Goal: Task Accomplishment & Management: Manage account settings

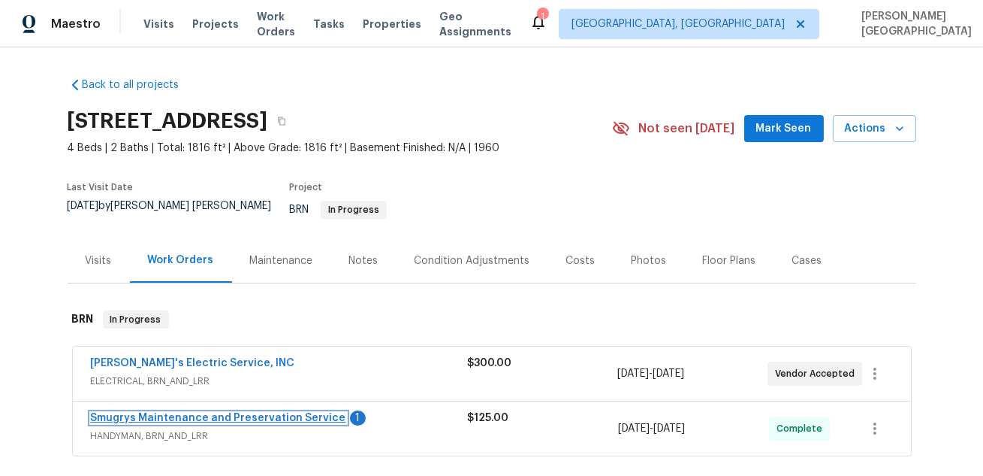
click at [177, 412] on link "Smugrys Maintenance and Preservation Service" at bounding box center [218, 417] width 255 height 11
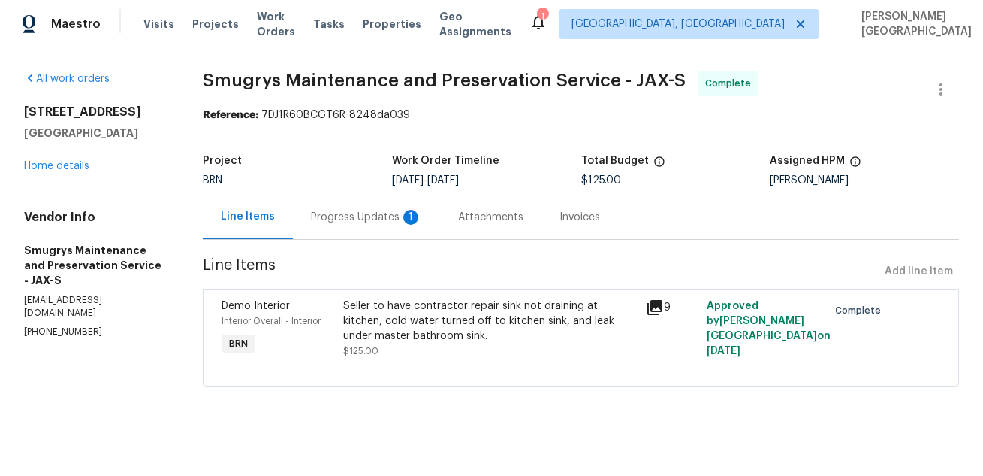
click at [378, 228] on div "Progress Updates 1" at bounding box center [366, 217] width 147 height 44
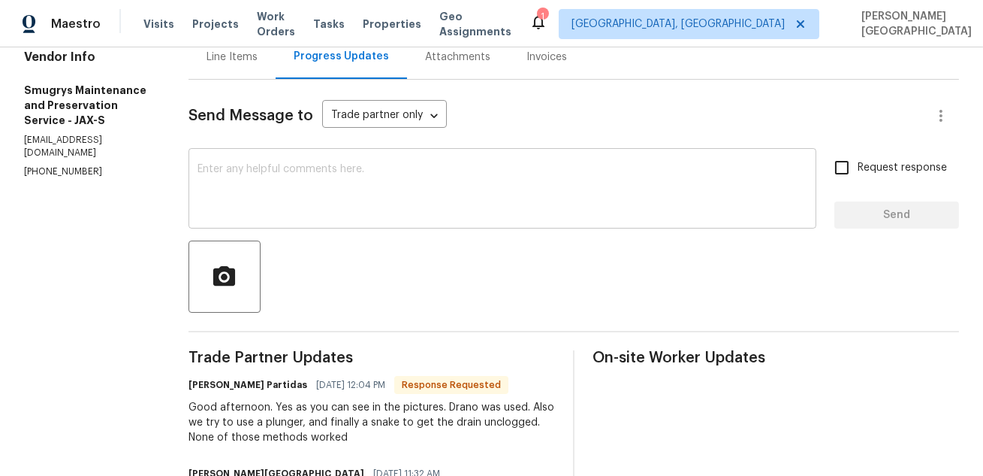
scroll to position [195, 0]
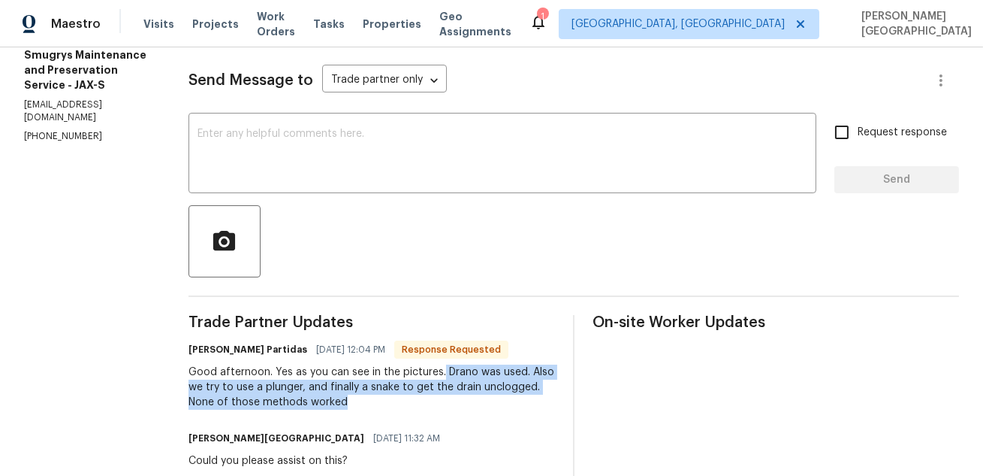
drag, startPoint x: 446, startPoint y: 370, endPoint x: 479, endPoint y: 399, distance: 43.6
click at [479, 399] on div "Good afternoon. Yes as you can see in the pictures. Drano was used. Also we try…" at bounding box center [372, 386] width 367 height 45
copy div "Drano was used. Also we try to use a plunger, and finally a snake to get the dr…"
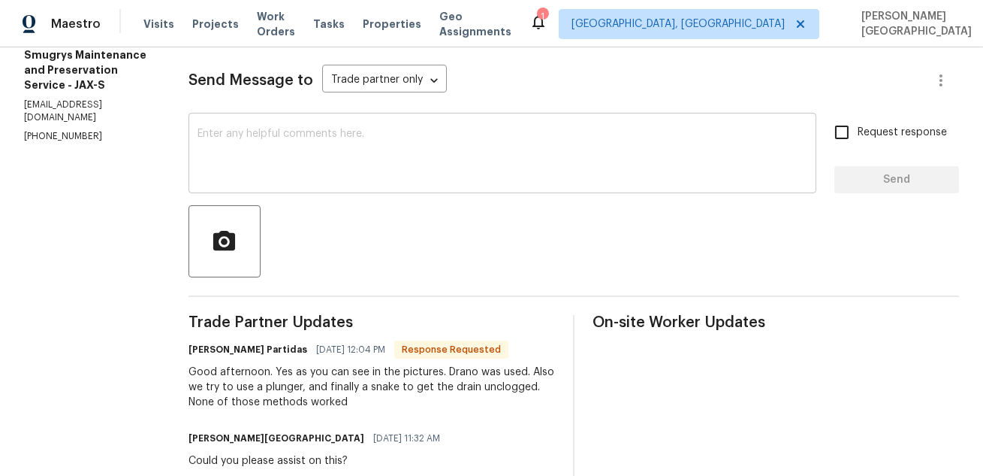
click at [237, 143] on textarea at bounding box center [503, 154] width 610 height 53
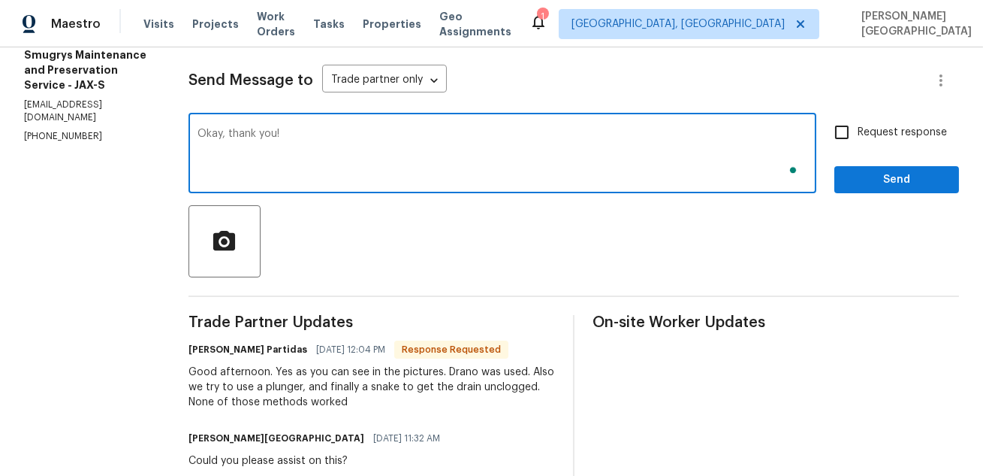
type textarea "Okay, thank you!"
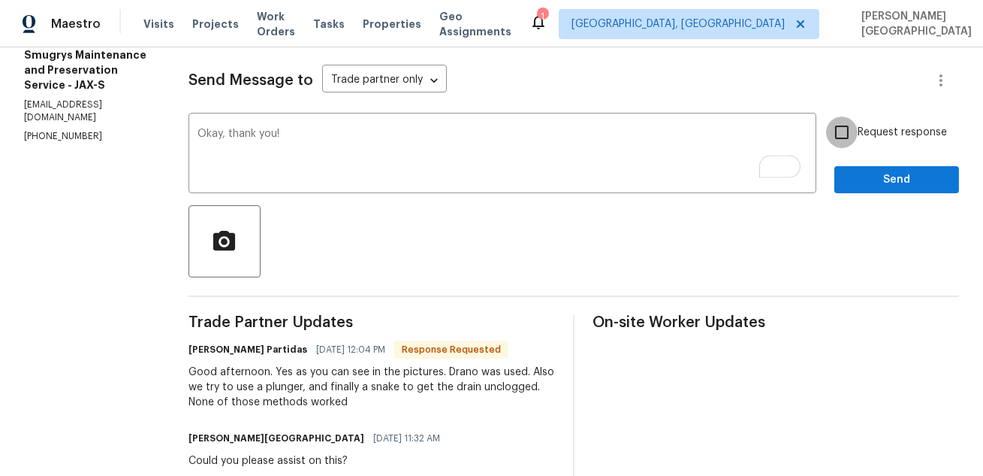
click at [841, 121] on input "Request response" at bounding box center [842, 132] width 32 height 32
checkbox input "true"
click at [866, 184] on span "Send" at bounding box center [897, 180] width 101 height 19
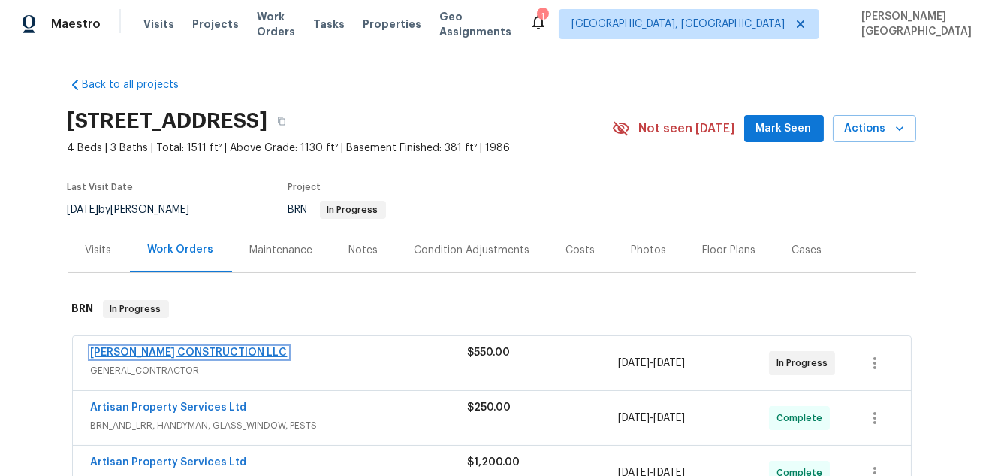
click at [184, 350] on link "ESPINO'S CONSTRUCTION LLC" at bounding box center [189, 352] width 197 height 11
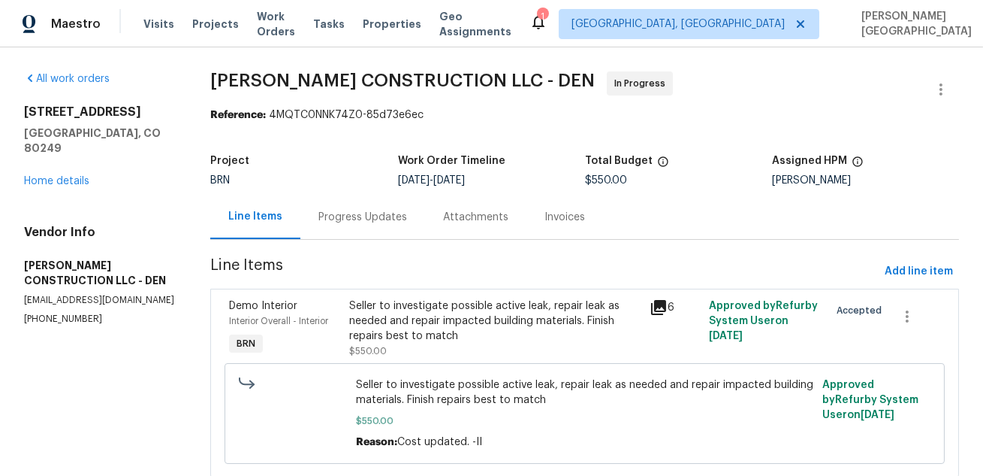
click at [344, 222] on div "Progress Updates" at bounding box center [363, 217] width 89 height 15
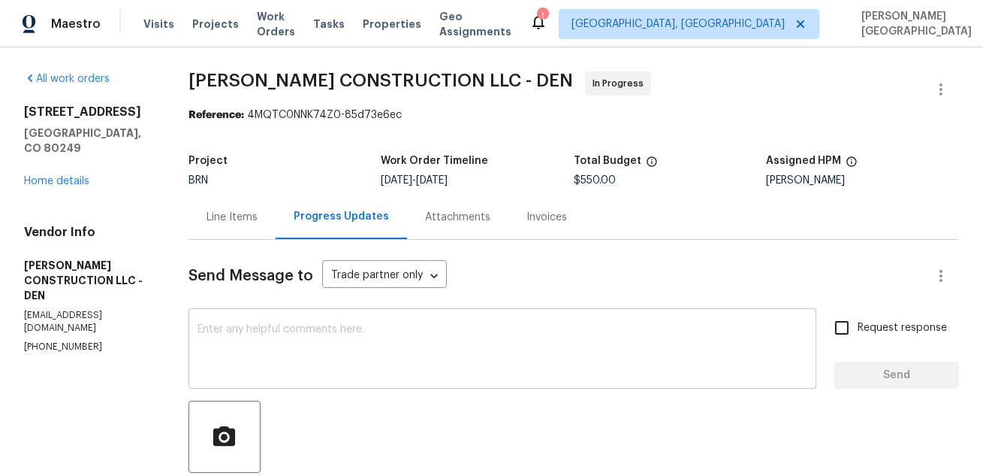
click at [300, 358] on textarea at bounding box center [503, 350] width 610 height 53
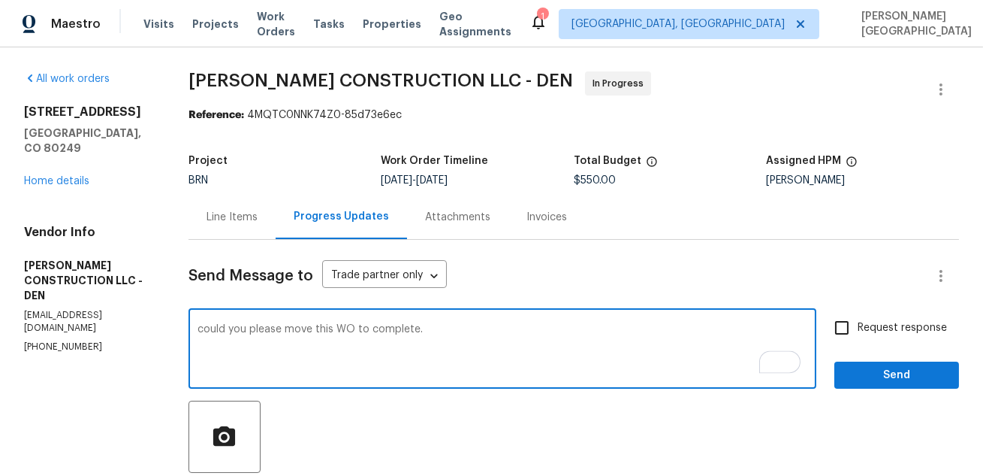
click at [212, 327] on textarea "could you please move this WO to complete." at bounding box center [503, 350] width 610 height 53
type textarea "Could you please move this WO to complete."
click at [885, 337] on label "Request response" at bounding box center [886, 328] width 121 height 32
click at [858, 337] on input "Request response" at bounding box center [842, 328] width 32 height 32
checkbox input "true"
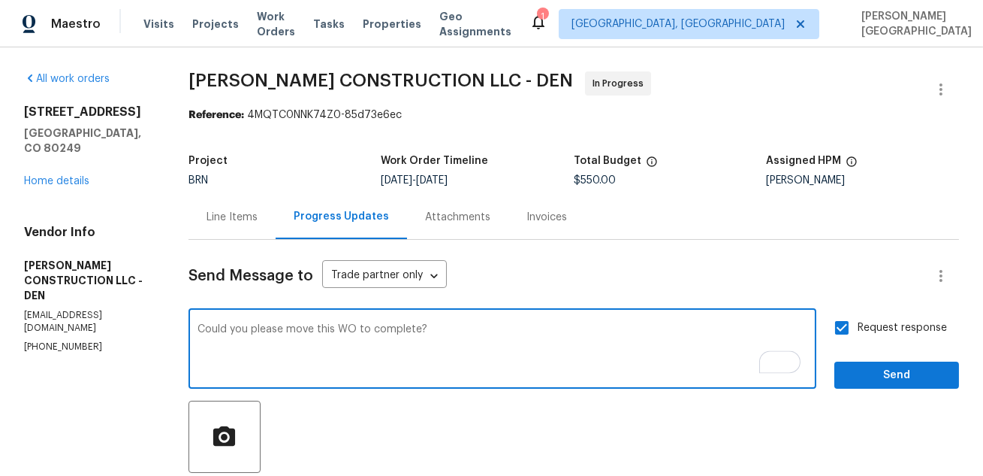
type textarea "Could you please move this WO to complete?"
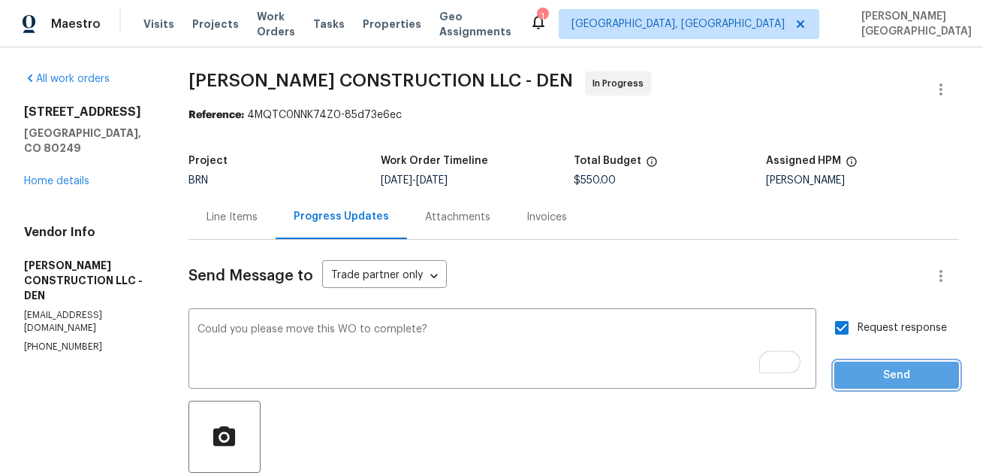
click at [871, 379] on span "Send" at bounding box center [897, 375] width 101 height 19
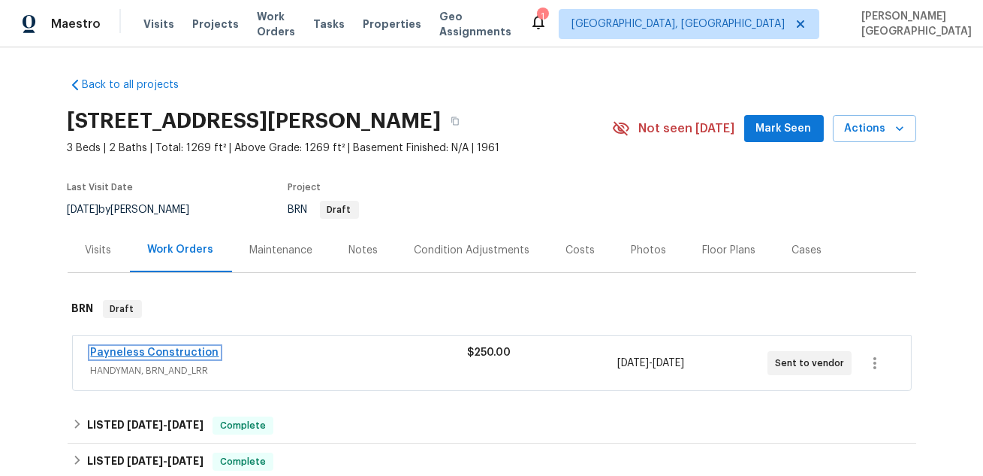
click at [186, 349] on link "Payneless Construction" at bounding box center [155, 352] width 128 height 11
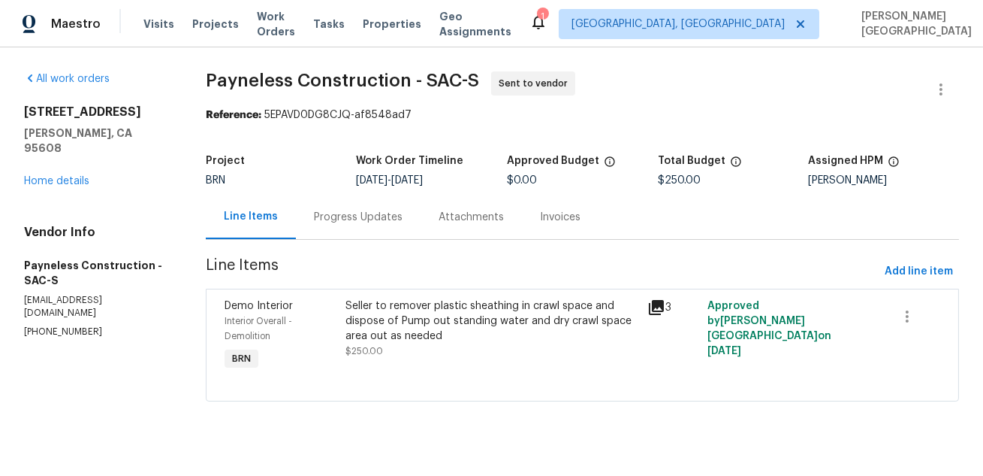
click at [366, 219] on div "Progress Updates" at bounding box center [358, 217] width 89 height 15
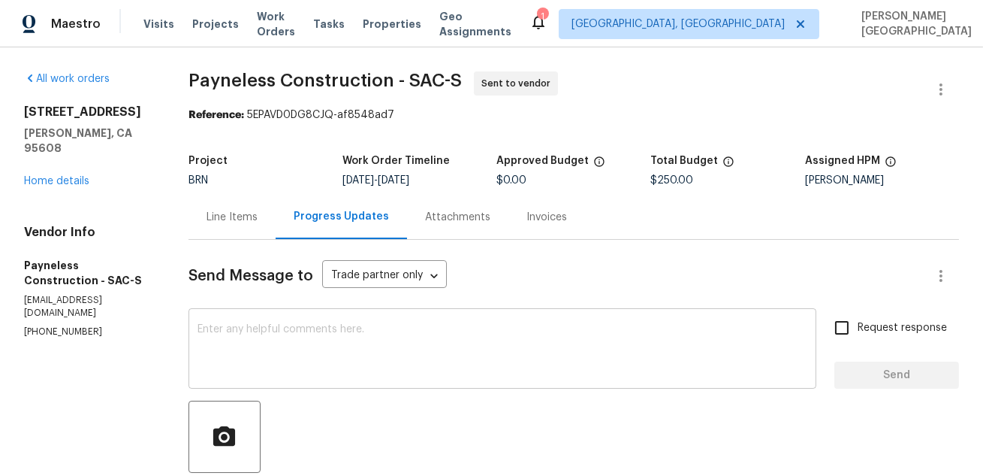
click at [340, 338] on textarea at bounding box center [503, 350] width 610 height 53
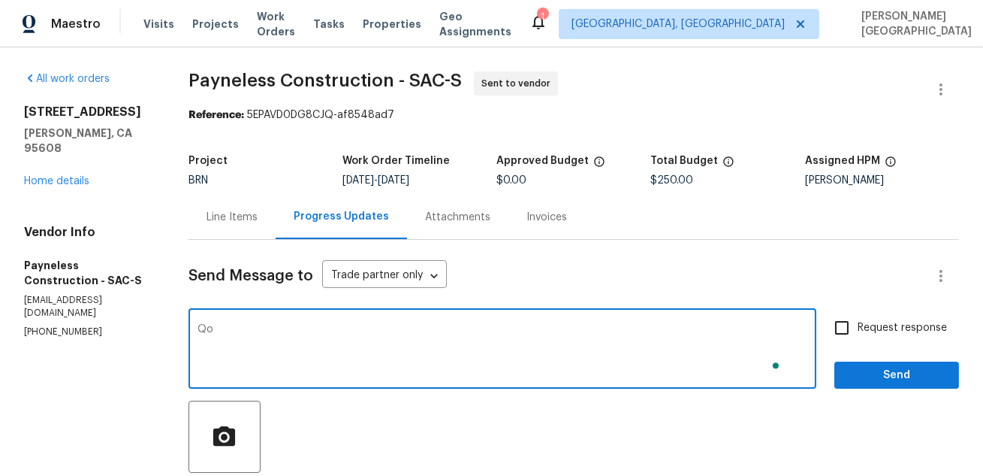
type textarea "Q"
type textarea "would you be taking this WO?"
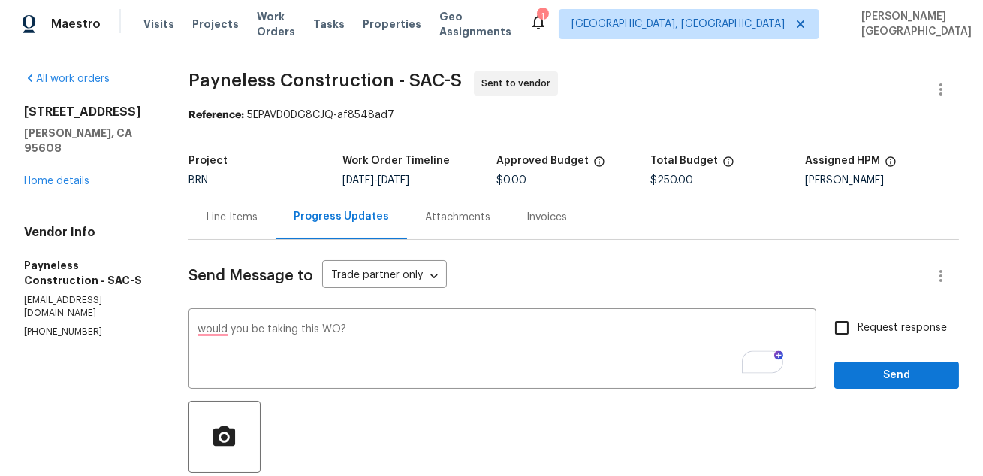
click at [866, 329] on span "Request response" at bounding box center [902, 328] width 89 height 16
click at [858, 329] on input "Request response" at bounding box center [842, 328] width 32 height 32
checkbox input "true"
click at [874, 366] on span "Send" at bounding box center [897, 375] width 101 height 19
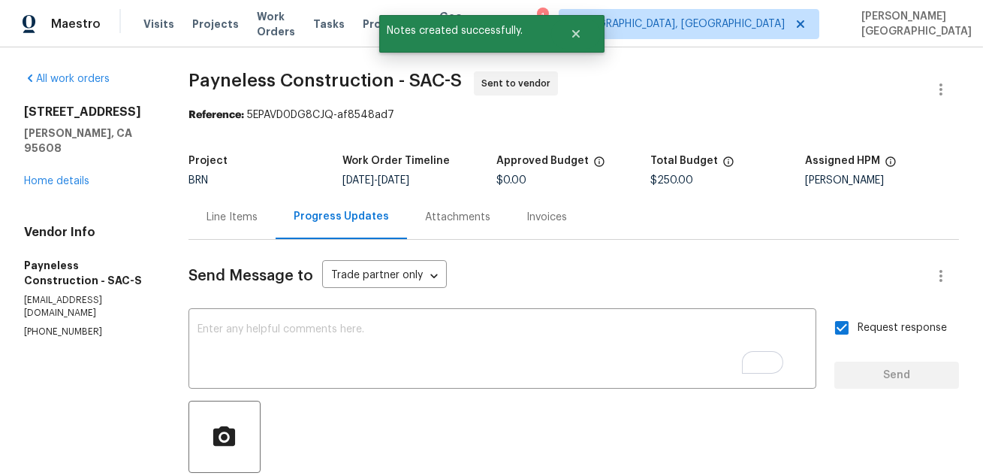
click at [53, 325] on p "(916) 807-3298" at bounding box center [88, 331] width 128 height 13
copy p "(916) 807-3298"
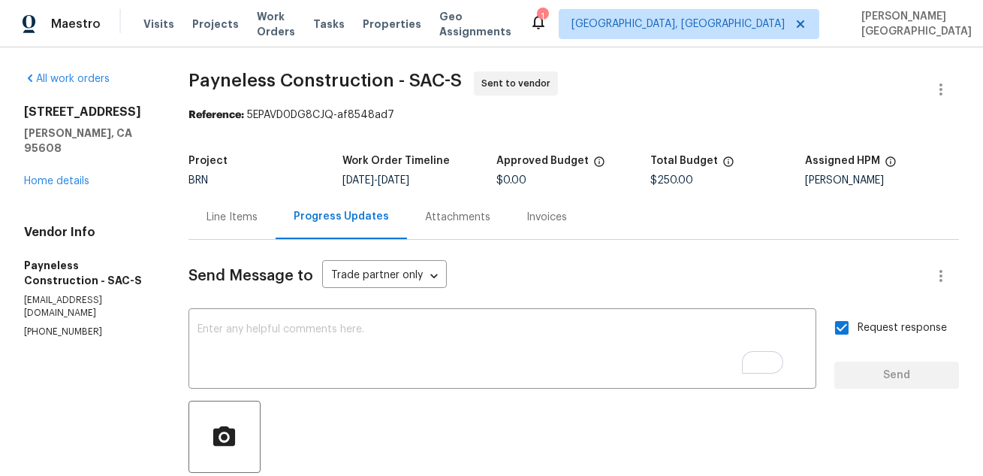
click at [74, 325] on p "(916) 807-3298" at bounding box center [88, 331] width 128 height 13
copy p "(916) 807-3298"
click at [244, 83] on span "Payneless Construction - SAC-S" at bounding box center [325, 80] width 273 height 18
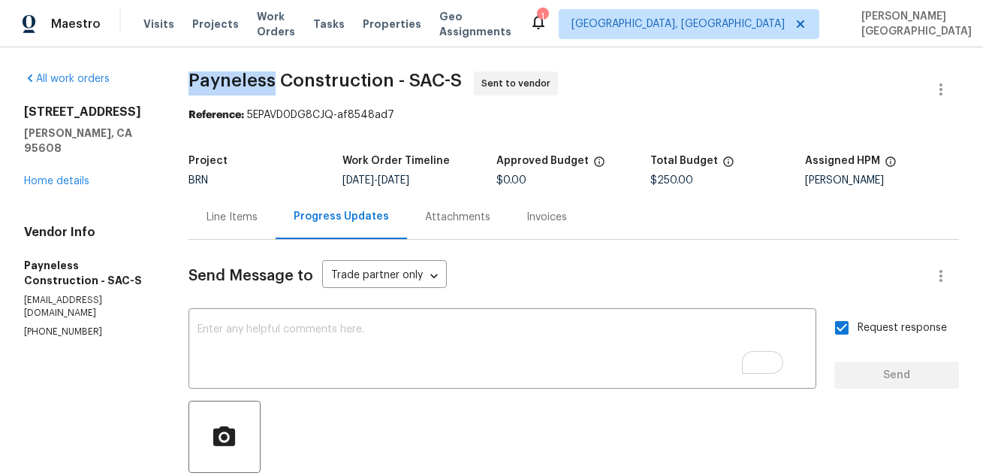
click at [244, 83] on span "Payneless Construction - SAC-S" at bounding box center [325, 80] width 273 height 18
click at [365, 83] on span "Payneless Construction - SAC-S" at bounding box center [325, 80] width 273 height 18
copy span "Payneless Construction"
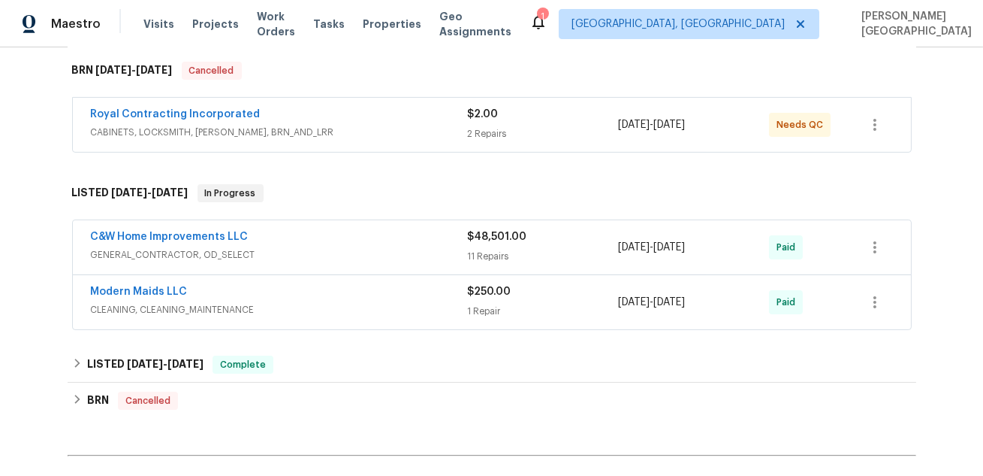
scroll to position [572, 0]
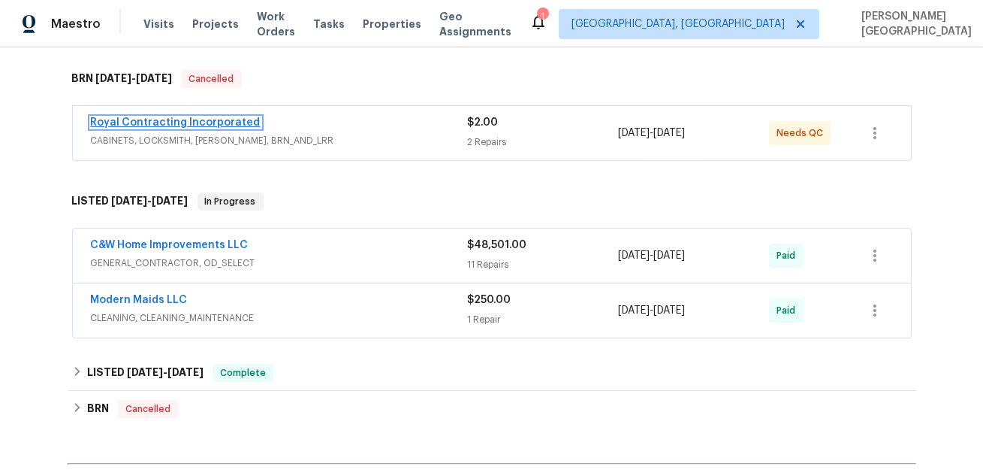
click at [209, 120] on link "Royal Contracting Incorporated" at bounding box center [176, 122] width 170 height 11
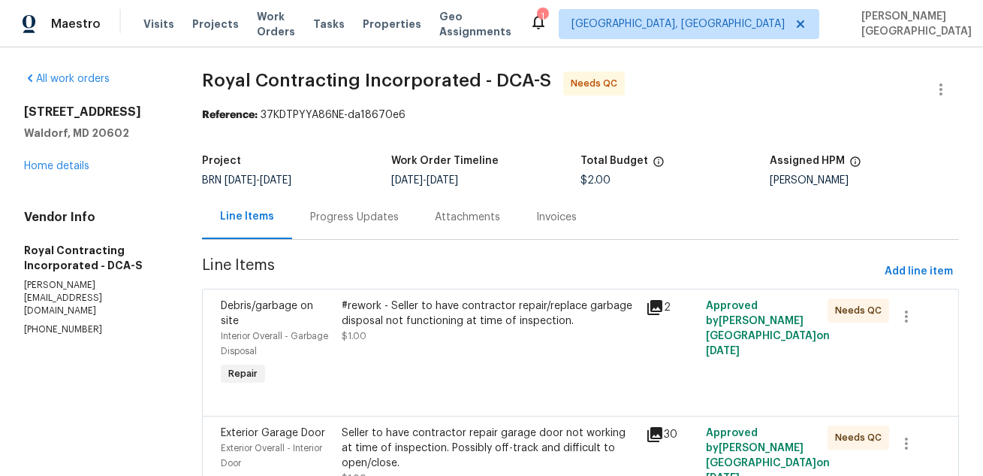
click at [351, 222] on div "Progress Updates" at bounding box center [354, 217] width 89 height 15
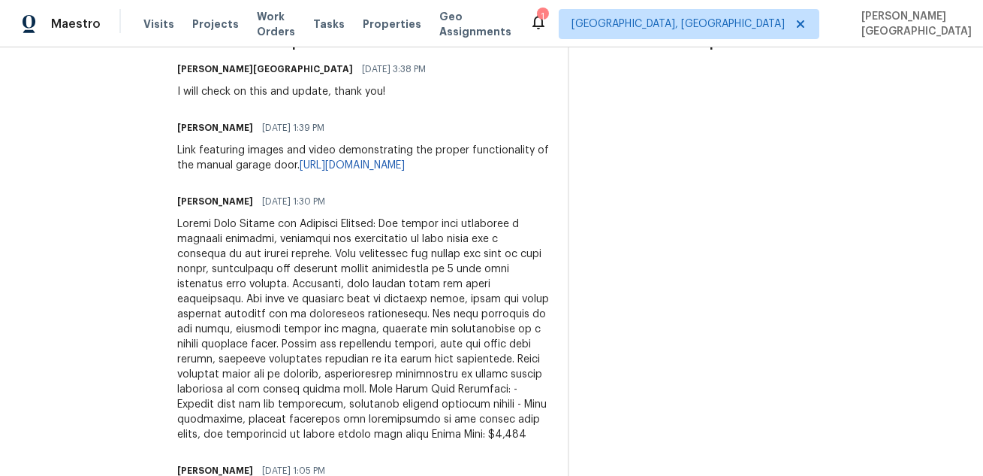
scroll to position [505, 0]
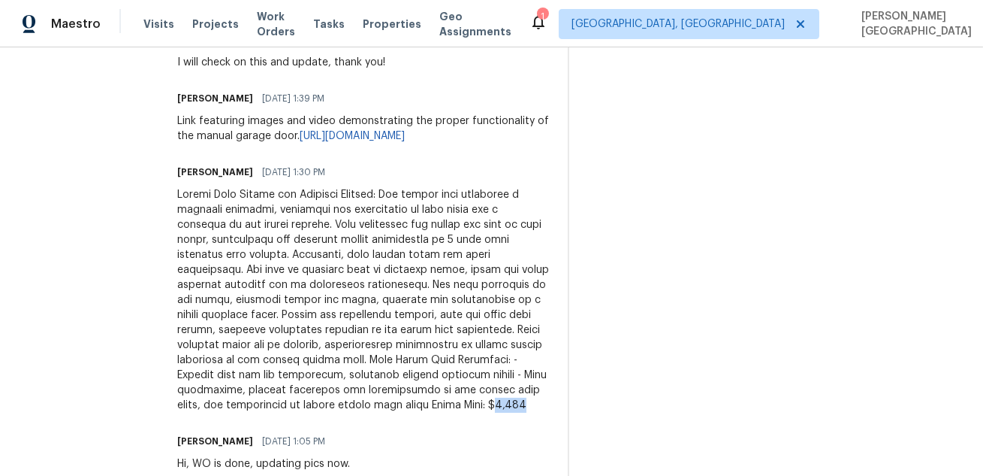
drag, startPoint x: 345, startPoint y: 419, endPoint x: 394, endPoint y: 419, distance: 49.6
click at [394, 412] on div at bounding box center [363, 299] width 373 height 225
copy div "1,450"
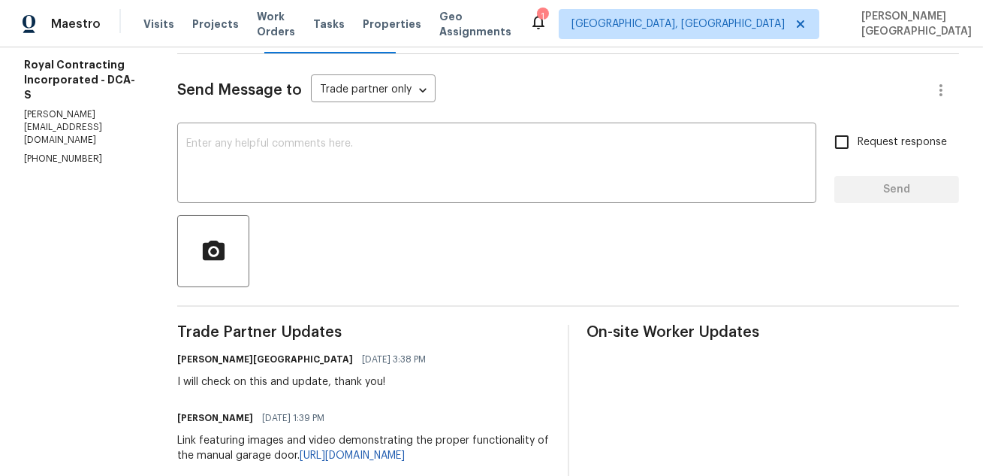
scroll to position [134, 0]
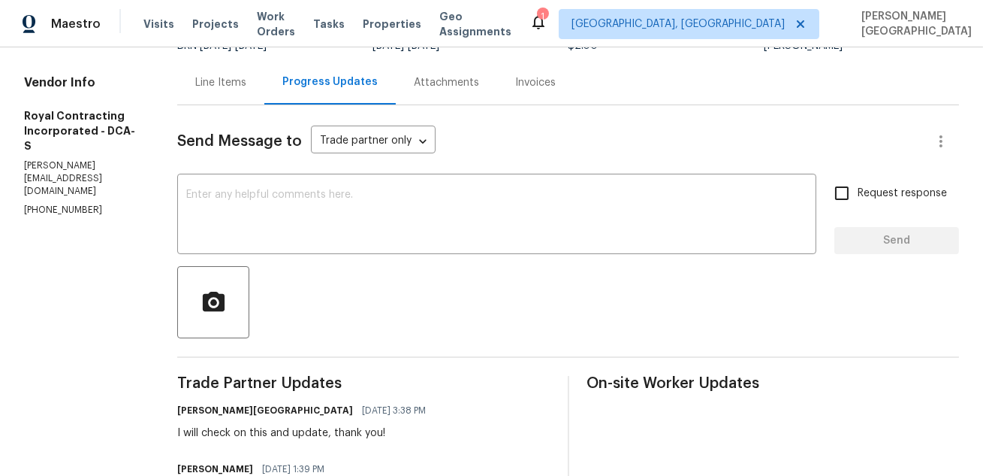
click at [234, 83] on div "Line Items" at bounding box center [220, 82] width 51 height 15
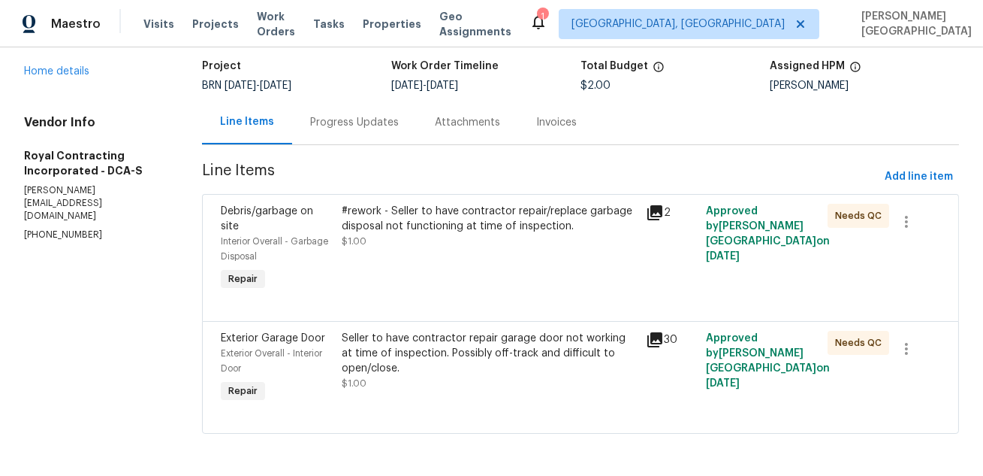
click at [405, 230] on div "#rework - Seller to have contractor repair/replace garbage disposal not functio…" at bounding box center [489, 219] width 294 height 30
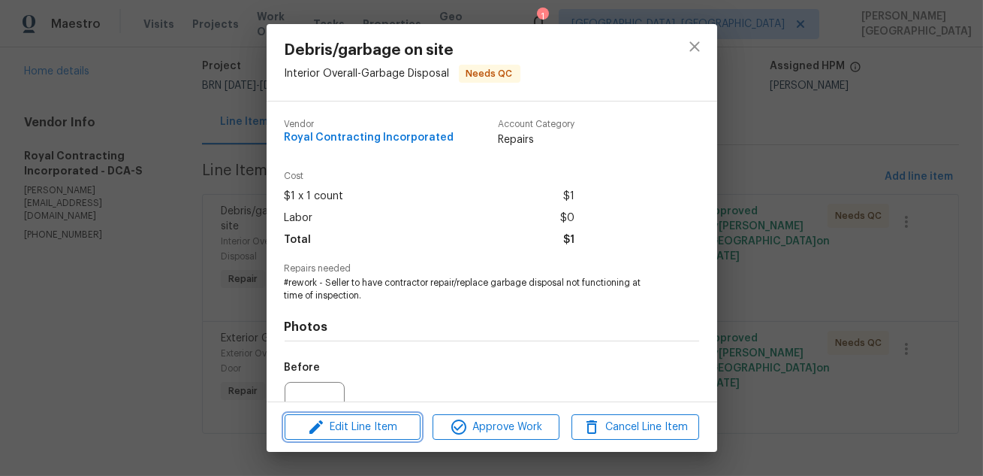
click at [373, 433] on span "Edit Line Item" at bounding box center [352, 427] width 127 height 19
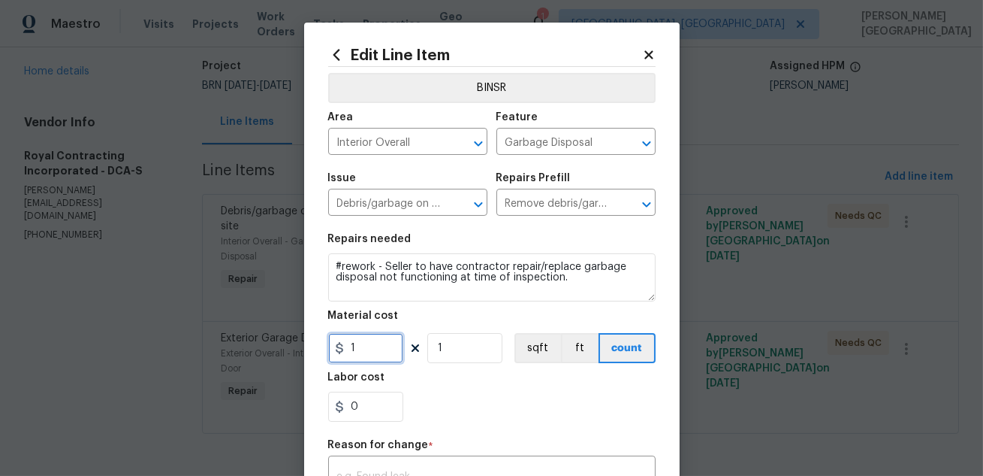
click at [352, 354] on input "1" at bounding box center [365, 348] width 75 height 30
paste input "text"
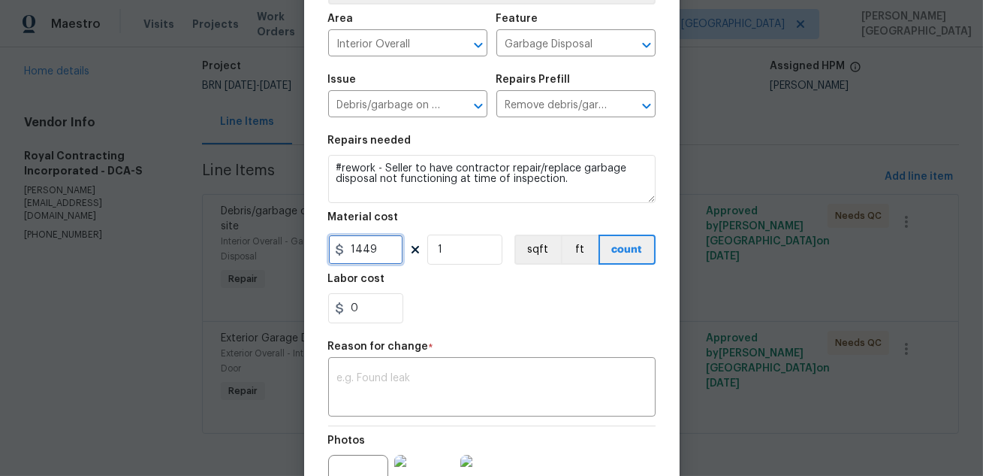
scroll to position [171, 0]
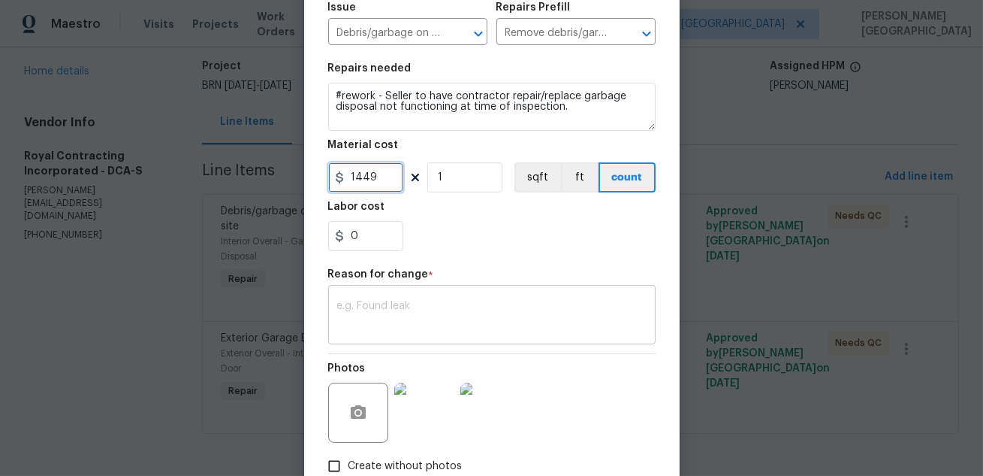
type input "1449"
click at [381, 322] on textarea at bounding box center [491, 316] width 309 height 32
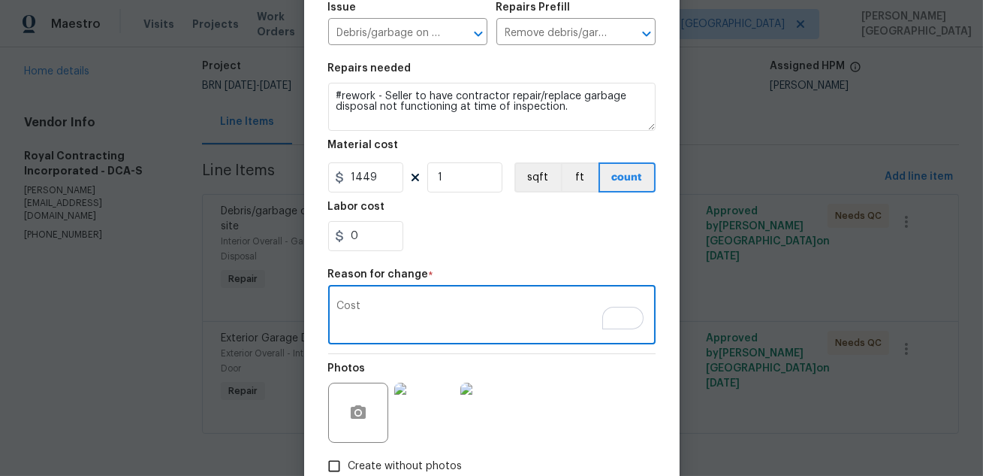
click at [402, 308] on textarea "Cost" at bounding box center [491, 316] width 309 height 32
paste textarea "II Updated cost per BR team’s approval."
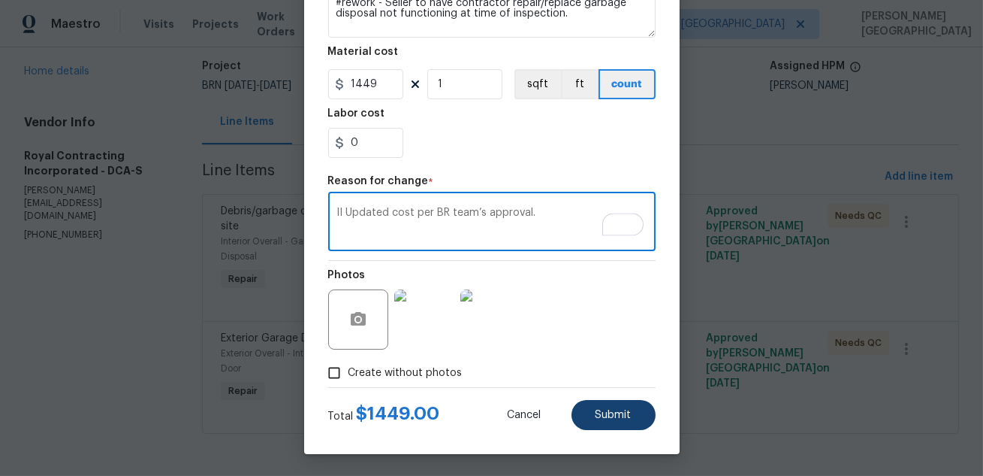
type textarea "II Updated cost per BR team’s approval."
click at [599, 425] on button "Submit" at bounding box center [614, 415] width 84 height 30
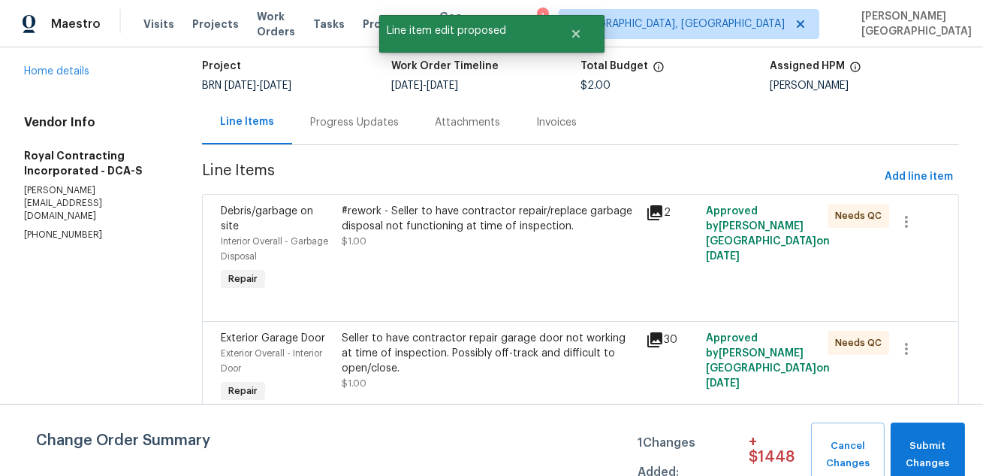
scroll to position [0, 0]
click at [931, 420] on div "Change Order Summary 1 Changes Added: + $ 1448 Cancel Changes Submit Changes" at bounding box center [491, 439] width 983 height 72
click at [938, 445] on span "Submit Changes" at bounding box center [927, 454] width 59 height 35
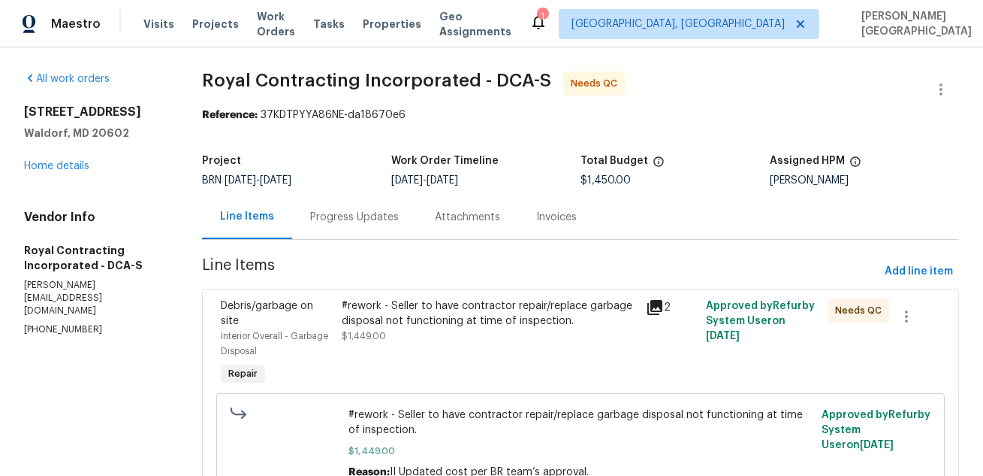
click at [436, 343] on div "#rework - Seller to have contractor repair/replace garbage disposal not functio…" at bounding box center [489, 320] width 294 height 45
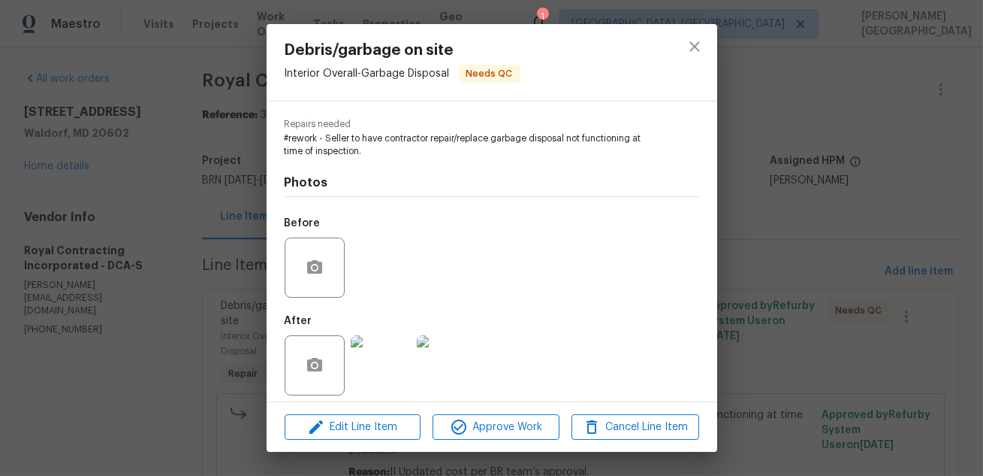
scroll to position [154, 0]
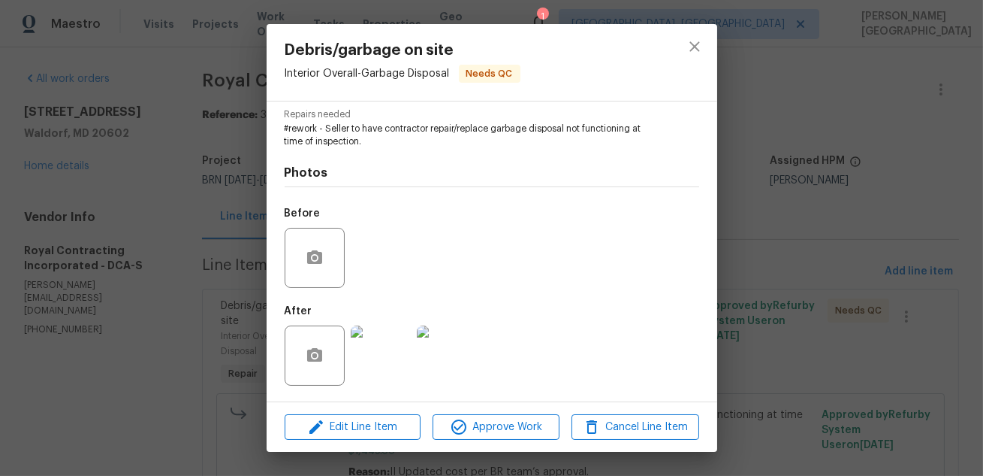
click at [372, 355] on img at bounding box center [381, 355] width 60 height 60
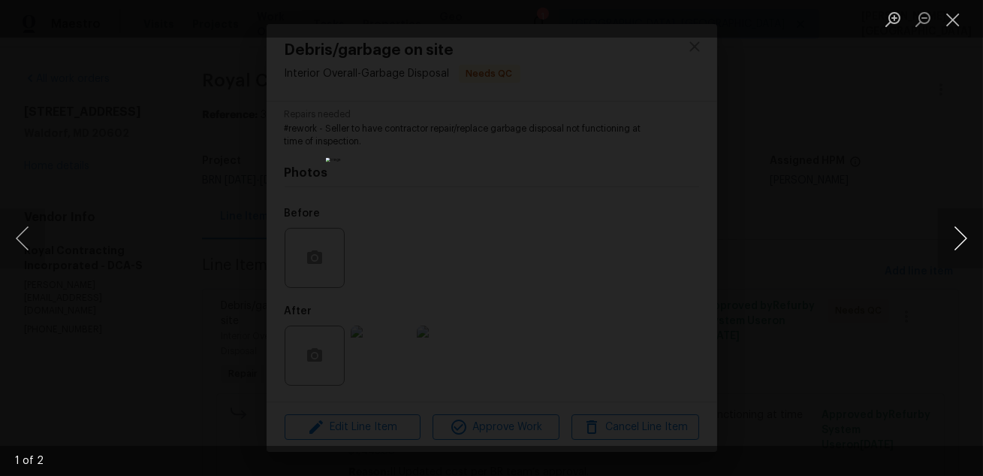
click at [959, 236] on button "Next image" at bounding box center [960, 238] width 45 height 60
click at [904, 192] on div "Lightbox" at bounding box center [491, 238] width 983 height 476
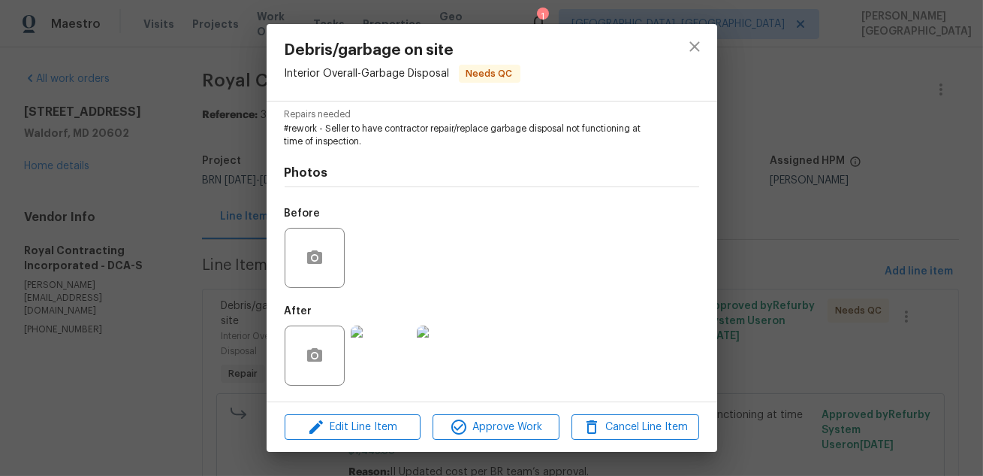
click at [145, 131] on div "Debris/garbage on site Interior Overall - Garbage Disposal Needs QC Vendor Roya…" at bounding box center [491, 238] width 983 height 476
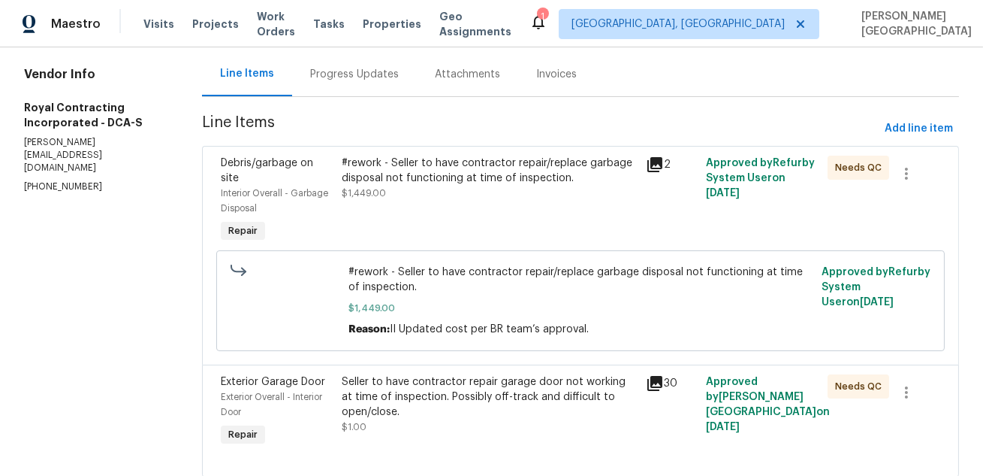
scroll to position [187, 0]
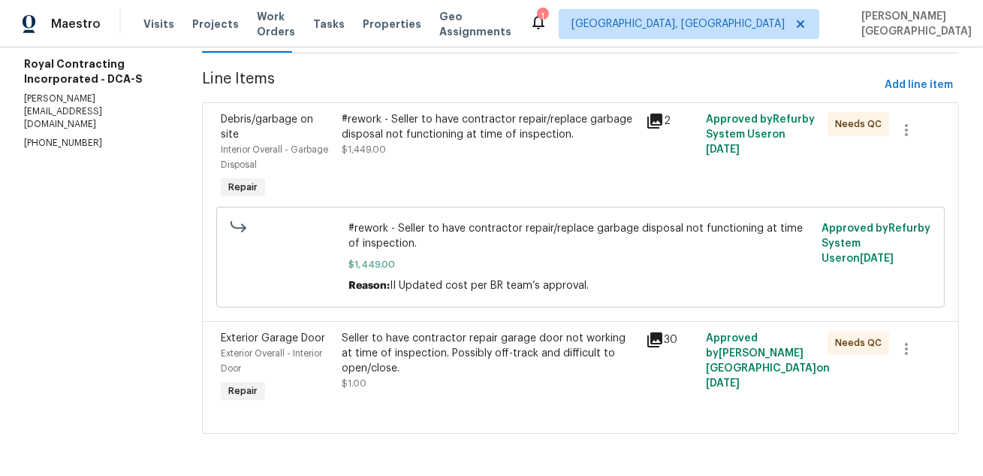
click at [427, 125] on div "#rework - Seller to have contractor repair/replace garbage disposal not functio…" at bounding box center [489, 127] width 294 height 30
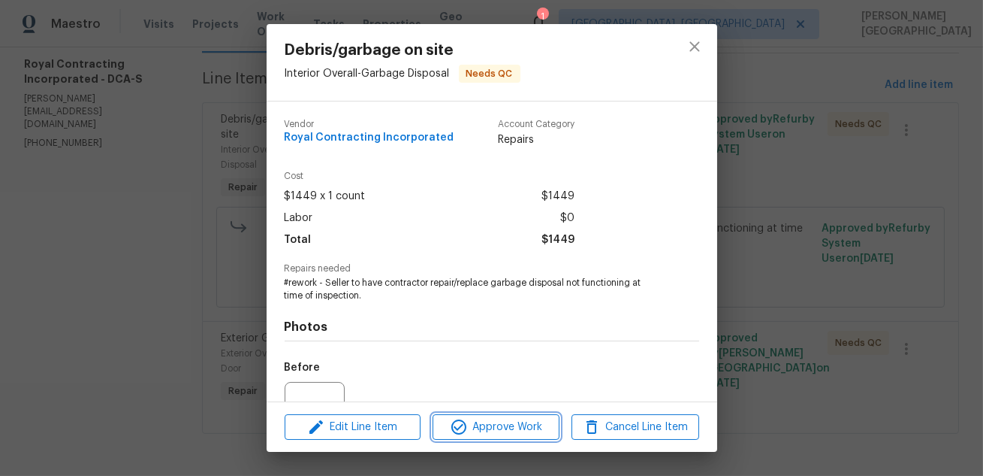
click at [507, 427] on span "Approve Work" at bounding box center [496, 427] width 118 height 19
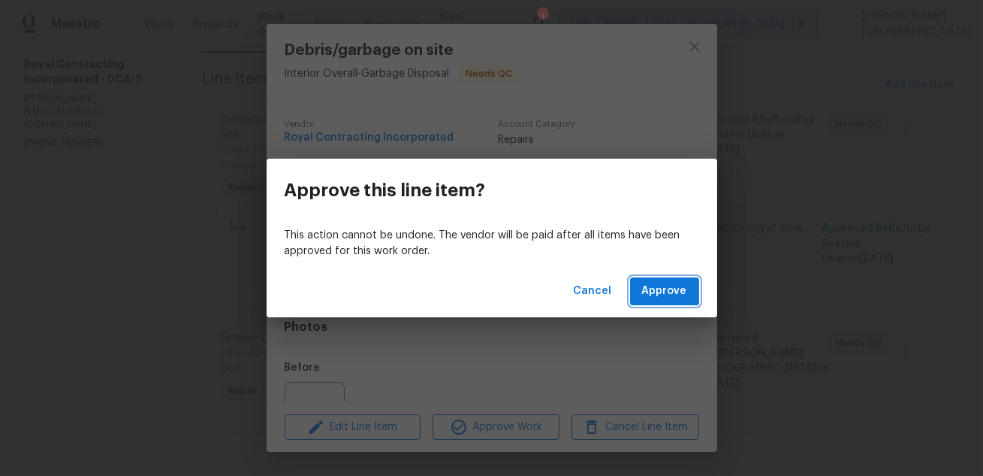
click at [643, 296] on button "Approve" at bounding box center [664, 291] width 69 height 28
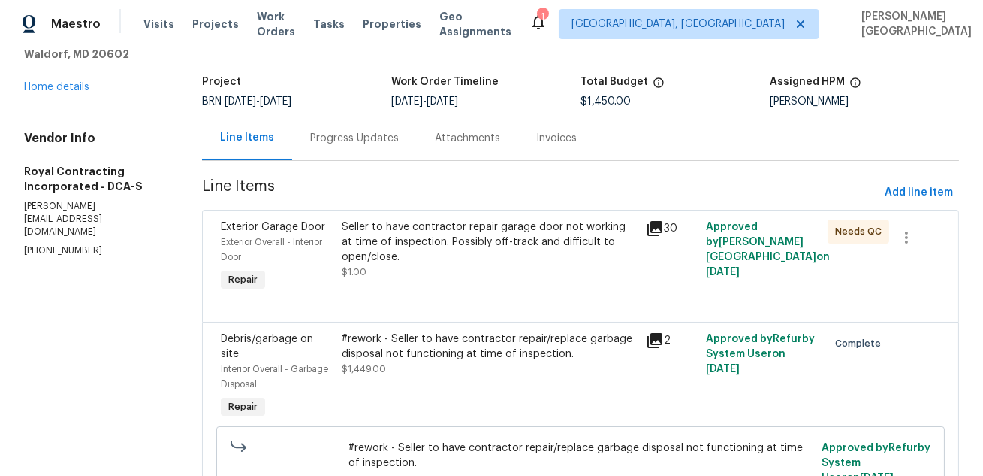
scroll to position [90, 0]
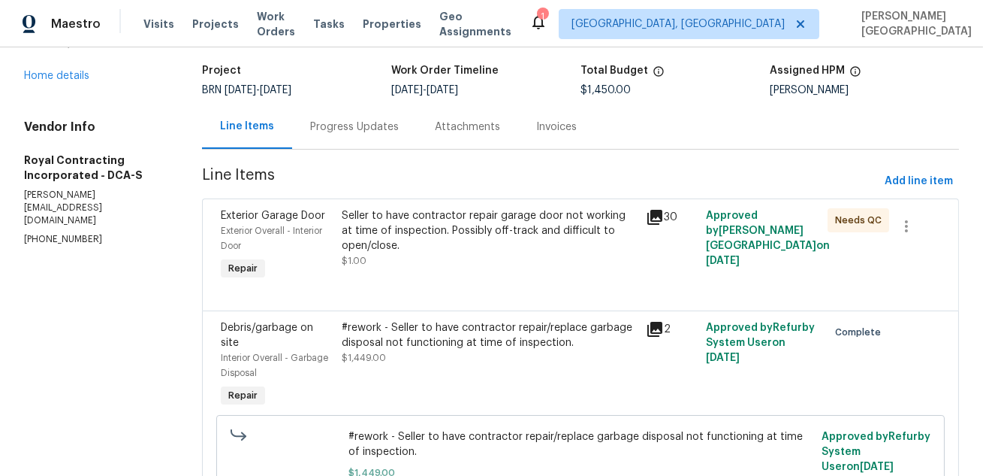
click at [457, 231] on div "Seller to have contractor repair garage door not working at time of inspection.…" at bounding box center [489, 230] width 294 height 45
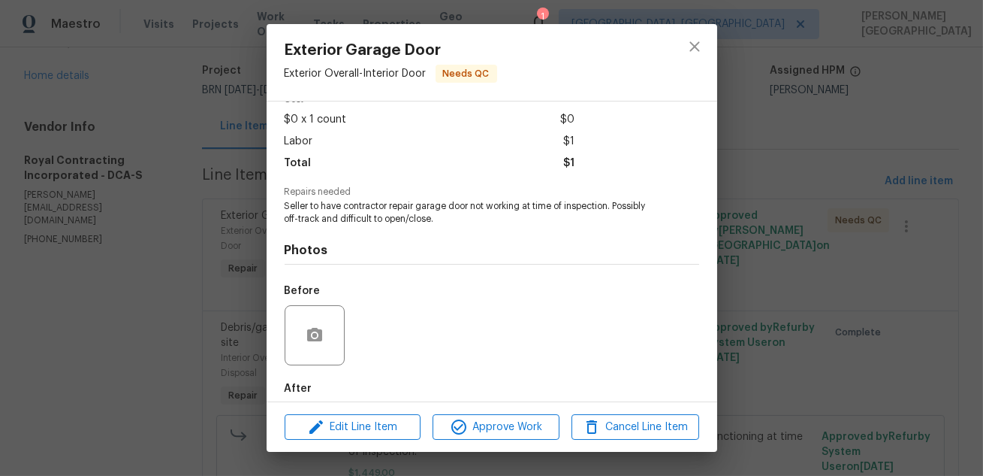
scroll to position [154, 0]
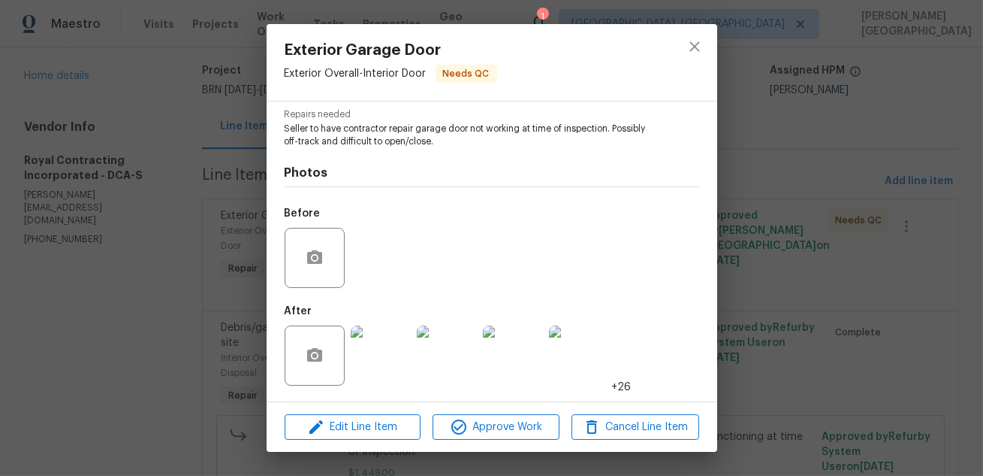
click at [379, 353] on img at bounding box center [381, 355] width 60 height 60
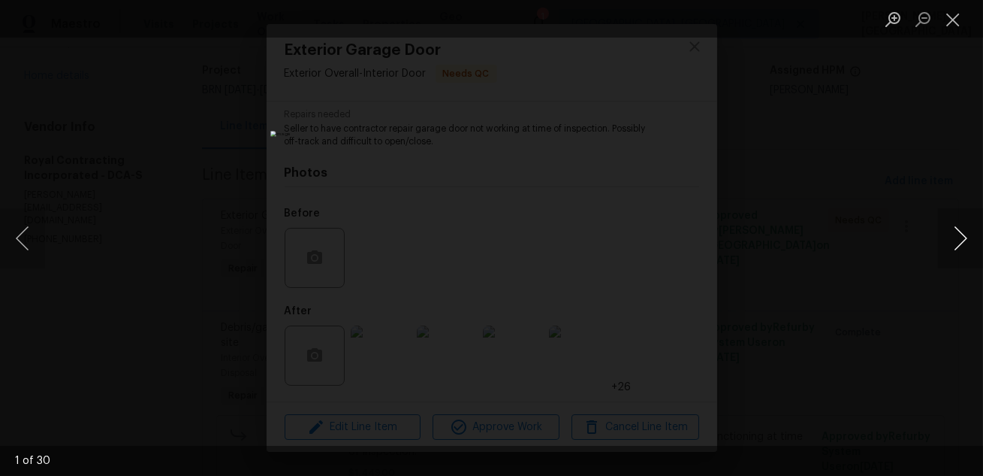
click at [959, 239] on button "Next image" at bounding box center [960, 238] width 45 height 60
click at [959, 238] on button "Next image" at bounding box center [960, 238] width 45 height 60
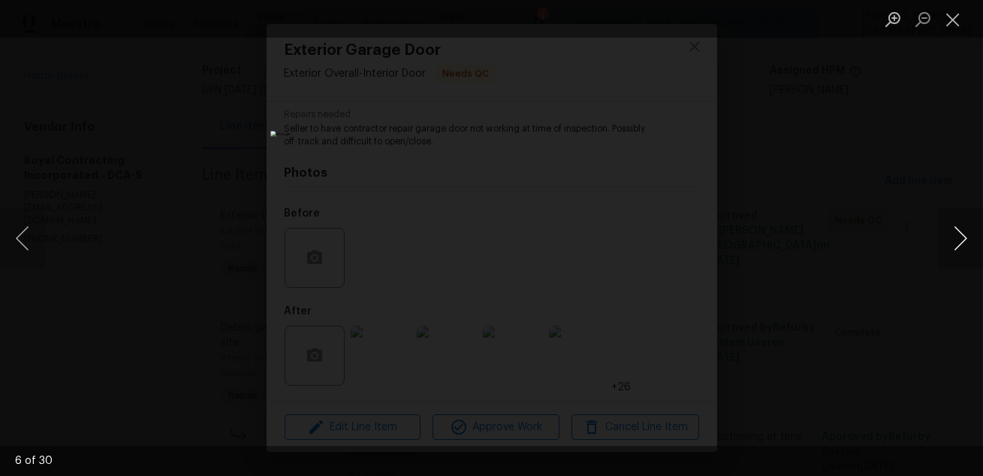
click at [959, 238] on button "Next image" at bounding box center [960, 238] width 45 height 60
click at [964, 247] on button "Next image" at bounding box center [960, 238] width 45 height 60
click at [965, 248] on button "Next image" at bounding box center [960, 238] width 45 height 60
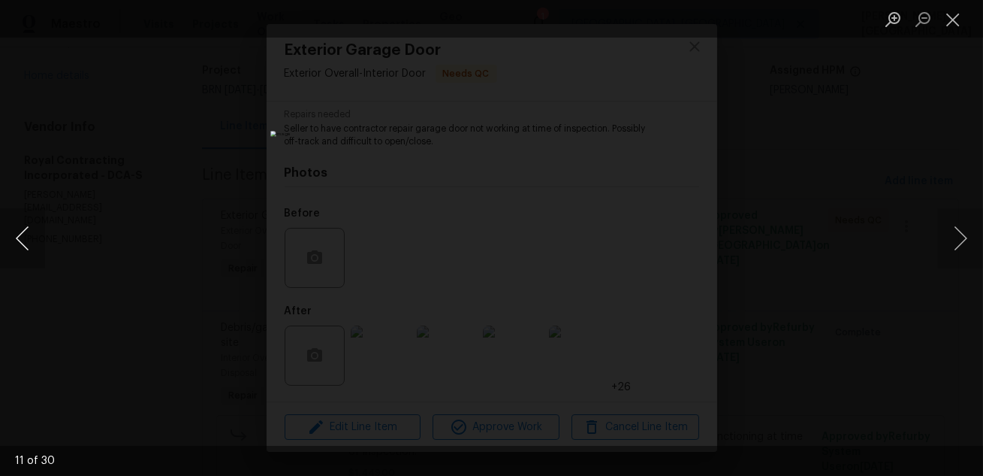
click at [17, 240] on button "Previous image" at bounding box center [22, 238] width 45 height 60
click at [19, 240] on button "Previous image" at bounding box center [22, 238] width 45 height 60
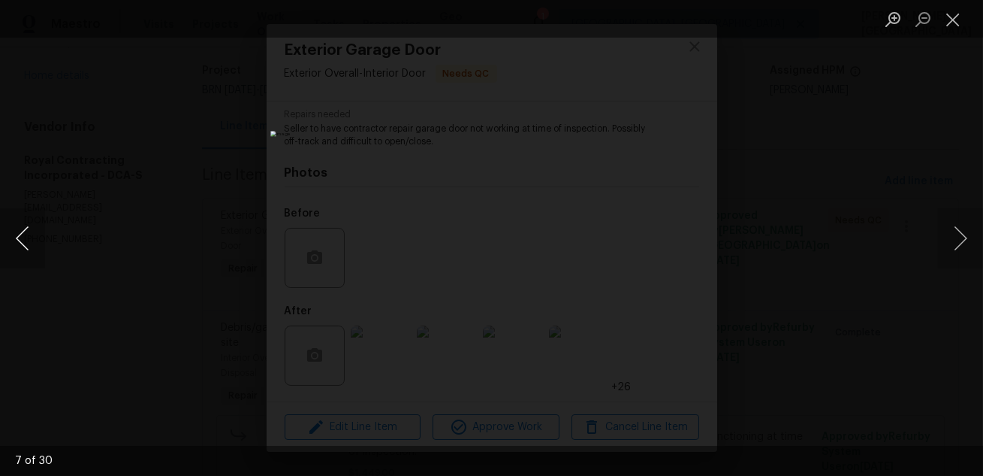
click at [19, 240] on button "Previous image" at bounding box center [22, 238] width 45 height 60
click at [18, 240] on button "Previous image" at bounding box center [22, 238] width 45 height 60
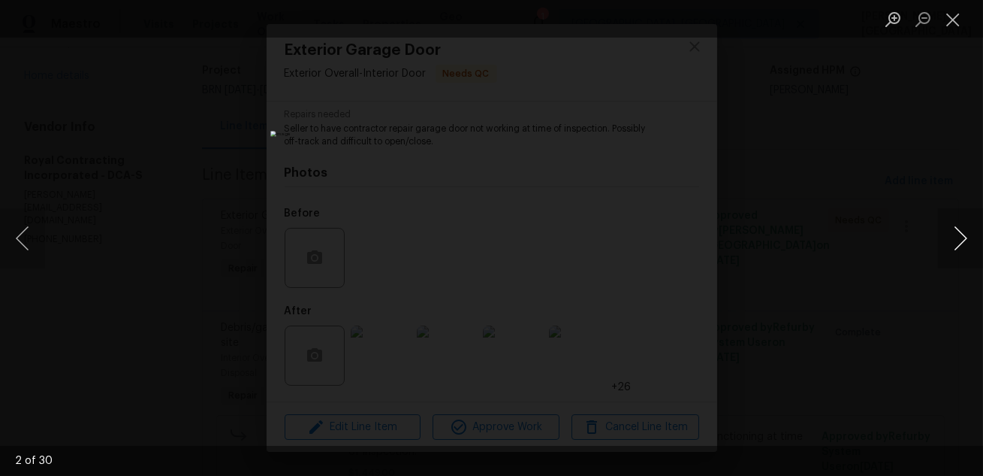
click at [956, 247] on button "Next image" at bounding box center [960, 238] width 45 height 60
click at [962, 237] on button "Next image" at bounding box center [960, 238] width 45 height 60
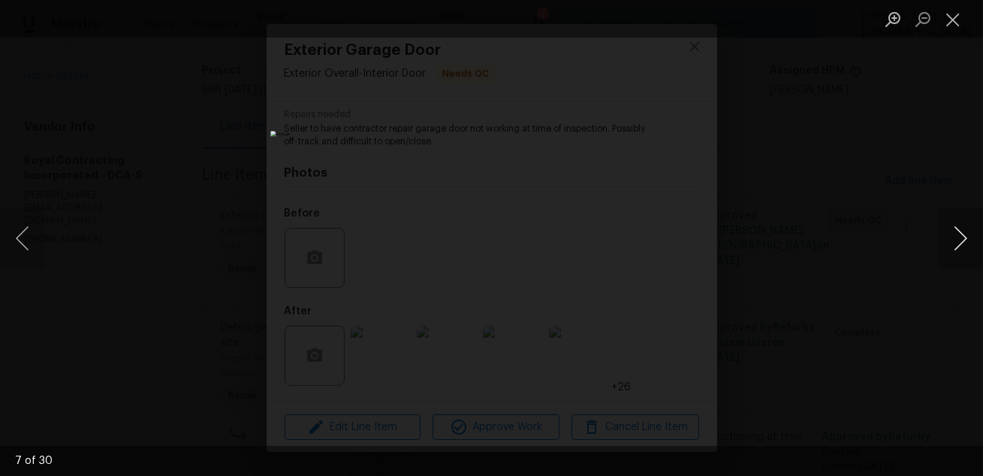
click at [962, 237] on button "Next image" at bounding box center [960, 238] width 45 height 60
click at [955, 235] on button "Next image" at bounding box center [960, 238] width 45 height 60
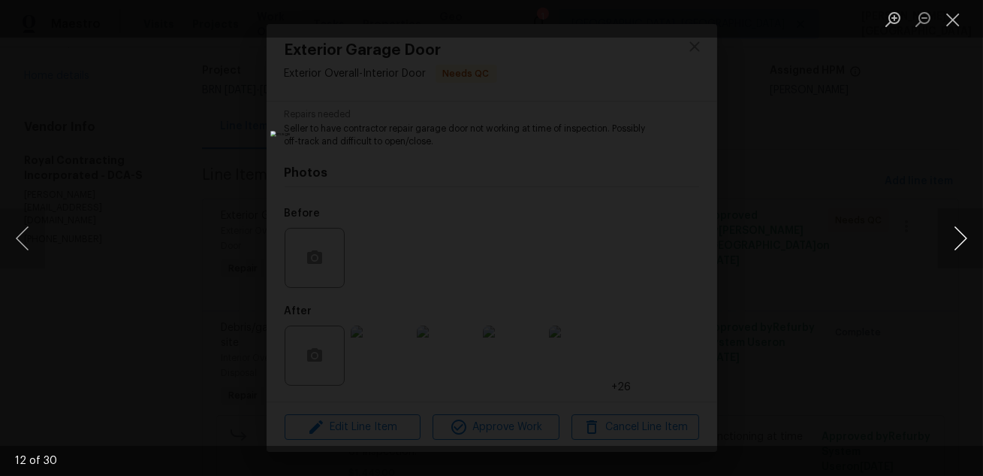
click at [958, 238] on button "Next image" at bounding box center [960, 238] width 45 height 60
click at [957, 227] on button "Next image" at bounding box center [960, 238] width 45 height 60
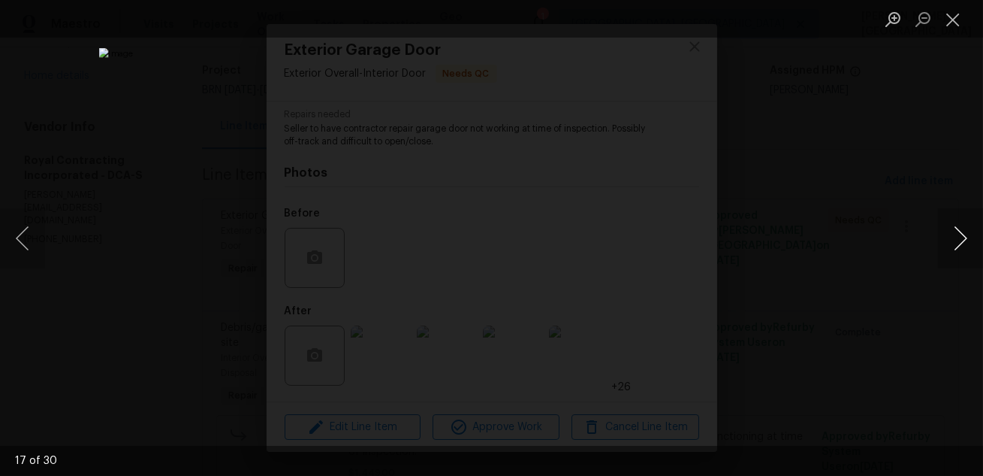
click at [957, 227] on button "Next image" at bounding box center [960, 238] width 45 height 60
click at [957, 228] on button "Next image" at bounding box center [960, 238] width 45 height 60
click at [952, 231] on button "Next image" at bounding box center [960, 238] width 45 height 60
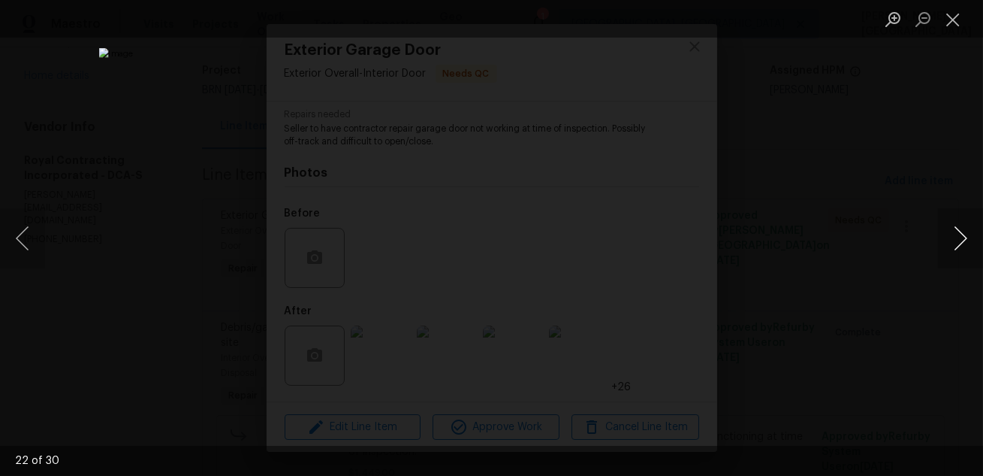
click at [959, 237] on button "Next image" at bounding box center [960, 238] width 45 height 60
click at [953, 231] on button "Next image" at bounding box center [960, 238] width 45 height 60
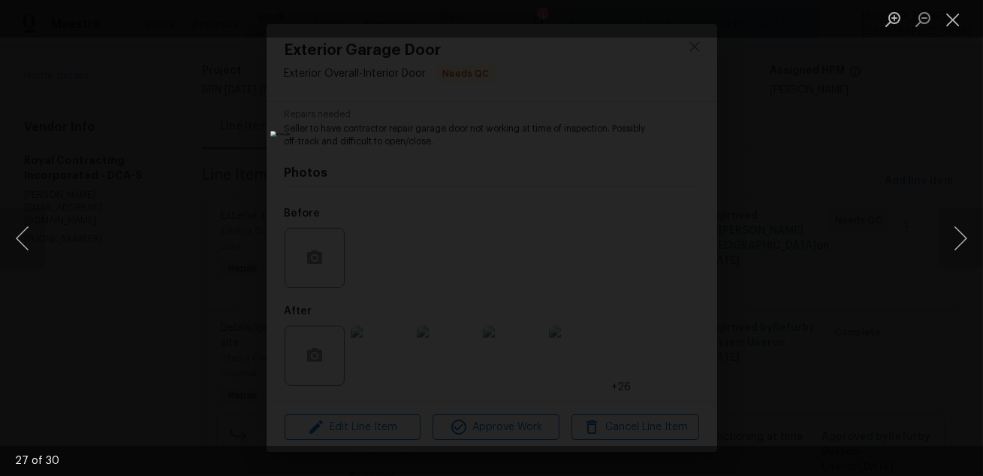
click at [150, 77] on div "Lightbox" at bounding box center [491, 238] width 983 height 476
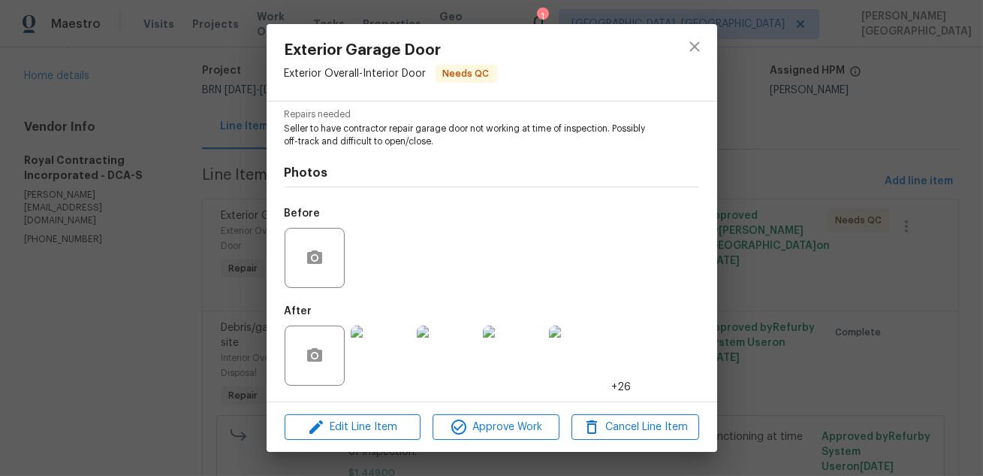
click at [152, 79] on div "Exterior Garage Door Exterior Overall - Interior Door Needs QC Vendor Royal Con…" at bounding box center [491, 238] width 983 height 476
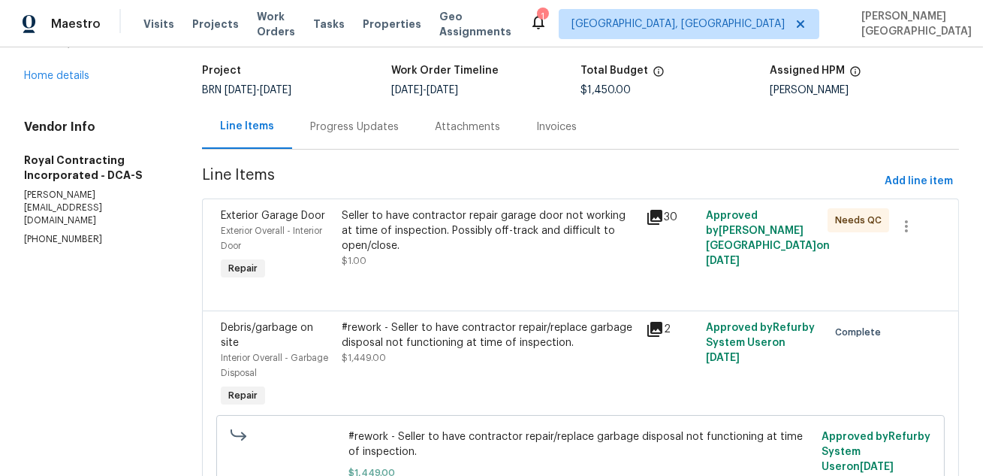
click at [571, 132] on div "Invoices" at bounding box center [556, 126] width 41 height 15
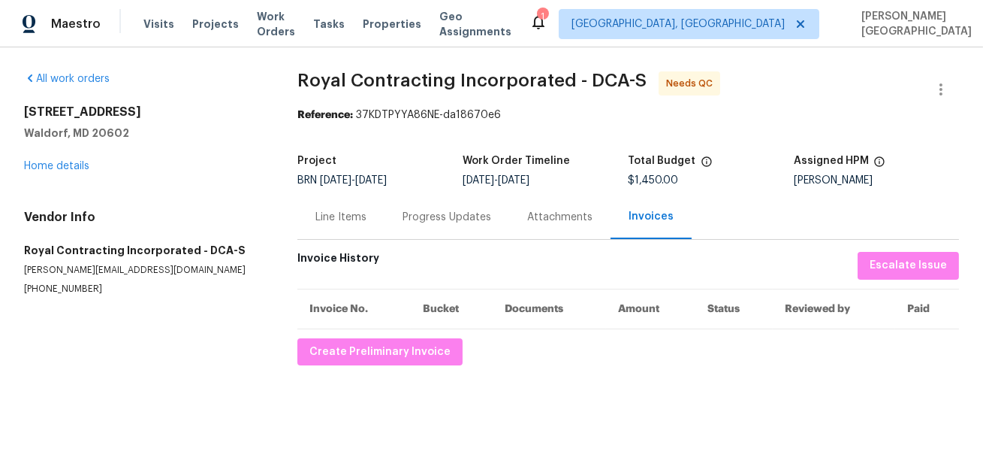
click at [332, 227] on div "Line Items" at bounding box center [340, 217] width 87 height 44
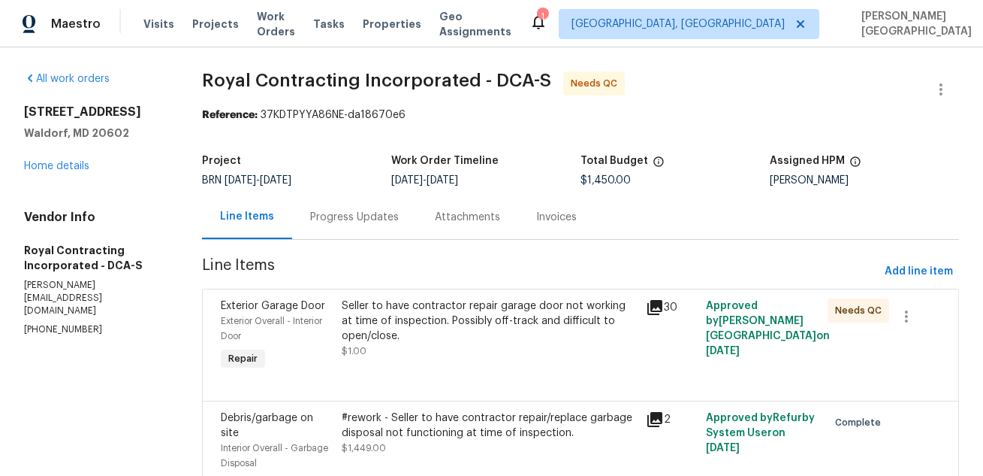
click at [441, 361] on div "Seller to have contractor repair garage door not working at time of inspection.…" at bounding box center [488, 336] width 303 height 84
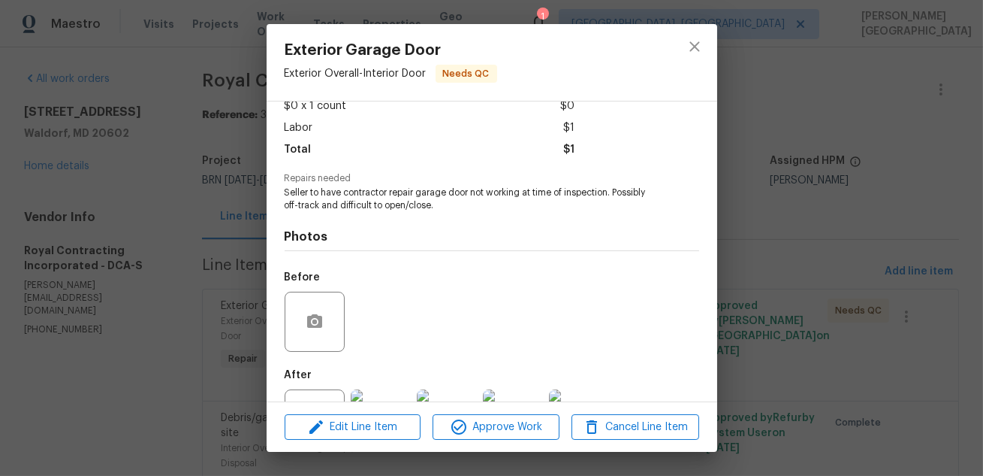
scroll to position [154, 0]
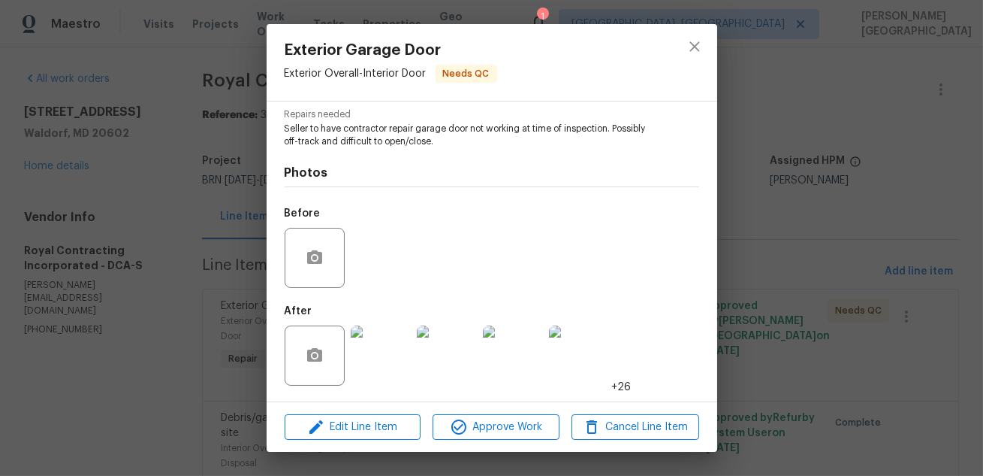
click at [494, 412] on div "Edit Line Item Approve Work Cancel Line Item" at bounding box center [492, 427] width 451 height 50
click at [497, 418] on span "Approve Work" at bounding box center [496, 427] width 118 height 19
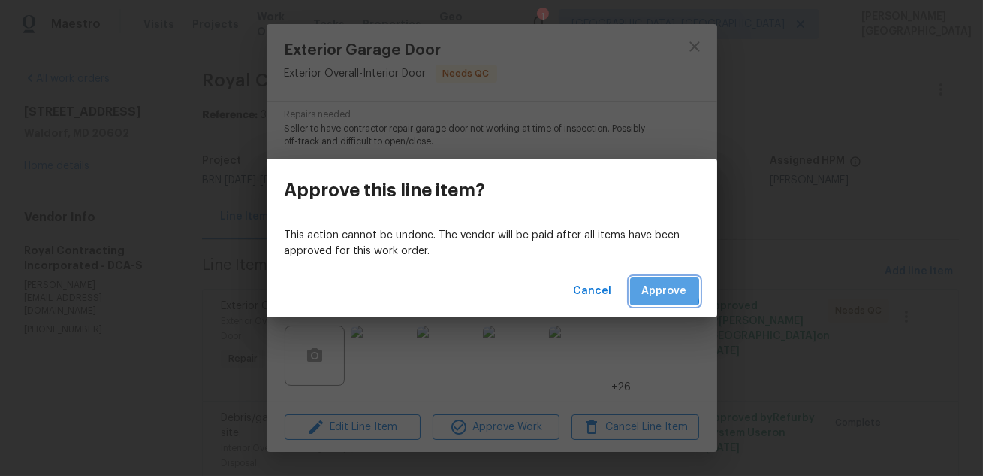
click at [647, 289] on span "Approve" at bounding box center [664, 291] width 45 height 19
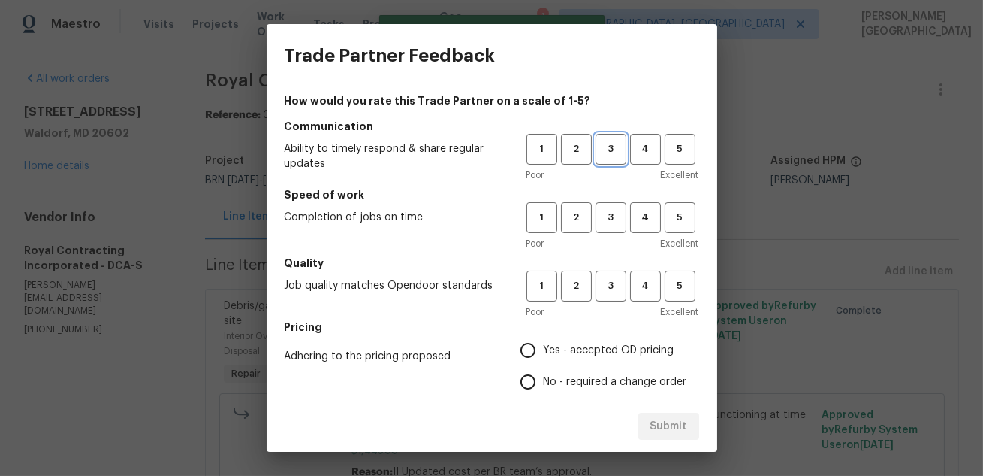
click at [616, 144] on span "3" at bounding box center [611, 148] width 28 height 17
click at [613, 227] on button "3" at bounding box center [611, 217] width 31 height 31
click at [613, 280] on span "3" at bounding box center [611, 285] width 28 height 17
click at [552, 370] on label "No - required a change order" at bounding box center [599, 382] width 175 height 32
click at [544, 370] on input "No - required a change order" at bounding box center [528, 382] width 32 height 32
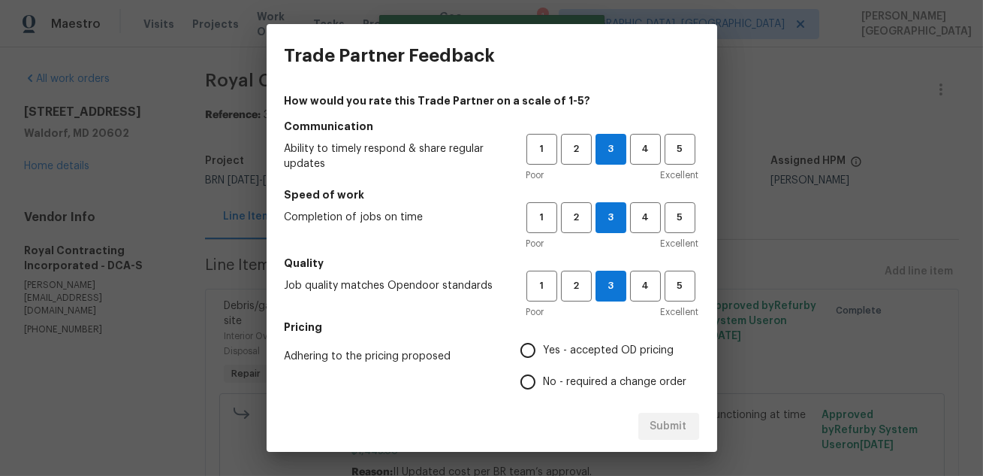
radio input "true"
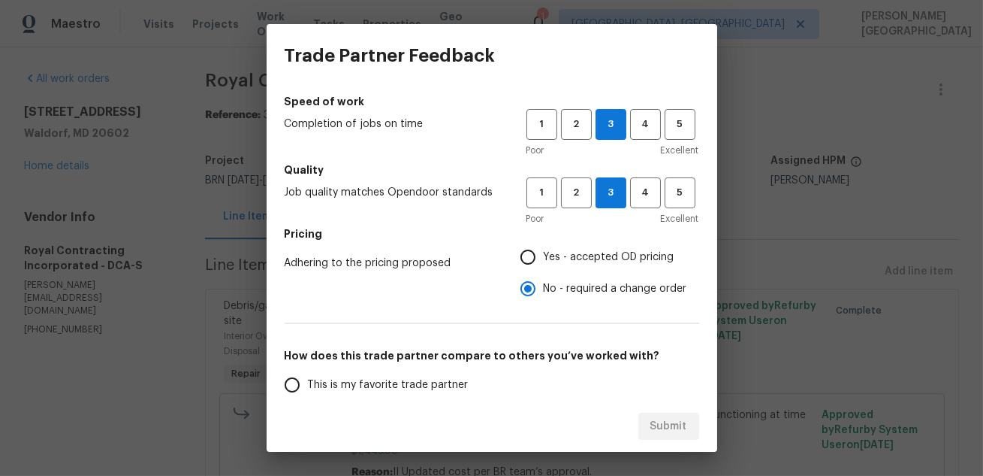
scroll to position [138, 0]
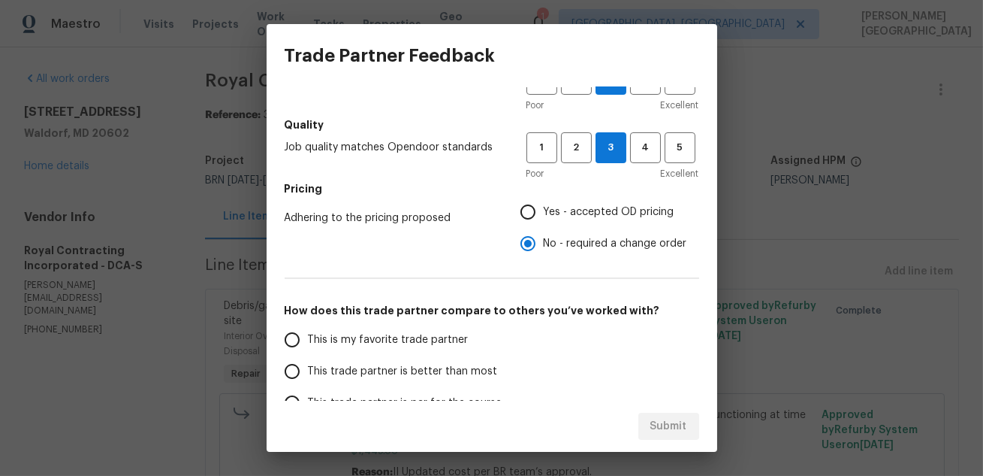
click at [421, 367] on span "This trade partner is better than most" at bounding box center [403, 372] width 190 height 16
click at [308, 367] on input "This trade partner is better than most" at bounding box center [292, 371] width 32 height 32
click at [651, 427] on span "Submit" at bounding box center [669, 426] width 37 height 19
radio input "true"
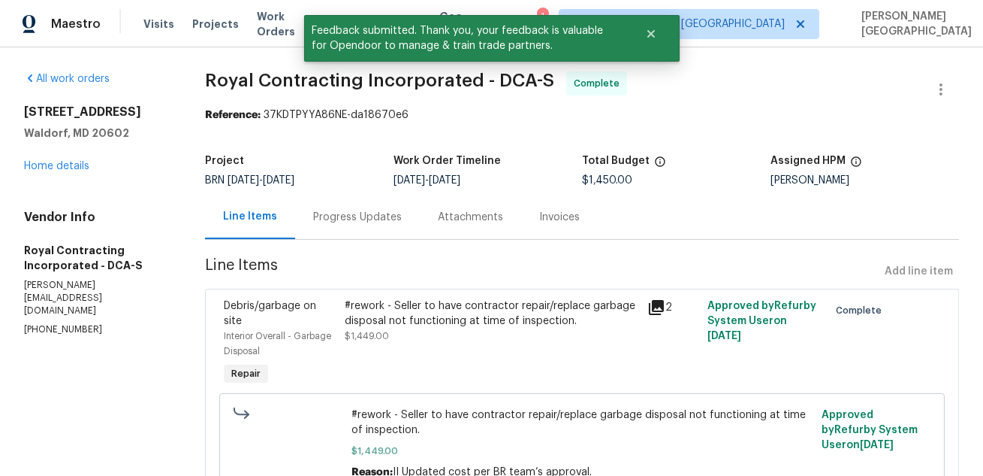
click at [386, 222] on div "Progress Updates" at bounding box center [357, 217] width 89 height 15
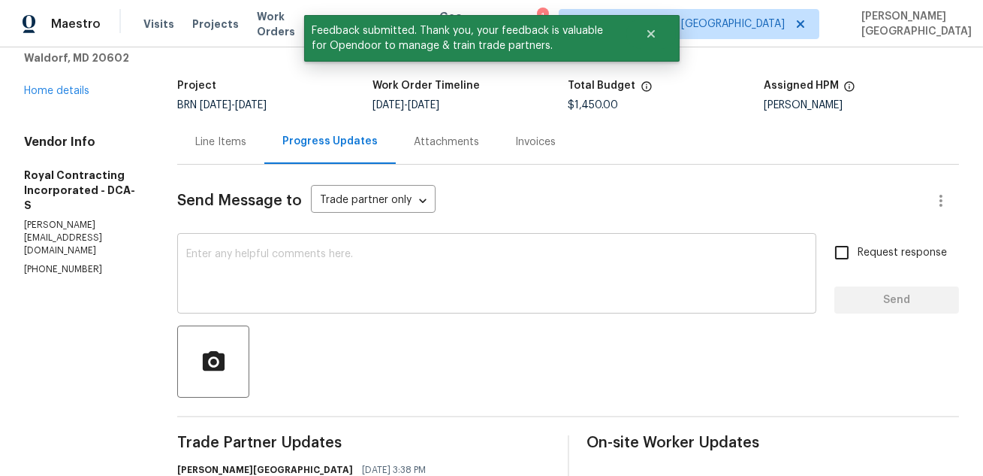
scroll to position [15, 0]
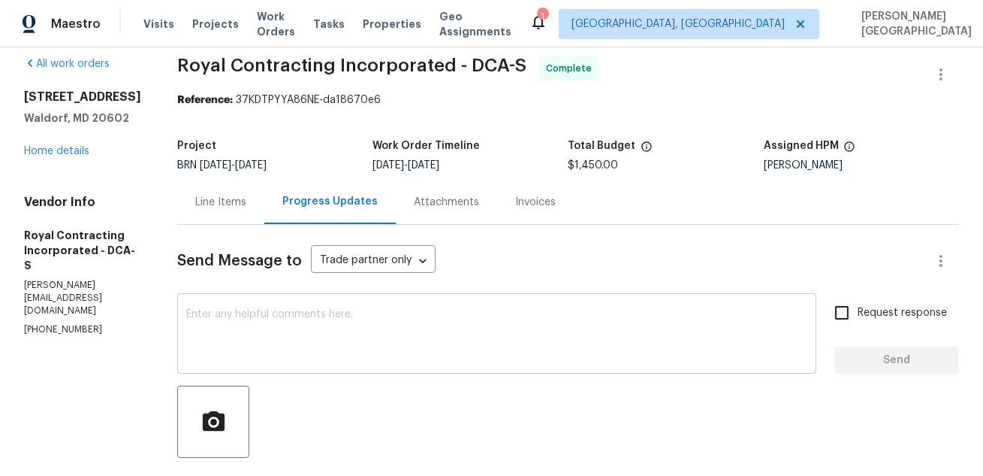
click at [257, 335] on textarea at bounding box center [496, 335] width 621 height 53
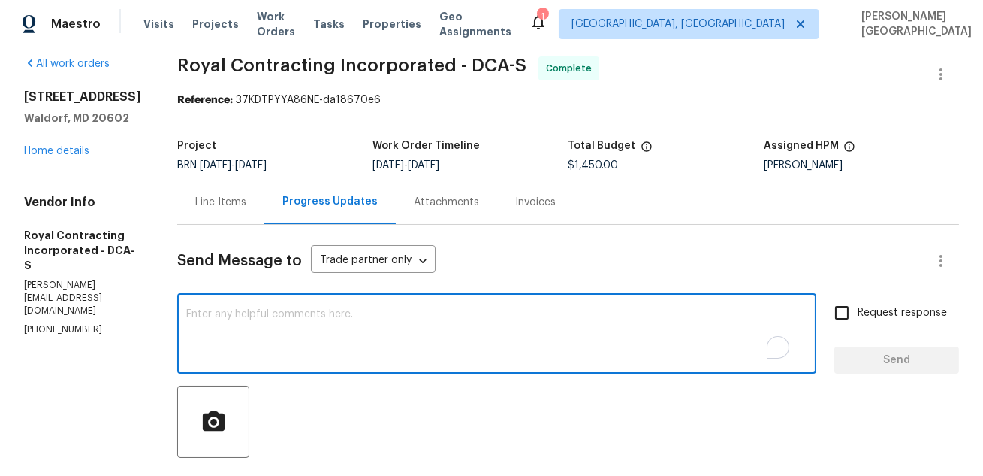
paste textarea "WO is approved, Please upload the detailed paid invoice under invoice section. …"
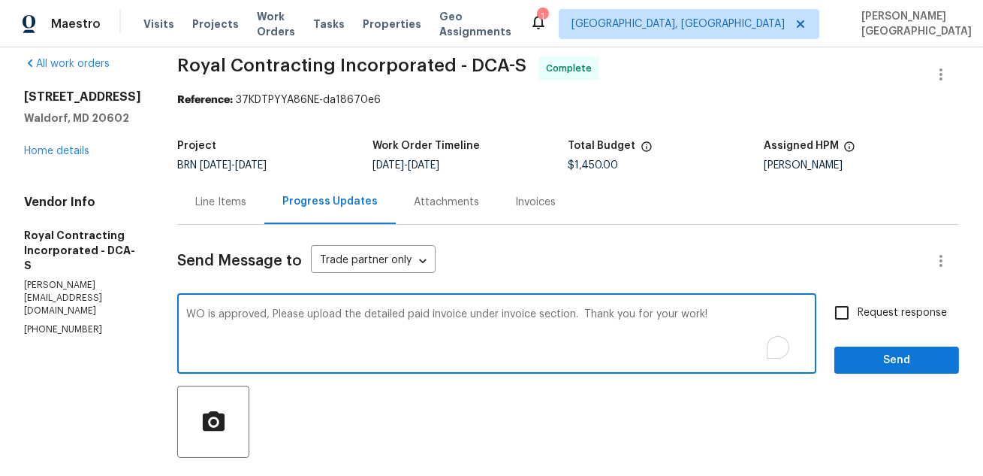
type textarea "WO is approved, Please upload the detailed paid invoice under invoice section. …"
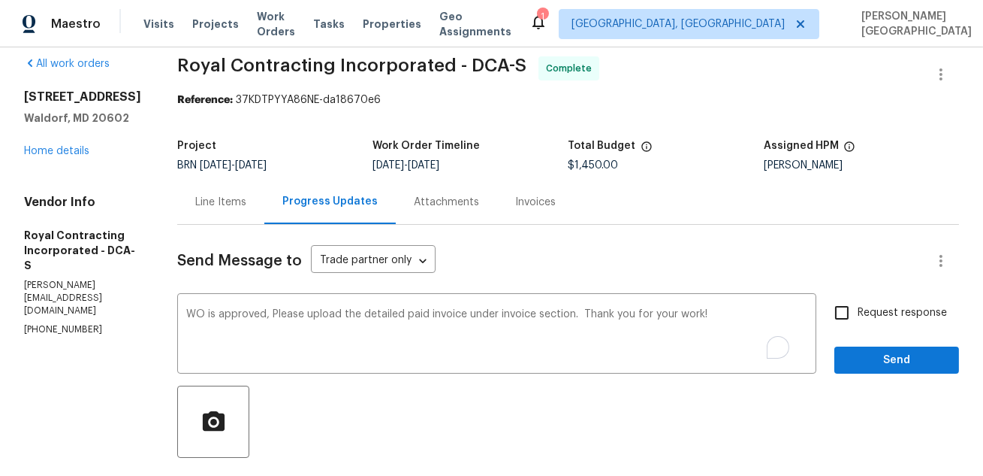
click at [876, 313] on span "Request response" at bounding box center [902, 313] width 89 height 16
click at [858, 313] on input "Request response" at bounding box center [842, 313] width 32 height 32
checkbox input "true"
click at [885, 352] on span "Send" at bounding box center [897, 360] width 101 height 19
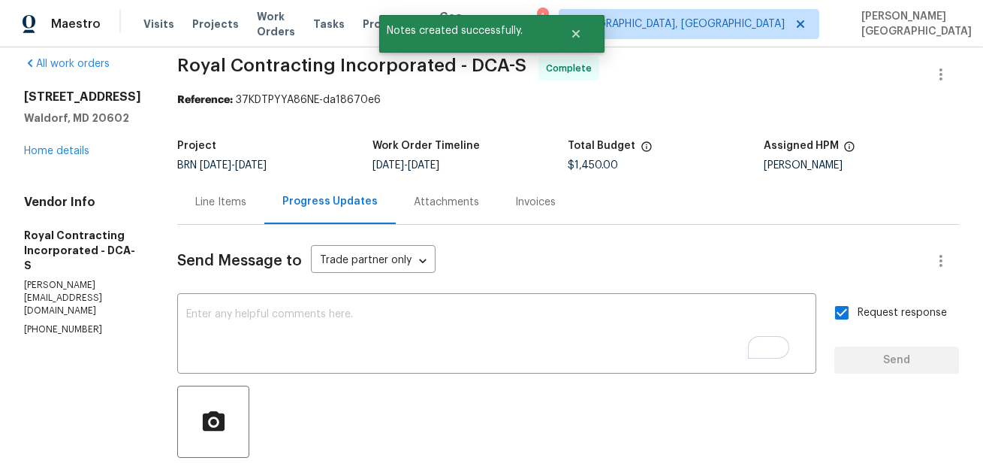
click at [536, 201] on div "Invoices" at bounding box center [535, 202] width 41 height 15
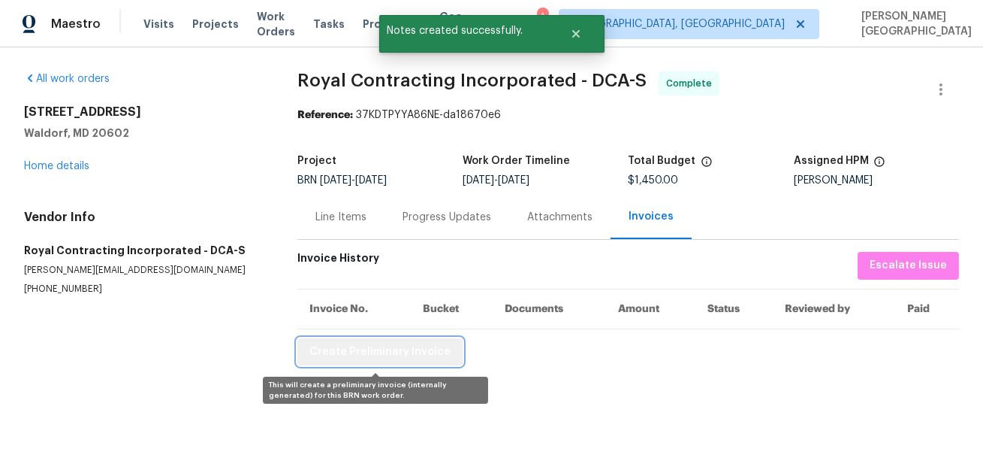
click at [391, 344] on span "Create Preliminary Invoice" at bounding box center [379, 352] width 141 height 19
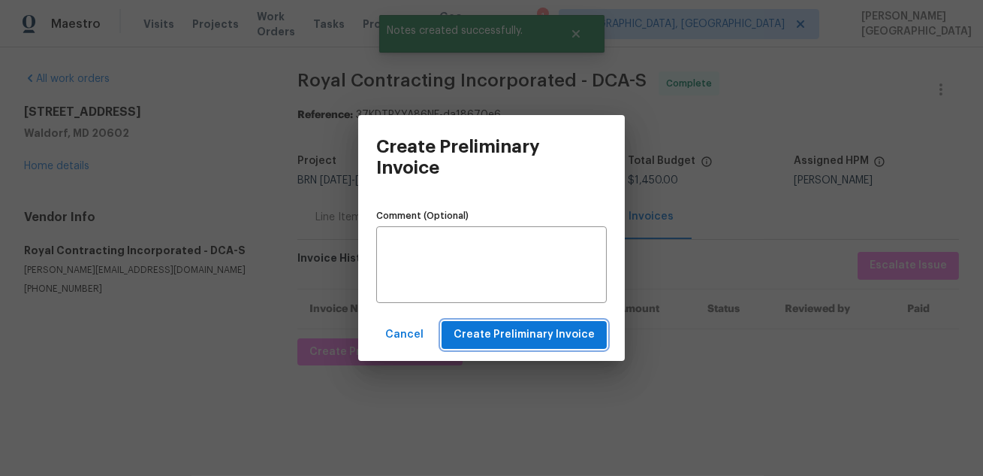
click at [509, 334] on span "Create Preliminary Invoice" at bounding box center [524, 334] width 141 height 19
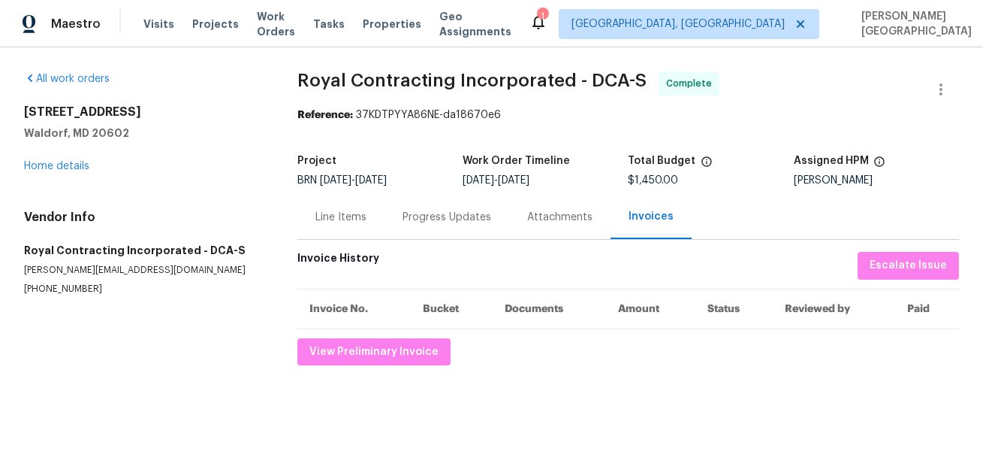
click at [315, 79] on span "Royal Contracting Incorporated - DCA-S" at bounding box center [471, 80] width 349 height 18
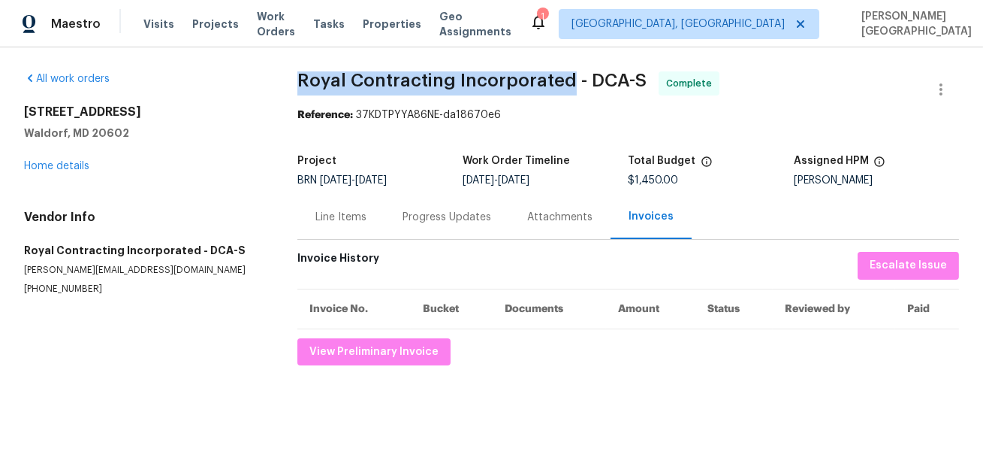
click at [547, 83] on span "Royal Contracting Incorporated - DCA-S" at bounding box center [471, 80] width 349 height 18
copy span "Royal Contracting Incorporated"
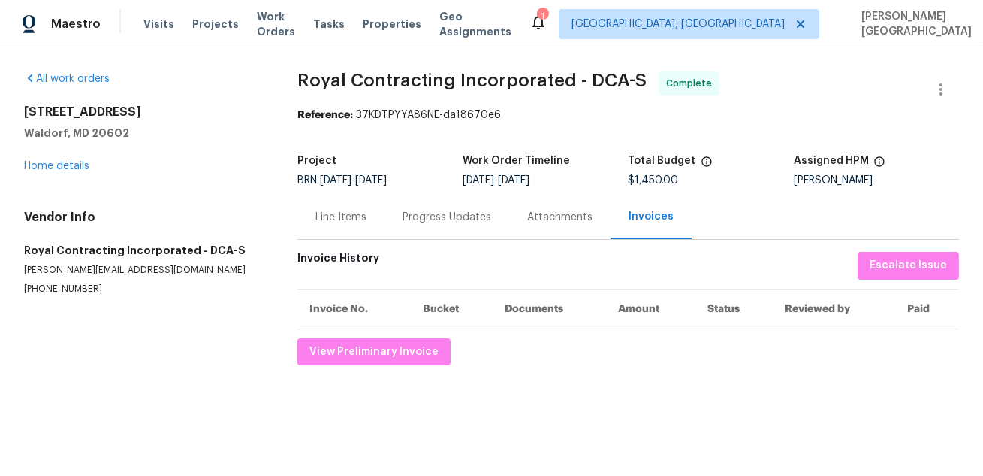
click at [343, 234] on div "Line Items" at bounding box center [340, 217] width 87 height 44
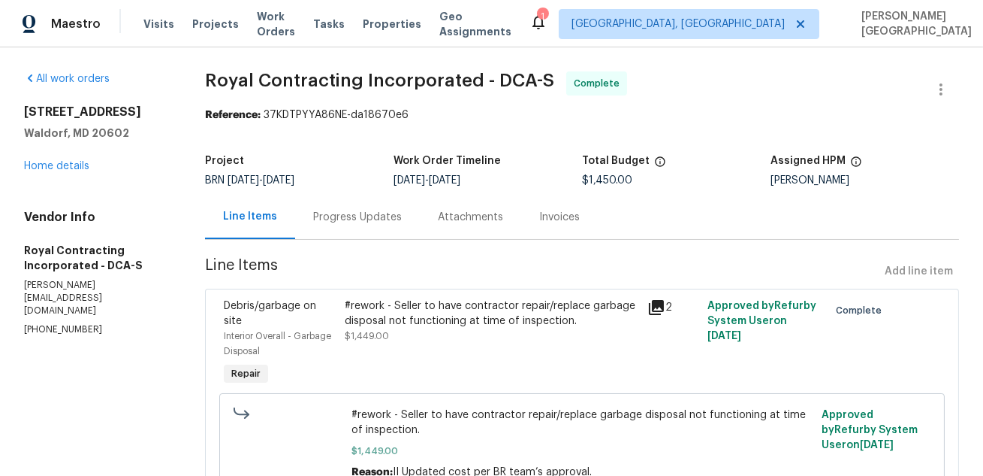
scroll to position [152, 0]
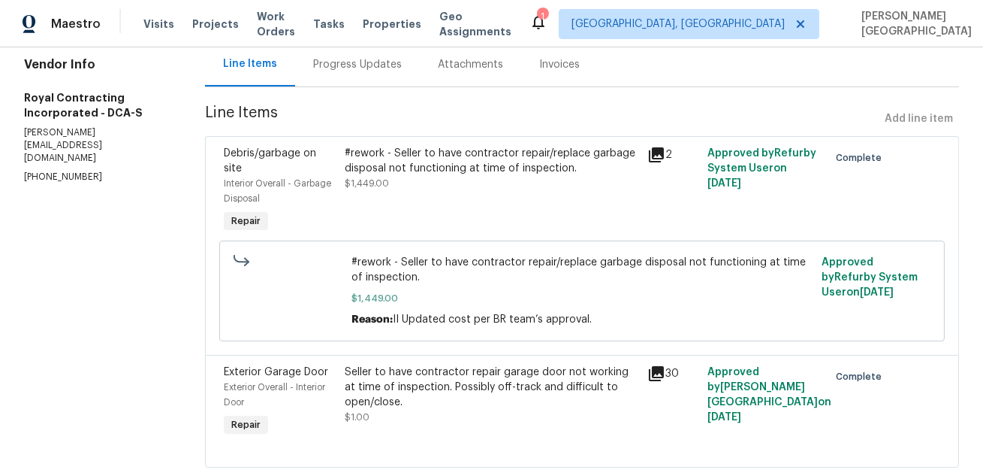
click at [379, 168] on div "#rework - Seller to have contractor repair/replace garbage disposal not functio…" at bounding box center [491, 161] width 293 height 30
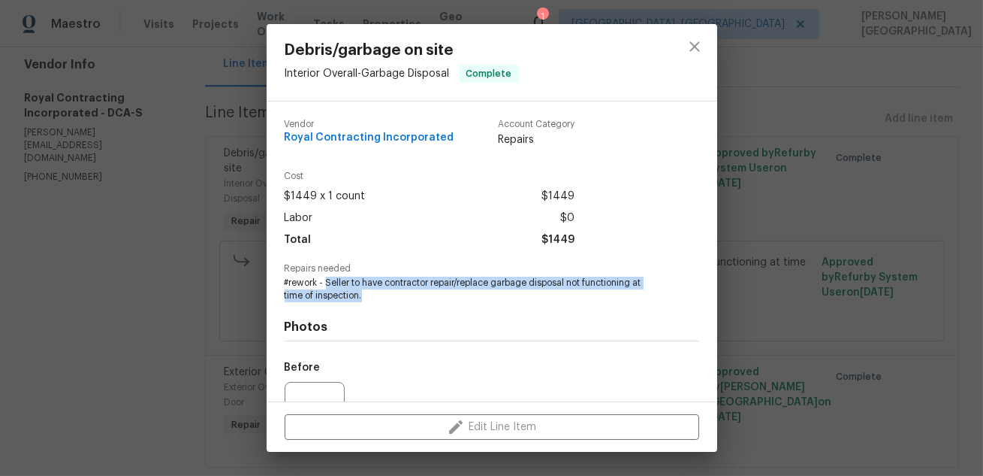
drag, startPoint x: 324, startPoint y: 284, endPoint x: 379, endPoint y: 294, distance: 55.7
click at [379, 294] on span "#rework - Seller to have contractor repair/replace garbage disposal not functio…" at bounding box center [471, 289] width 373 height 26
copy span "Seller to have contractor repair/replace garbage disposal not functioning at ti…"
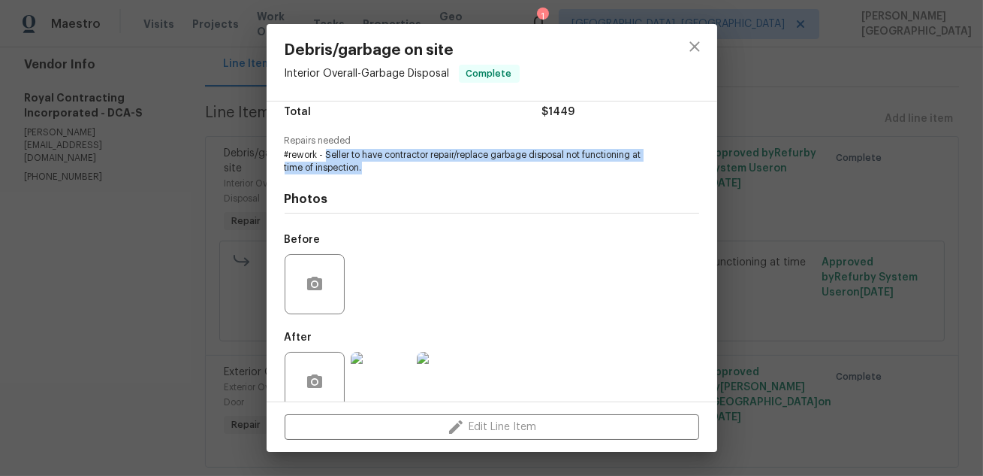
scroll to position [154, 0]
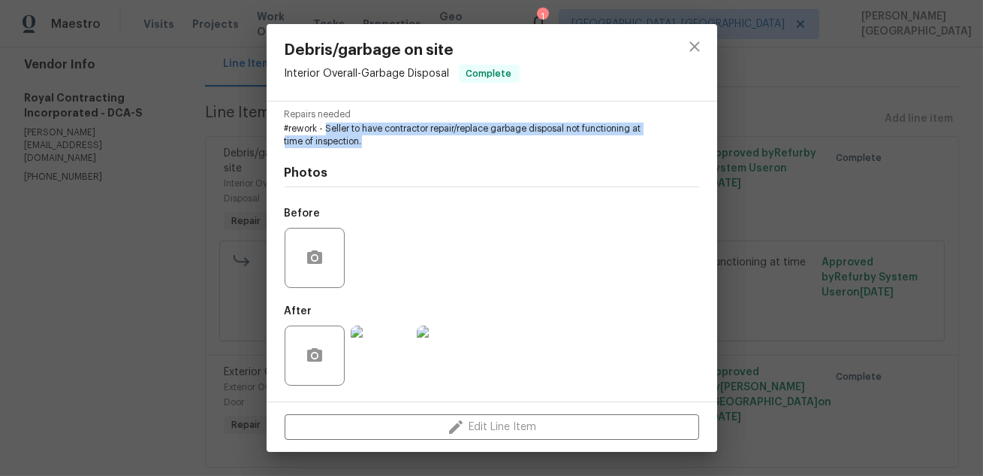
click at [386, 349] on img at bounding box center [381, 355] width 60 height 60
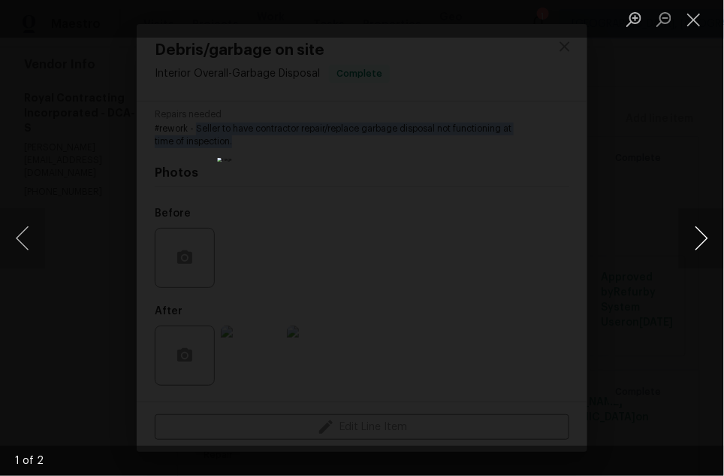
click at [694, 252] on button "Next image" at bounding box center [701, 238] width 45 height 60
click at [663, 165] on div "Lightbox" at bounding box center [362, 238] width 724 height 476
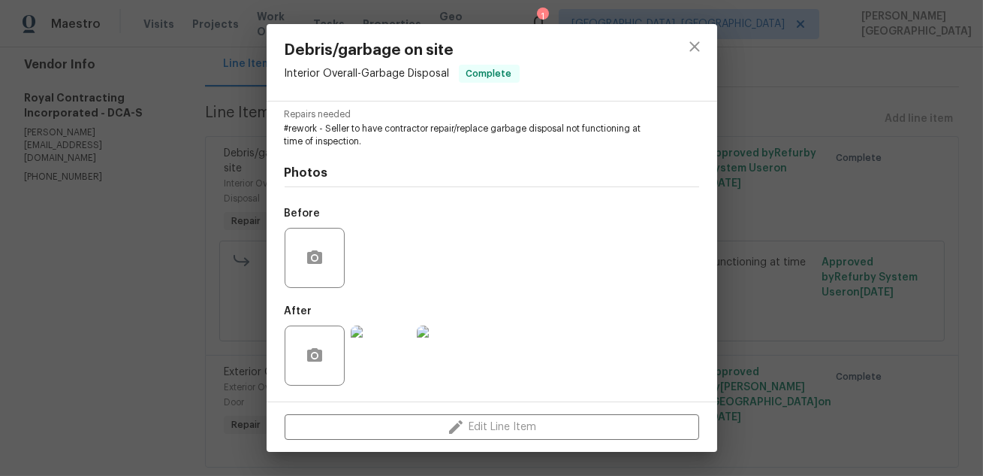
click at [828, 212] on div "Debris/garbage on site Interior Overall - Garbage Disposal Complete Vendor Roya…" at bounding box center [491, 238] width 983 height 476
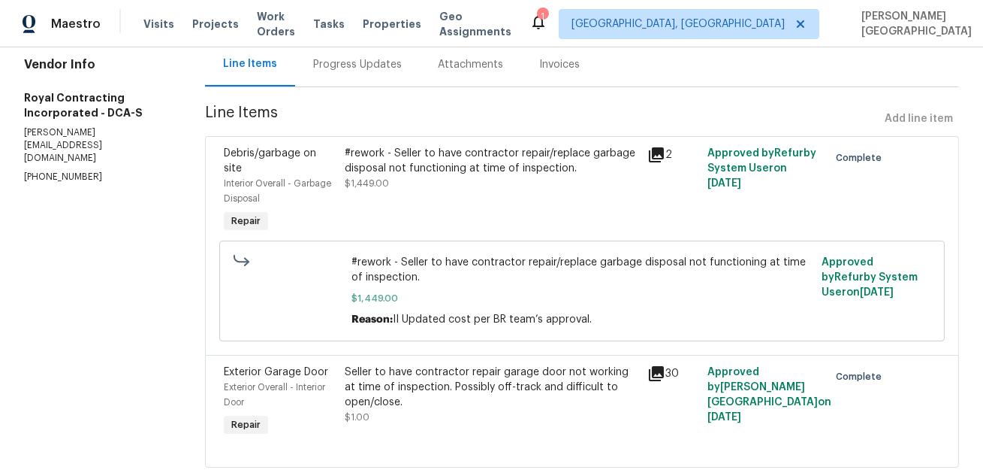
scroll to position [187, 0]
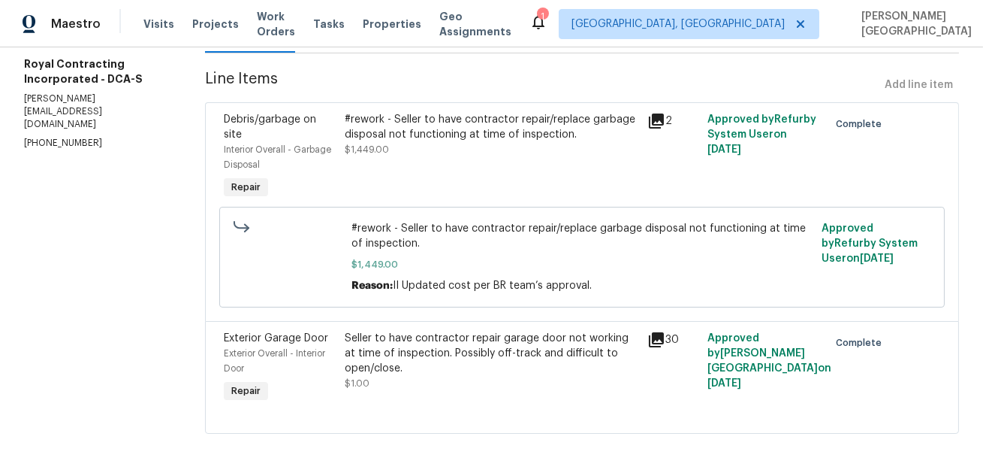
click at [403, 331] on div "Seller to have contractor repair garage door not working at time of inspection.…" at bounding box center [491, 353] width 293 height 45
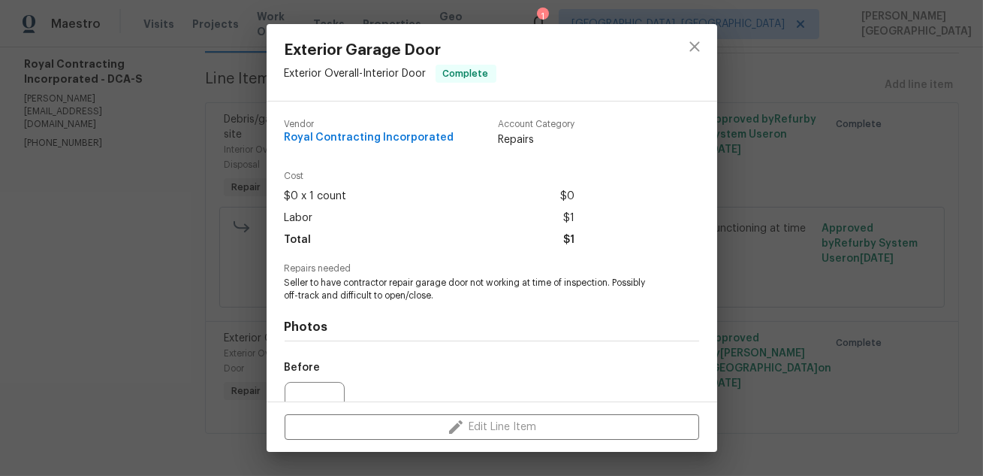
click at [323, 286] on span "Seller to have contractor repair garage door not working at time of inspection.…" at bounding box center [471, 289] width 373 height 26
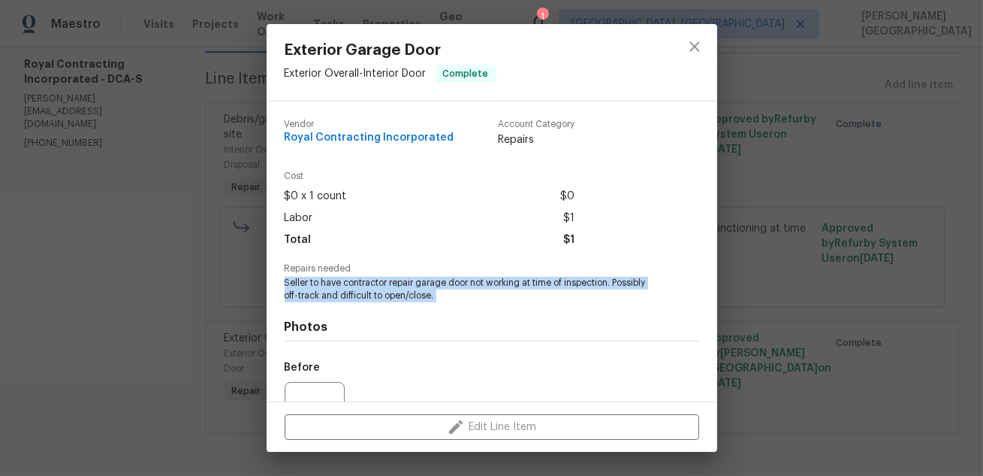
click at [323, 286] on span "Seller to have contractor repair garage door not working at time of inspection.…" at bounding box center [471, 289] width 373 height 26
copy span "Seller to have contractor repair garage door not working at time of inspection.…"
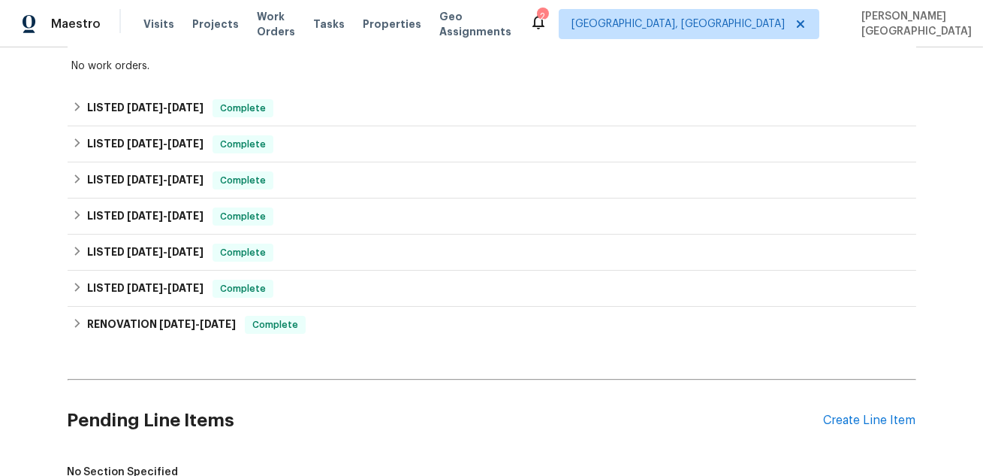
scroll to position [651, 0]
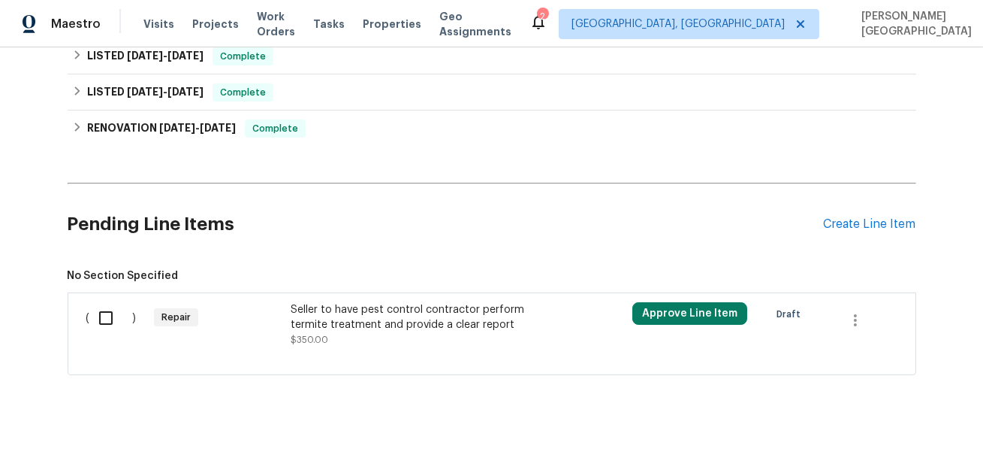
click at [347, 309] on div "Seller to have pest control contractor perform termite treatment and provide a …" at bounding box center [423, 317] width 264 height 30
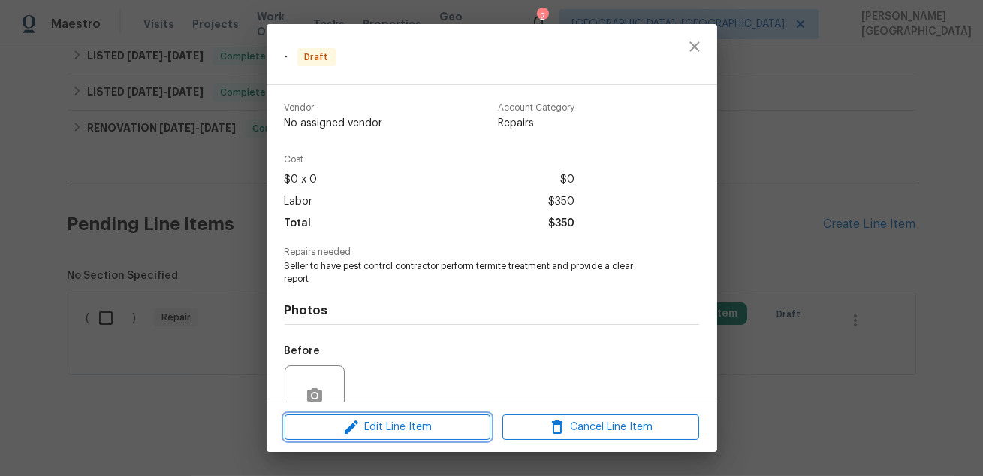
click at [378, 421] on span "Edit Line Item" at bounding box center [387, 427] width 197 height 19
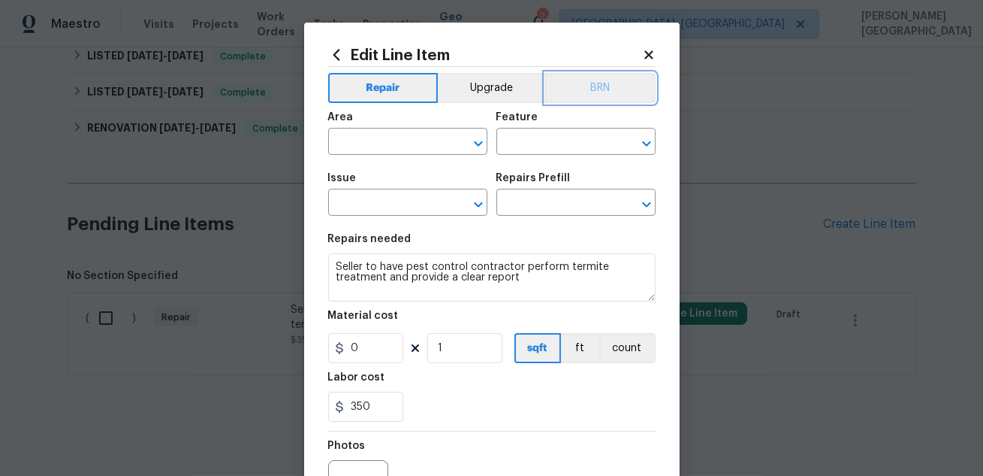
click at [610, 93] on button "BRN" at bounding box center [600, 88] width 110 height 30
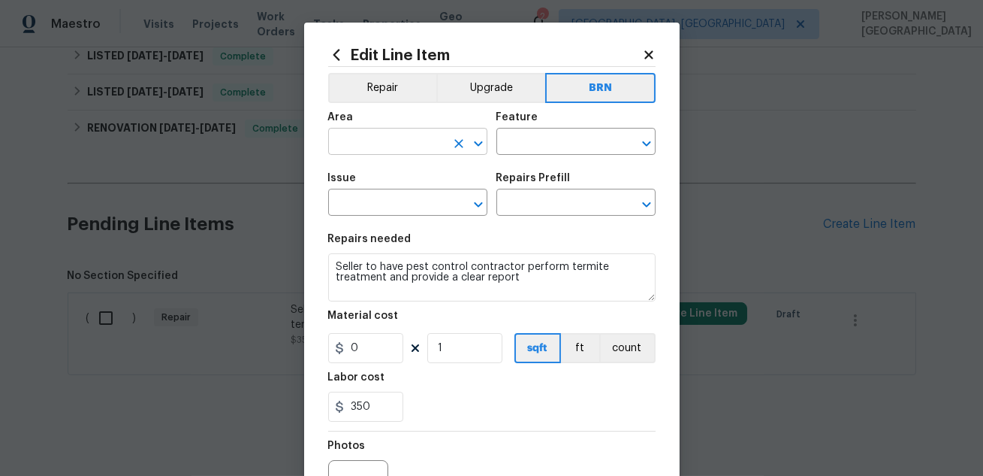
click at [370, 149] on input "text" at bounding box center [386, 142] width 117 height 23
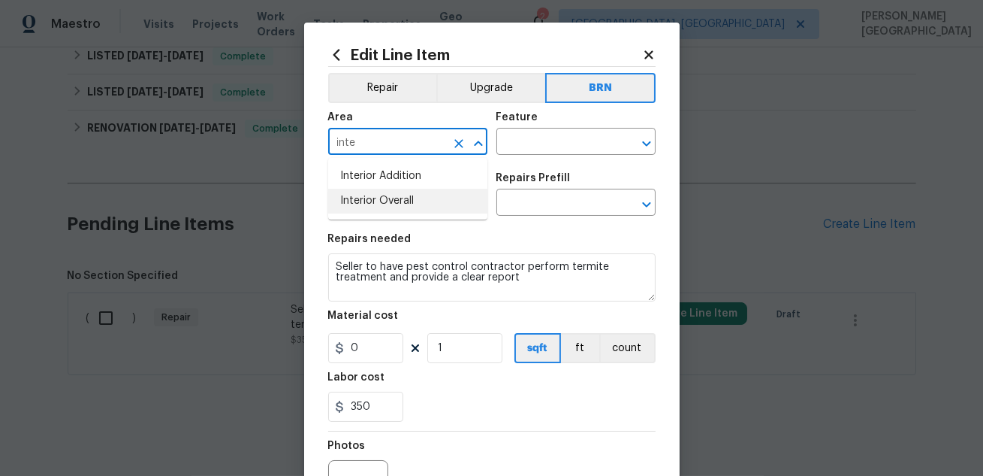
click at [381, 202] on li "Interior Overall" at bounding box center [407, 201] width 159 height 25
type input "Interior Overall"
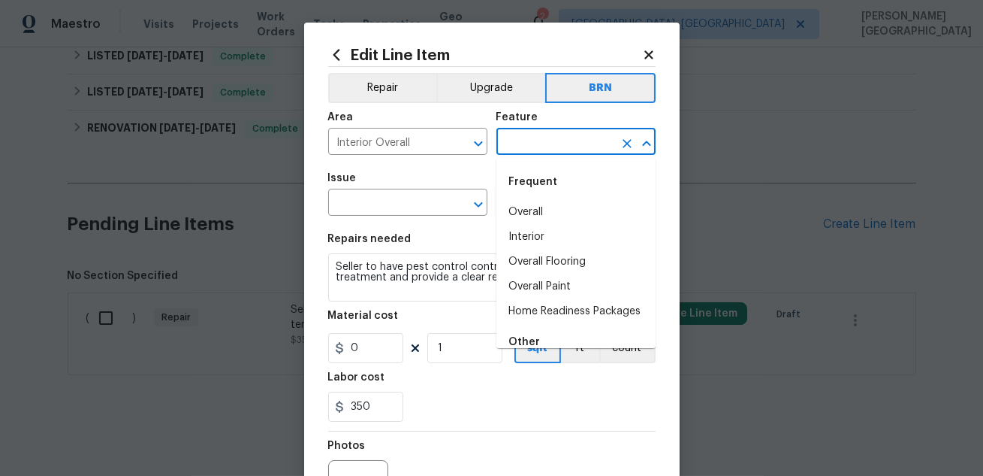
click at [554, 137] on input "text" at bounding box center [555, 142] width 117 height 23
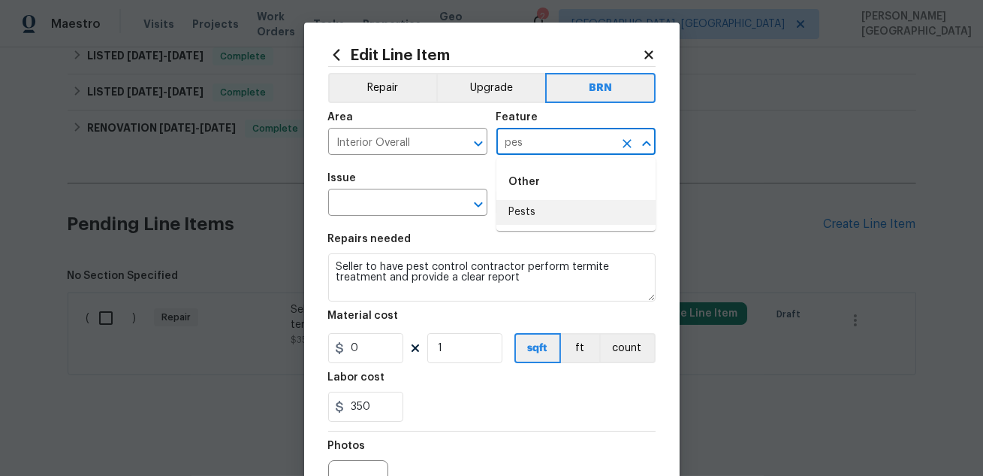
click at [567, 205] on li "Pests" at bounding box center [576, 212] width 159 height 25
type input "Pests"
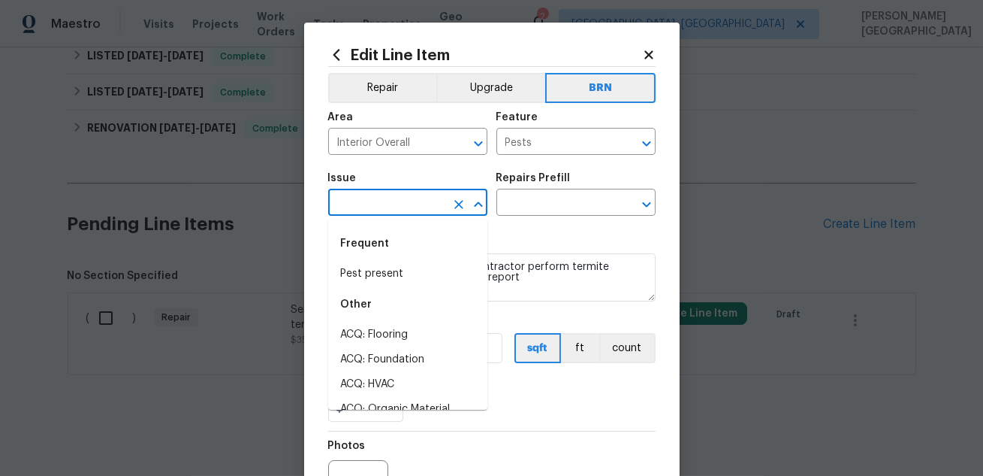
click at [364, 204] on input "text" at bounding box center [386, 203] width 117 height 23
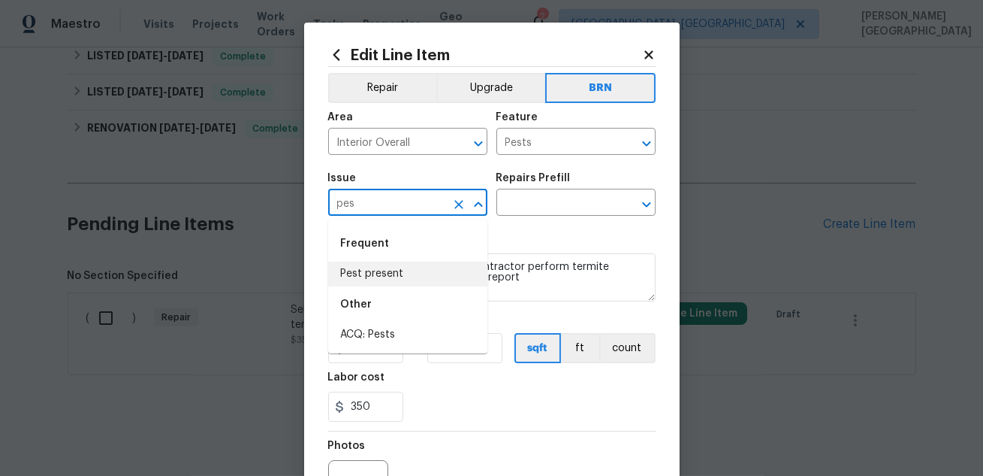
click at [389, 279] on li "Pest present" at bounding box center [407, 273] width 159 height 25
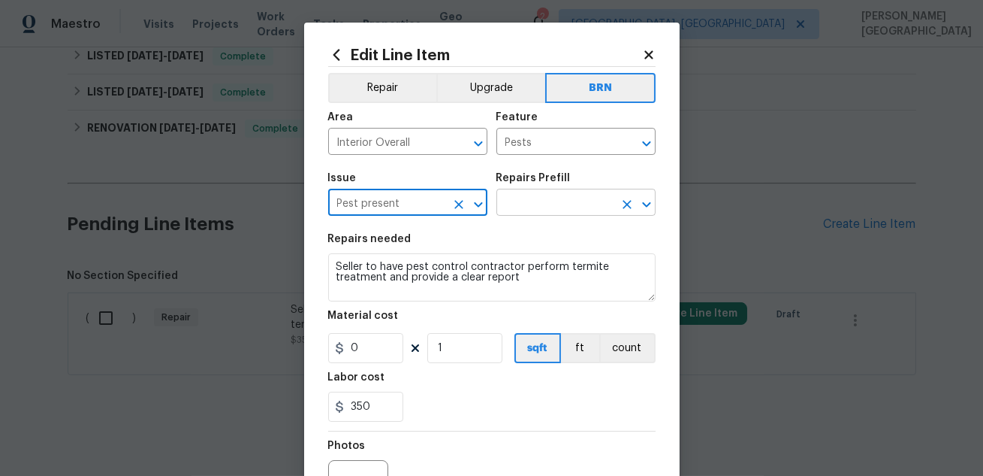
type input "Pest present"
click at [536, 203] on input "text" at bounding box center [555, 203] width 117 height 23
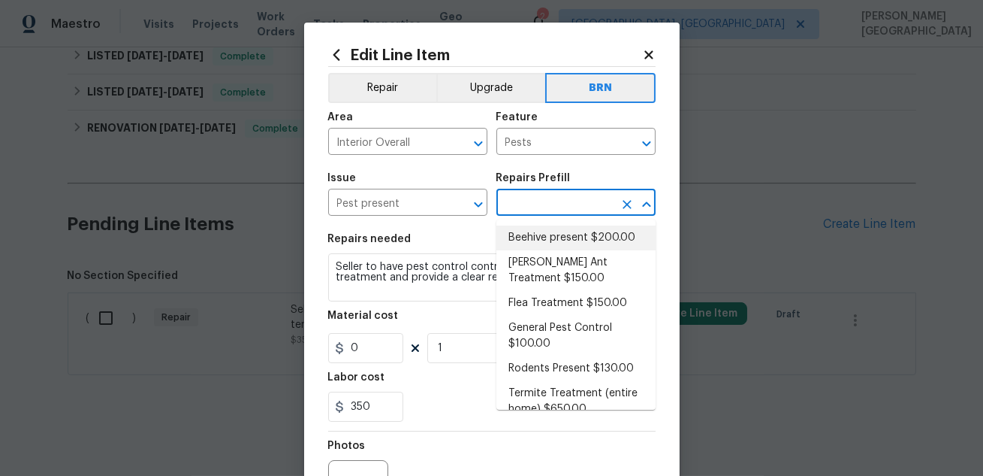
click at [536, 228] on li "Beehive present $200.00" at bounding box center [576, 237] width 159 height 25
type input "Beehive present $200.00"
type textarea "Remove, patch/paint touch up location after removal if needed."
type input "200"
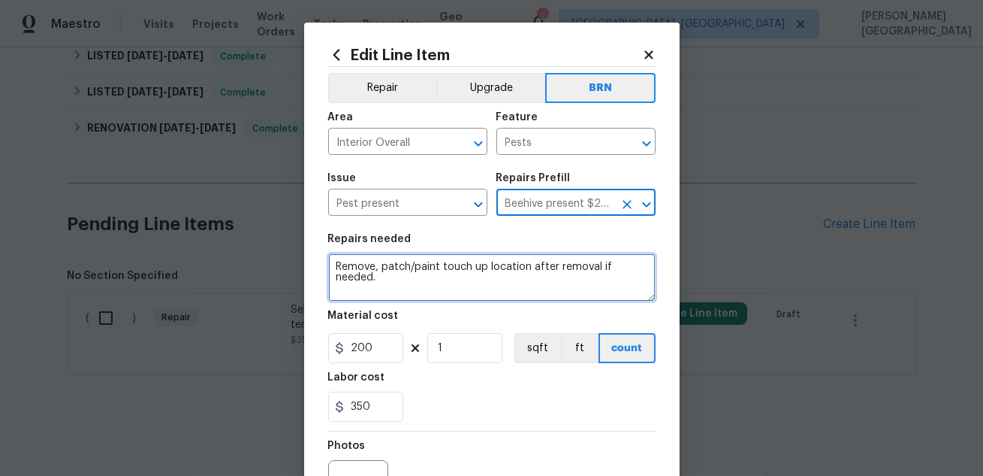
click at [394, 279] on textarea "Remove, patch/paint touch up location after removal if needed." at bounding box center [492, 277] width 328 height 48
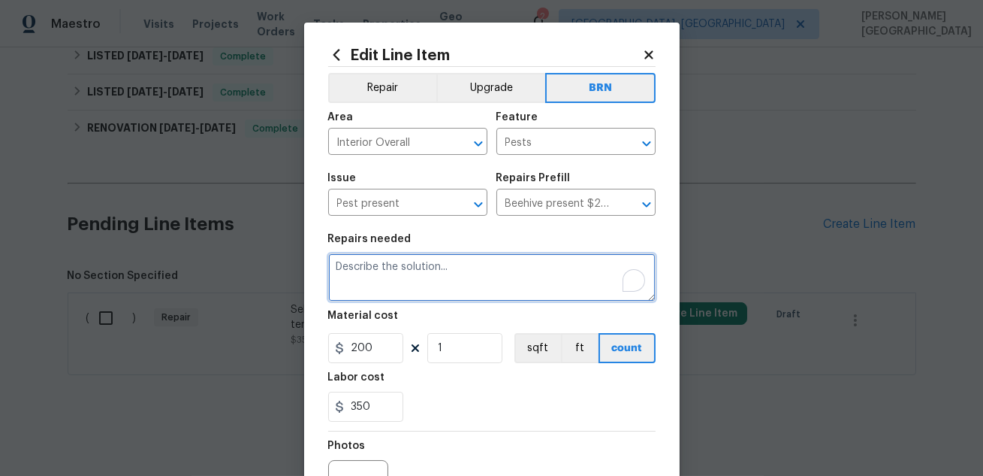
paste textarea "Seller to have pest control contractor perform termite treatment and provide a …"
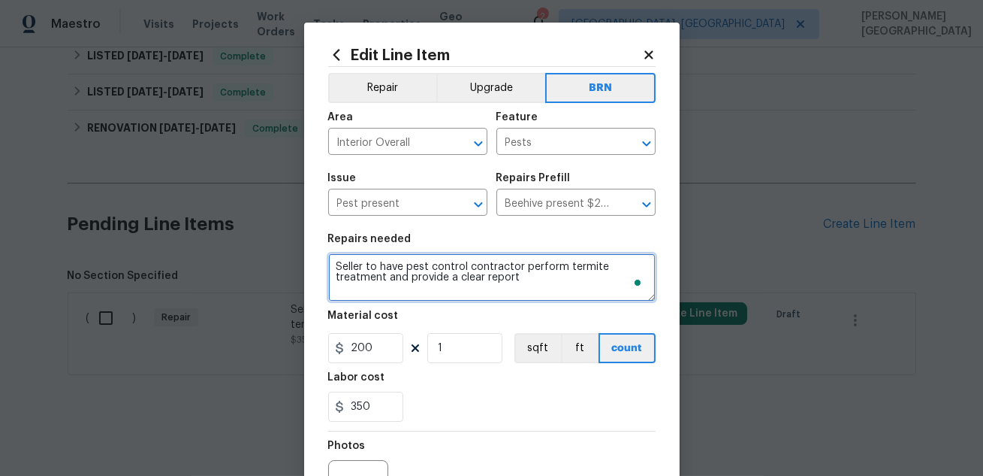
type textarea "Seller to have pest control contractor perform termite treatment and provide a …"
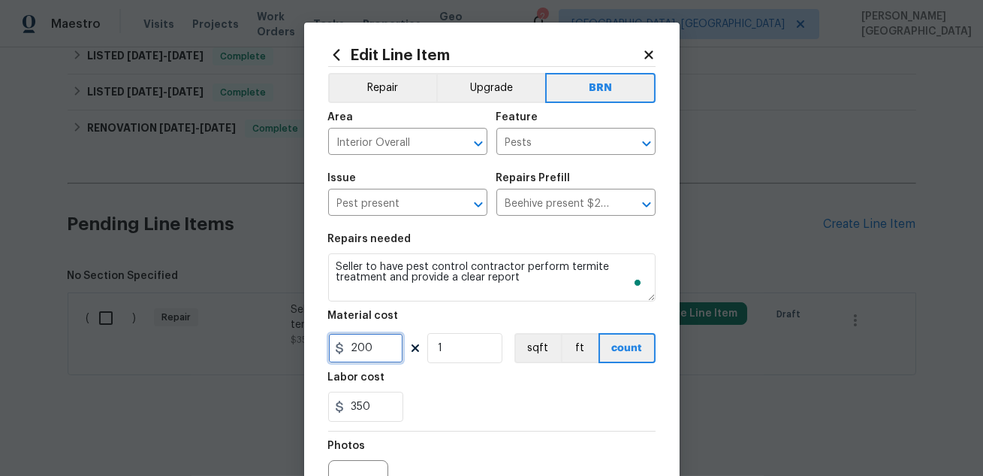
click at [362, 342] on input "200" at bounding box center [365, 348] width 75 height 30
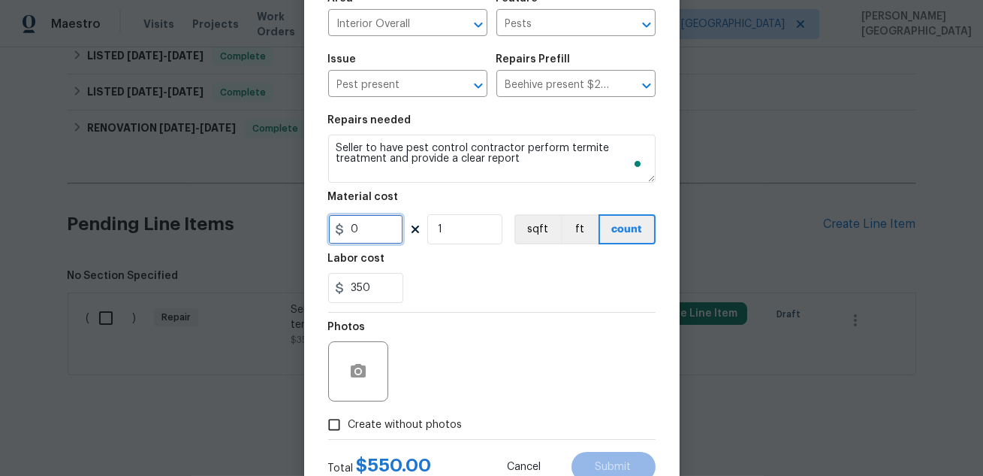
scroll to position [171, 0]
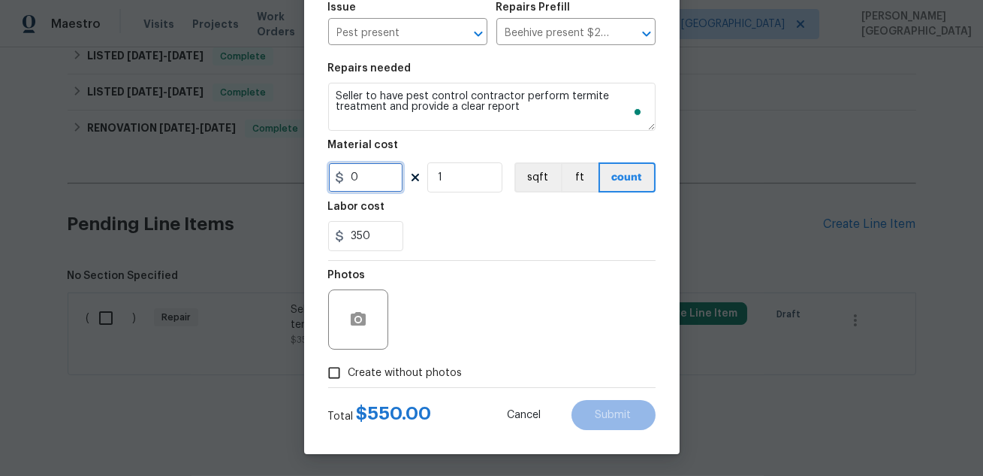
type input "0"
click at [365, 364] on label "Create without photos" at bounding box center [391, 372] width 143 height 29
click at [349, 364] on input "Create without photos" at bounding box center [334, 372] width 29 height 29
checkbox input "true"
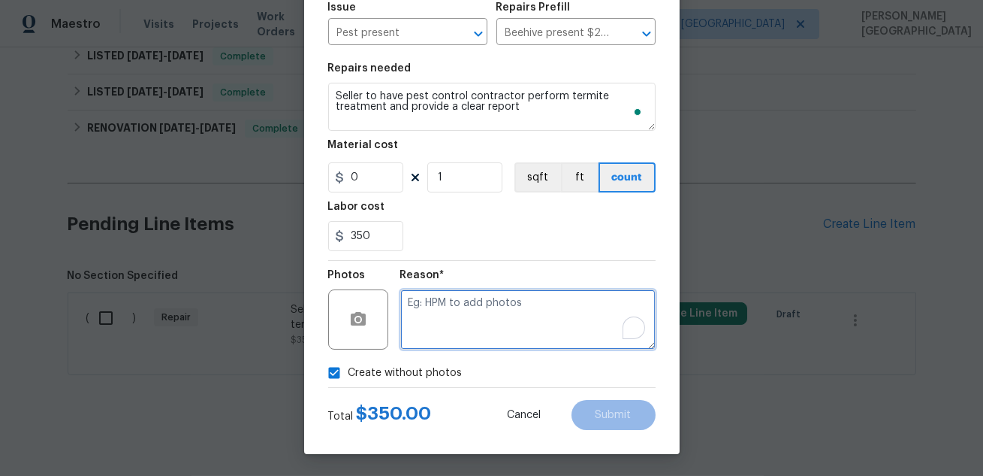
click at [465, 299] on textarea "To enrich screen reader interactions, please activate Accessibility in Grammarl…" at bounding box center [527, 319] width 255 height 60
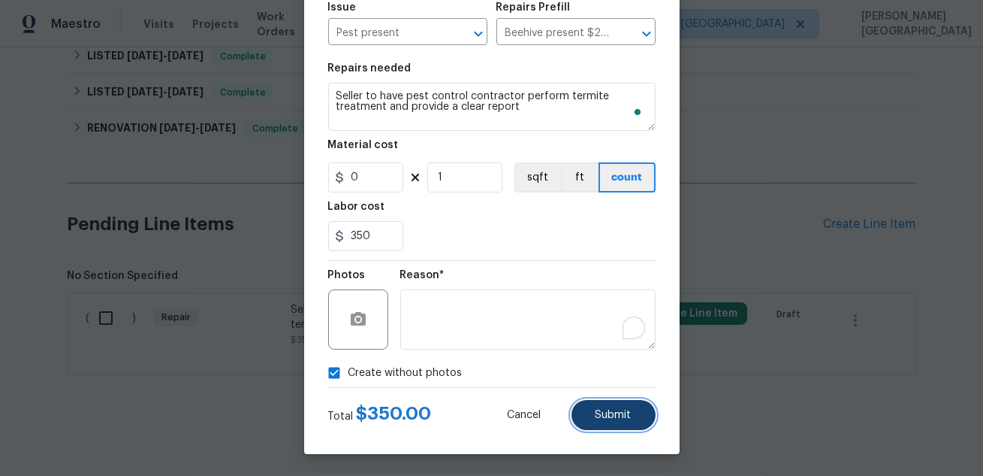
click at [592, 407] on button "Submit" at bounding box center [614, 415] width 84 height 30
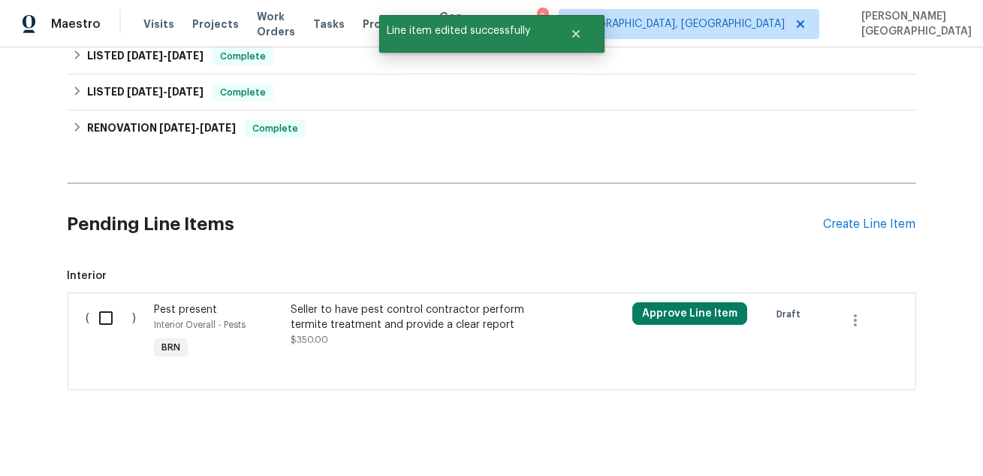
click at [109, 322] on input "checkbox" at bounding box center [111, 318] width 43 height 32
checkbox input "true"
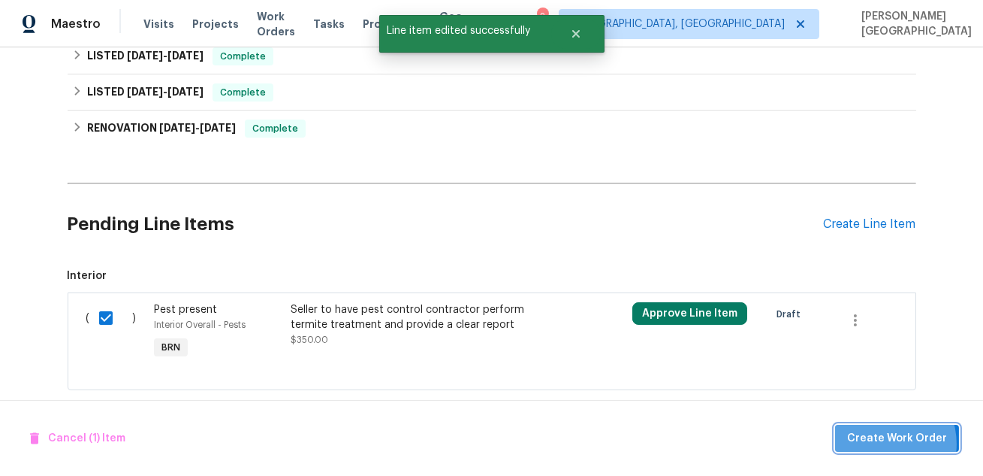
click at [885, 444] on span "Create Work Order" at bounding box center [897, 438] width 100 height 19
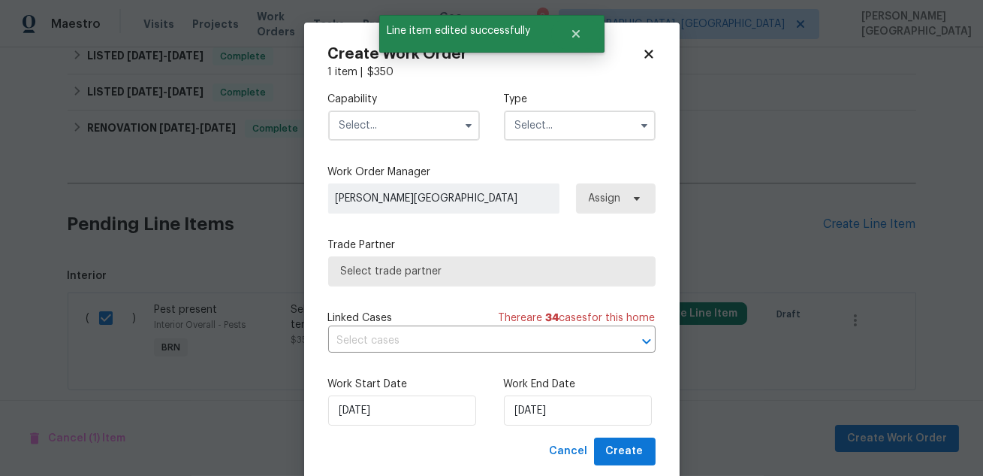
click at [377, 115] on input "text" at bounding box center [404, 125] width 152 height 30
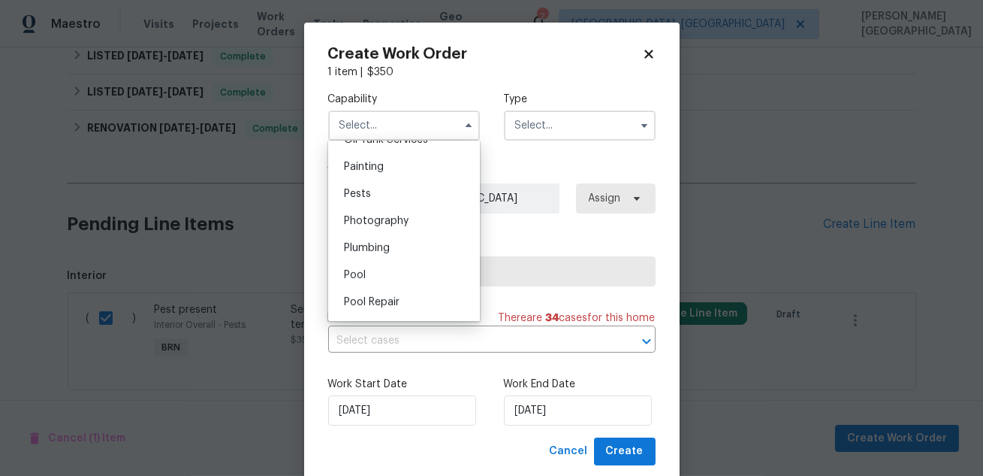
scroll to position [1270, 0]
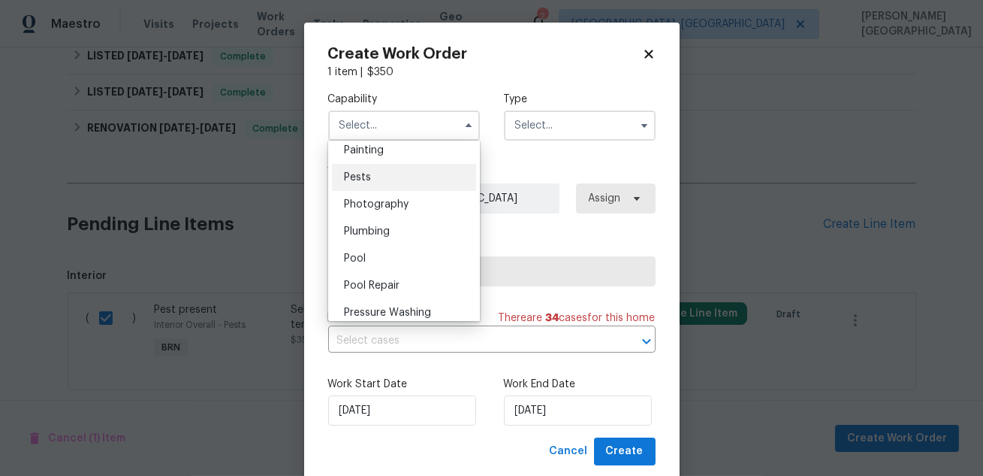
click at [374, 177] on div "Pests" at bounding box center [404, 177] width 144 height 27
type input "Pests"
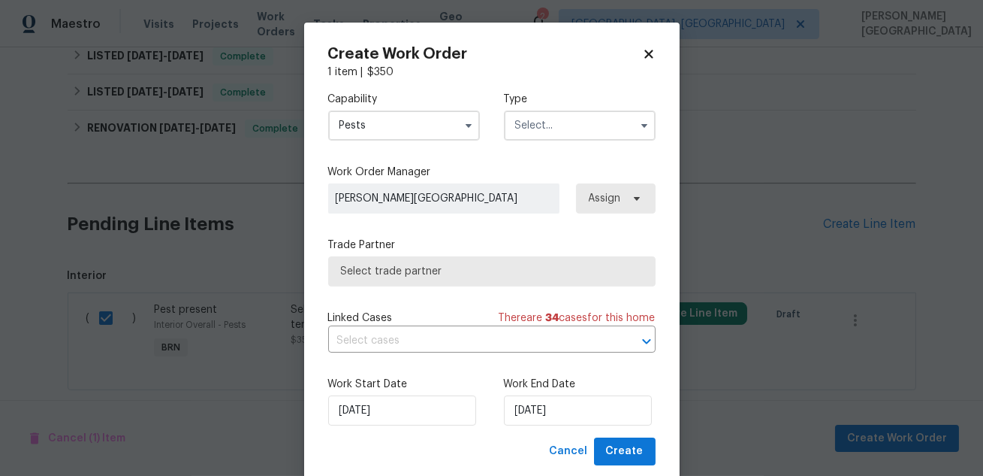
click at [512, 123] on input "text" at bounding box center [580, 125] width 152 height 30
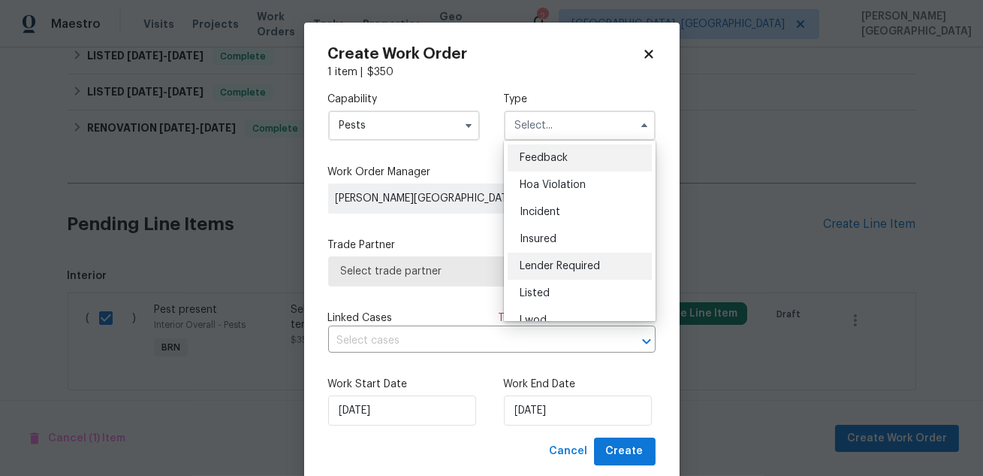
scroll to position [178, 0]
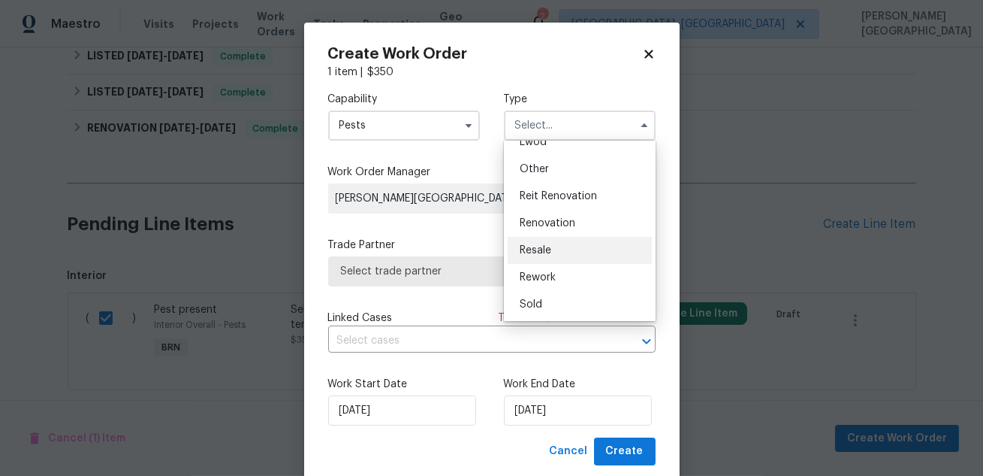
click at [545, 249] on span "Resale" at bounding box center [536, 250] width 32 height 11
type input "Resale"
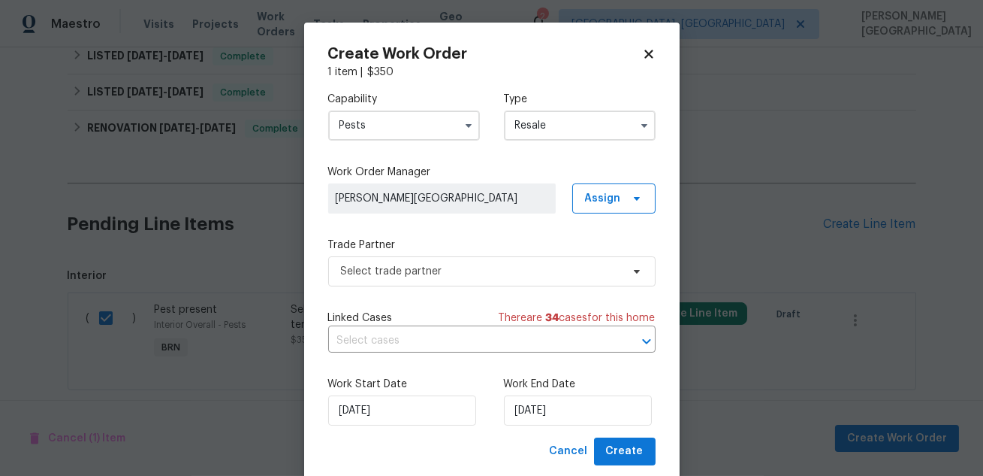
click at [397, 359] on div "Capability Pests Type Resale Work Order Manager Isabel Sangeetha Ireland Assign…" at bounding box center [492, 259] width 328 height 358
click at [397, 349] on input "text" at bounding box center [470, 340] width 285 height 23
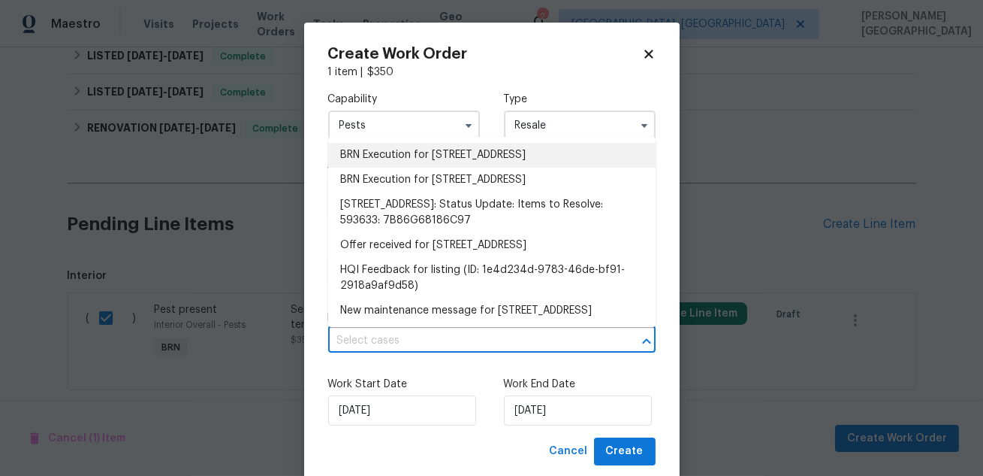
click at [410, 153] on li "BRN Execution for 11617 Olde Coach Dr, Midlothian, VA 23113" at bounding box center [492, 155] width 328 height 25
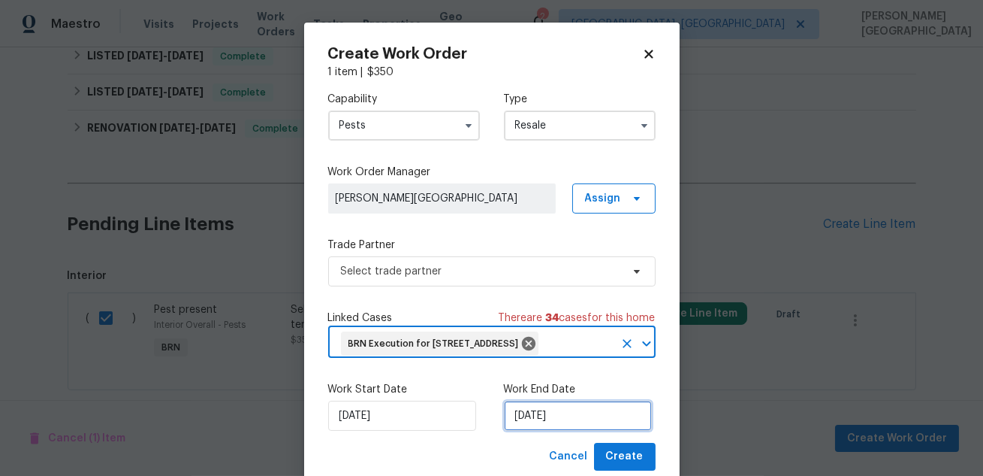
click at [533, 430] on input "[DATE]" at bounding box center [578, 415] width 148 height 30
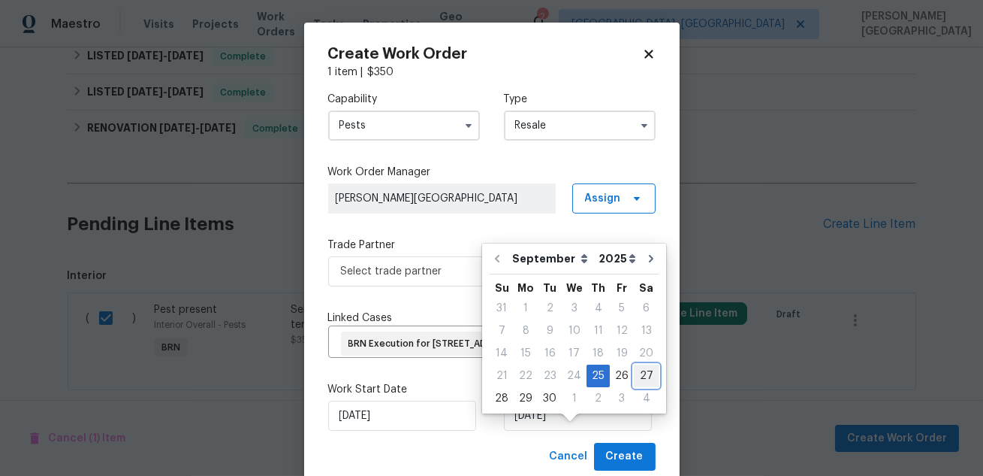
click at [640, 373] on div "27" at bounding box center [646, 375] width 25 height 21
type input "9/27/2025"
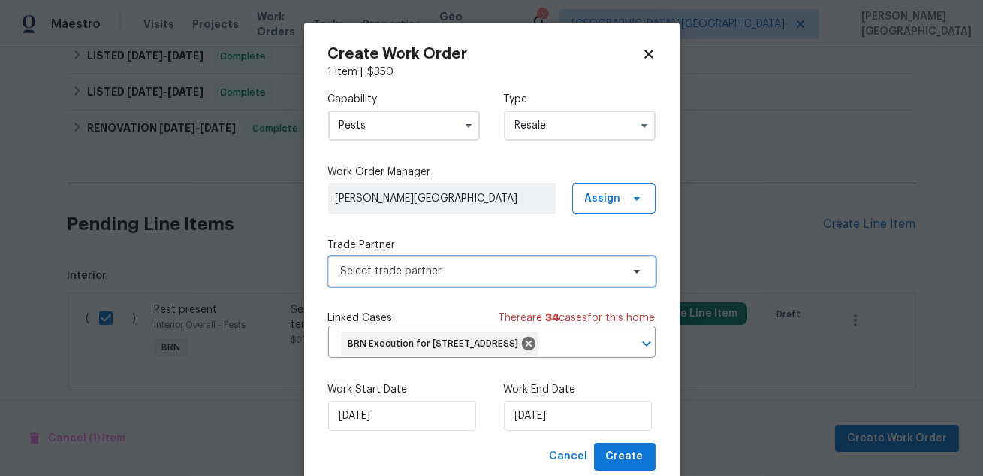
click at [368, 283] on span "Select trade partner" at bounding box center [492, 271] width 328 height 30
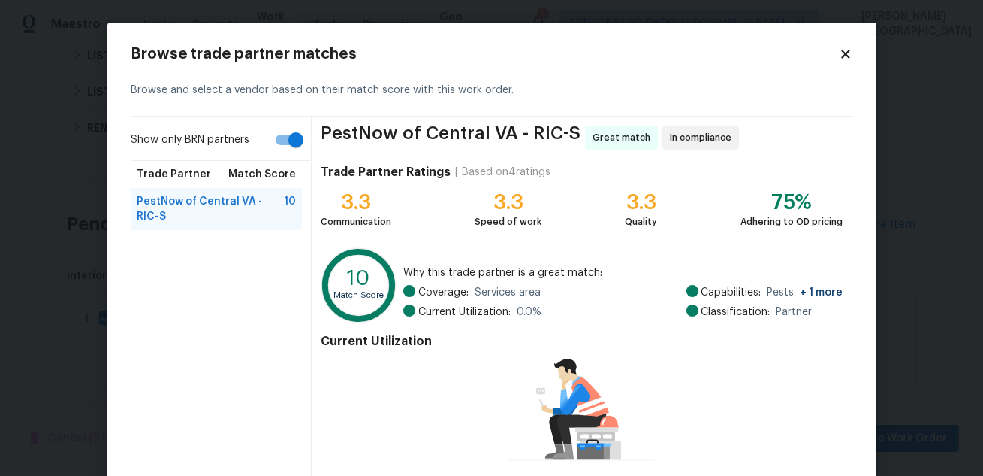
scroll to position [125, 0]
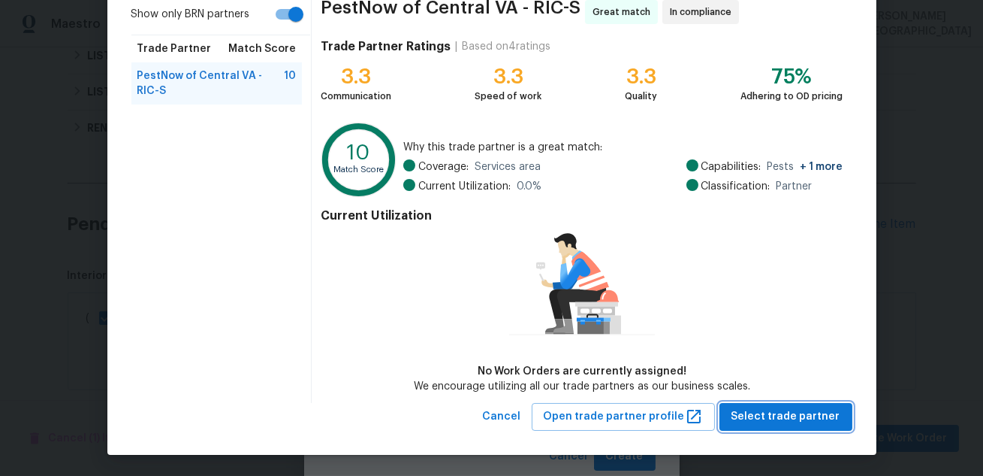
click at [779, 419] on span "Select trade partner" at bounding box center [786, 416] width 109 height 19
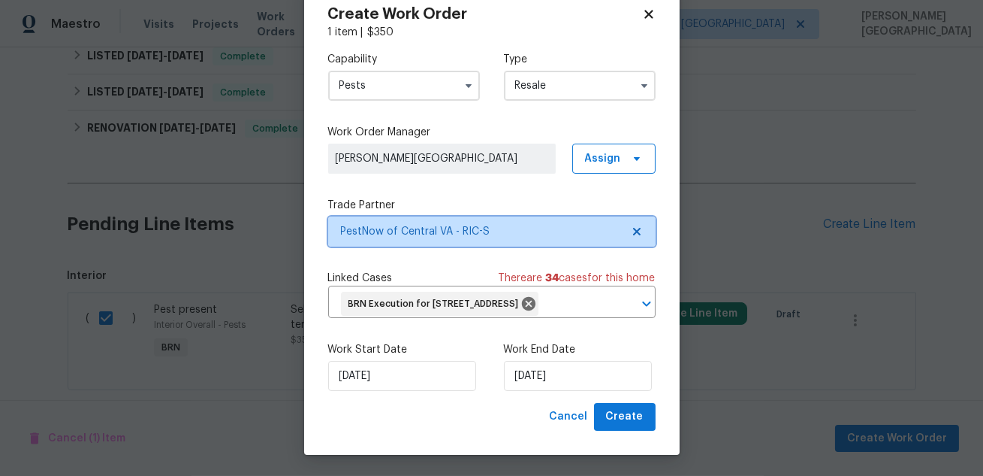
scroll to position [64, 0]
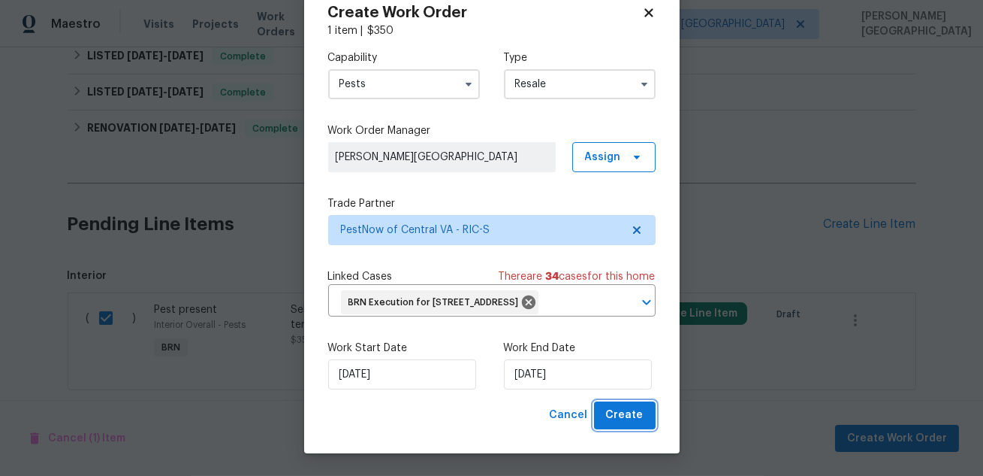
click at [610, 417] on span "Create" at bounding box center [625, 415] width 38 height 19
checkbox input "false"
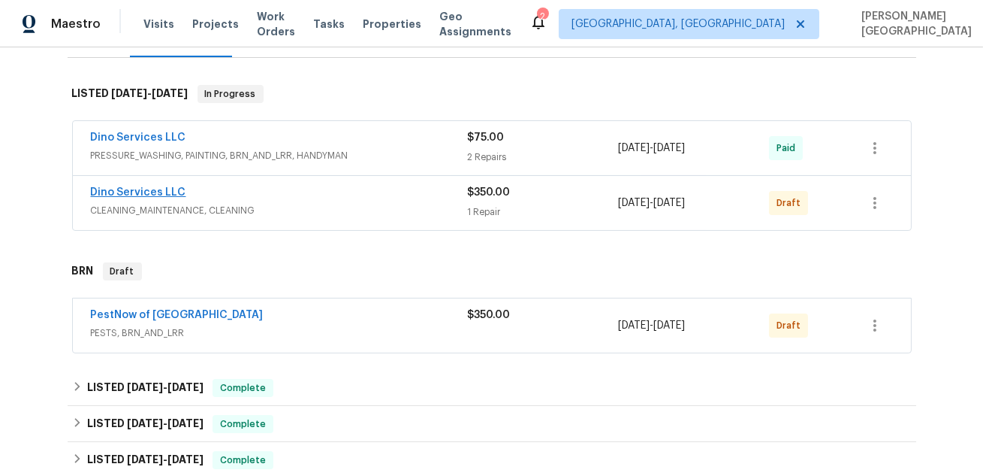
scroll to position [244, 0]
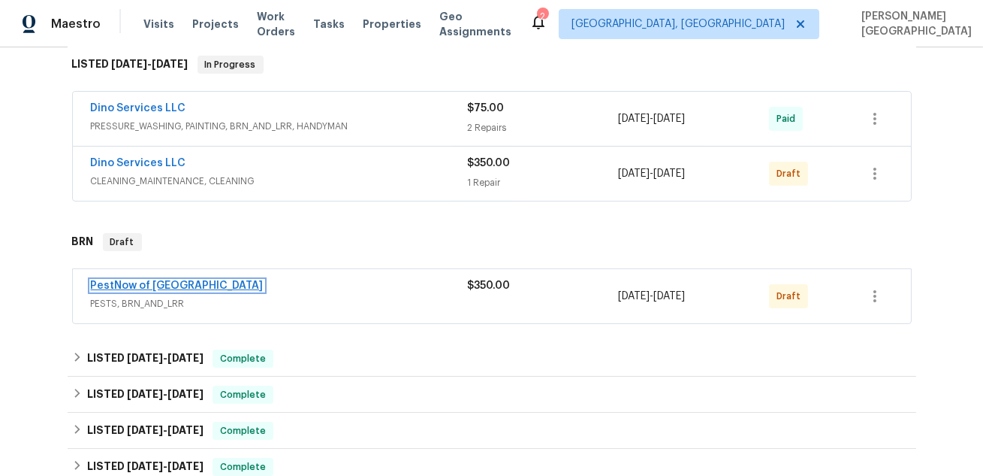
click at [162, 285] on link "PestNow of Central VA" at bounding box center [177, 285] width 173 height 11
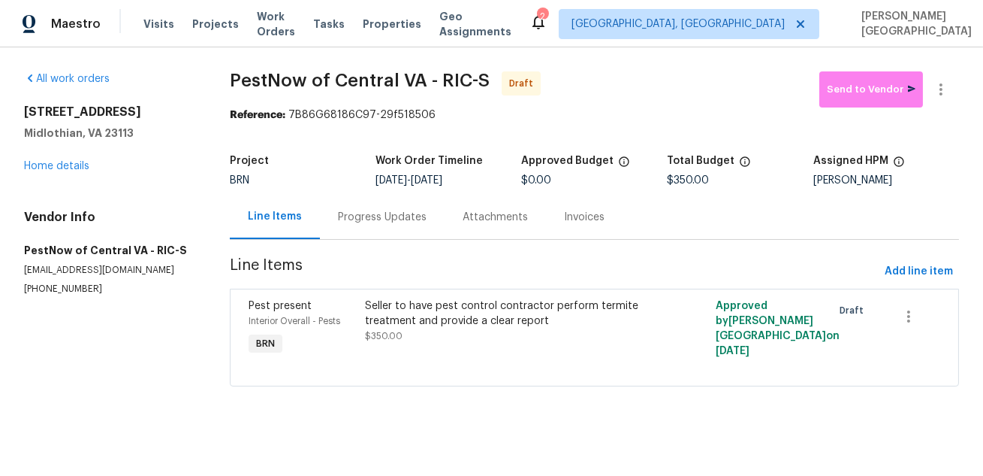
click at [364, 224] on div "Progress Updates" at bounding box center [382, 217] width 89 height 15
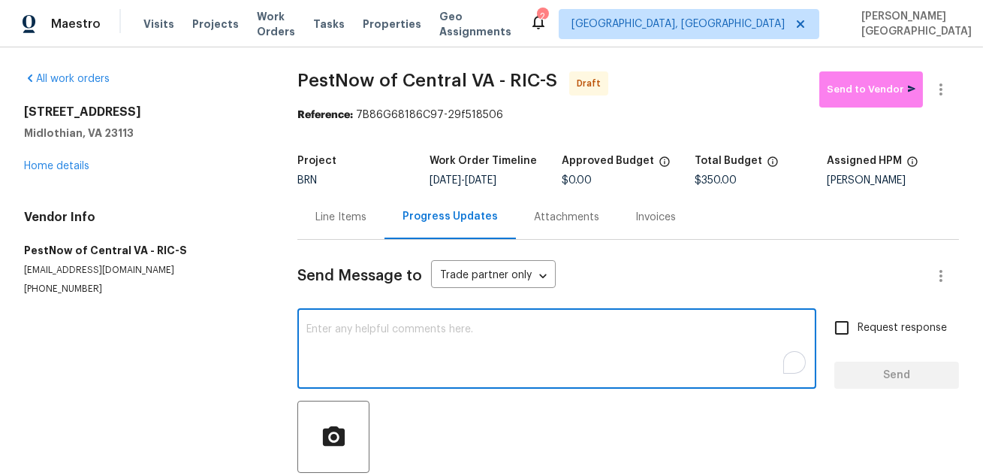
click at [312, 352] on textarea "To enrich screen reader interactions, please activate Accessibility in Grammarl…" at bounding box center [556, 350] width 501 height 53
paste textarea "This is Isabel from Opendoor. Please confirm receipt of the work order due on 0…"
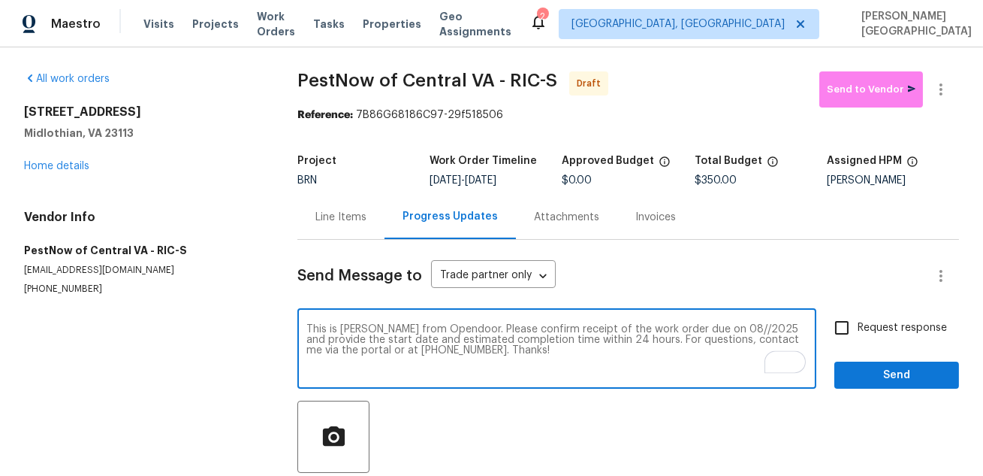
click at [702, 326] on textarea "This is Isabel from Opendoor. Please confirm receipt of the work order due on 0…" at bounding box center [556, 350] width 501 height 53
click at [709, 328] on textarea "This is Isabel from Opendoor. Please confirm receipt of the work order due on 0…" at bounding box center [556, 350] width 501 height 53
type textarea "This is Isabel from Opendoor. Please confirm receipt of the work order due on 0…"
click at [855, 329] on input "Request response" at bounding box center [842, 328] width 32 height 32
checkbox input "true"
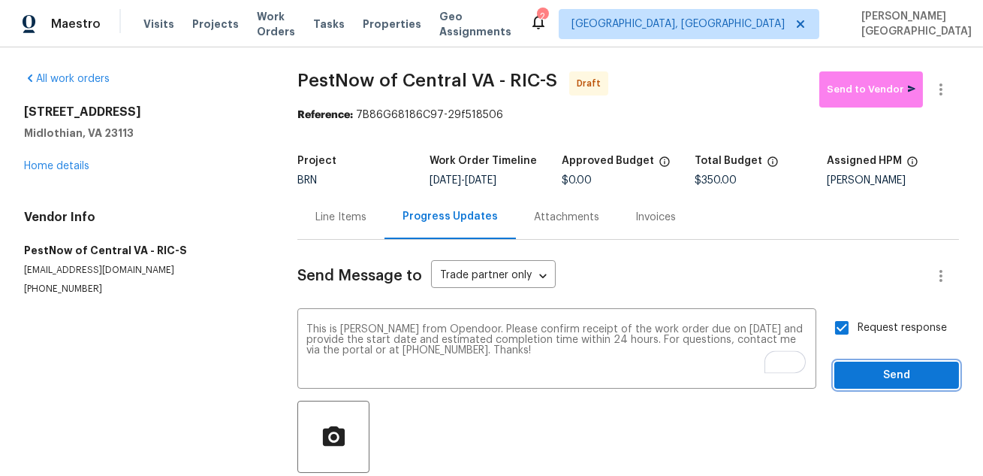
click at [864, 373] on span "Send" at bounding box center [897, 375] width 101 height 19
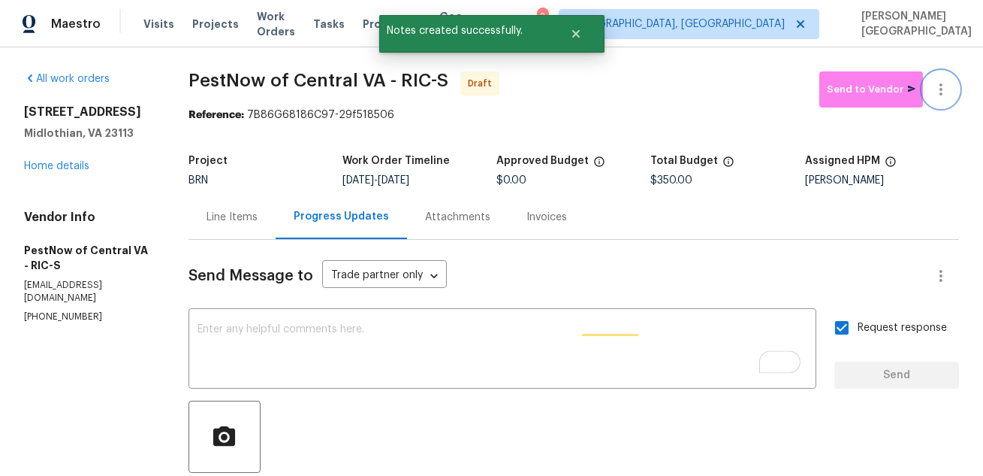
click at [934, 95] on icon "button" at bounding box center [941, 89] width 18 height 18
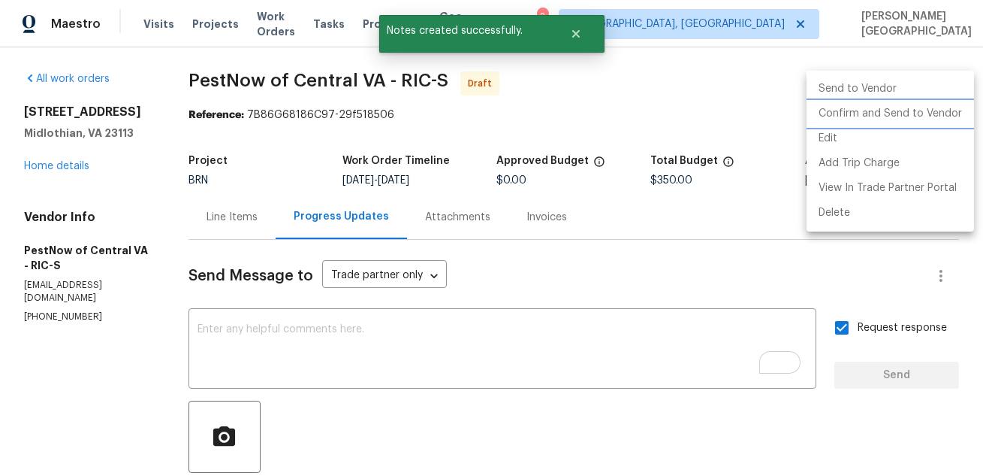
click at [905, 116] on li "Confirm and Send to Vendor" at bounding box center [891, 113] width 168 height 25
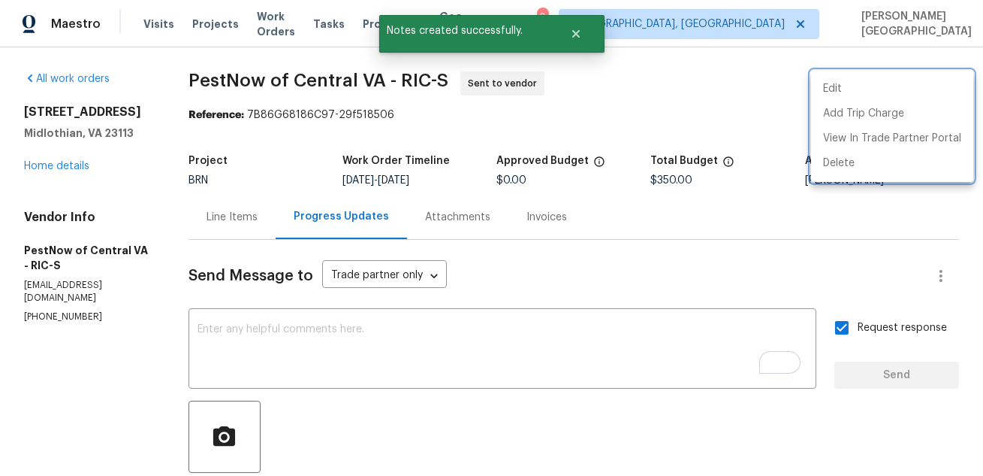
click at [52, 165] on div at bounding box center [491, 238] width 983 height 476
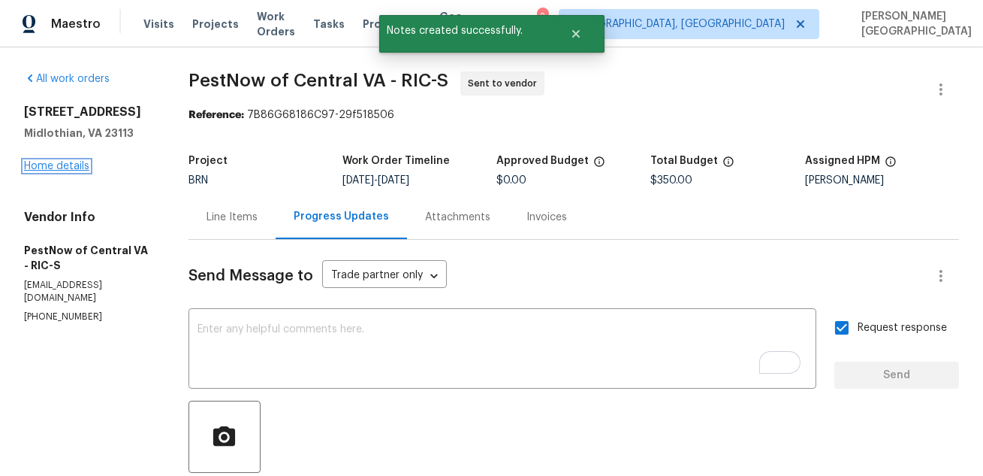
click at [52, 167] on link "Home details" at bounding box center [56, 166] width 65 height 11
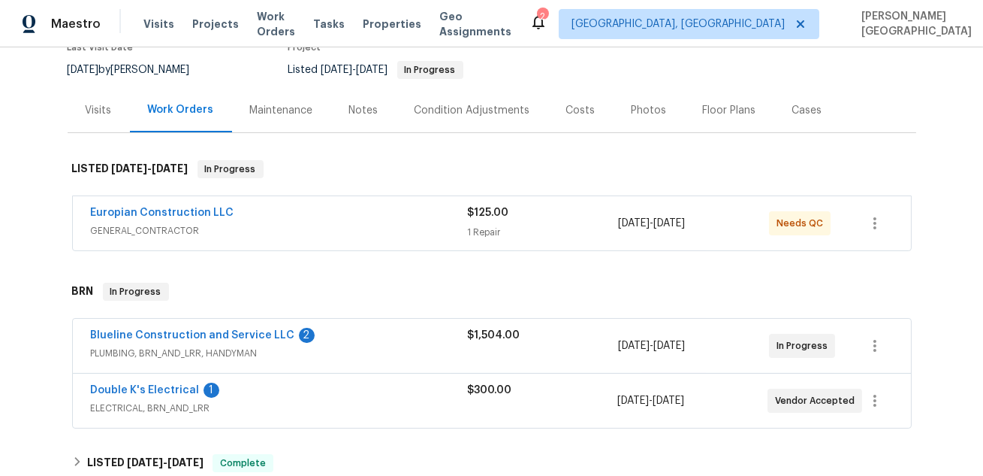
scroll to position [150, 0]
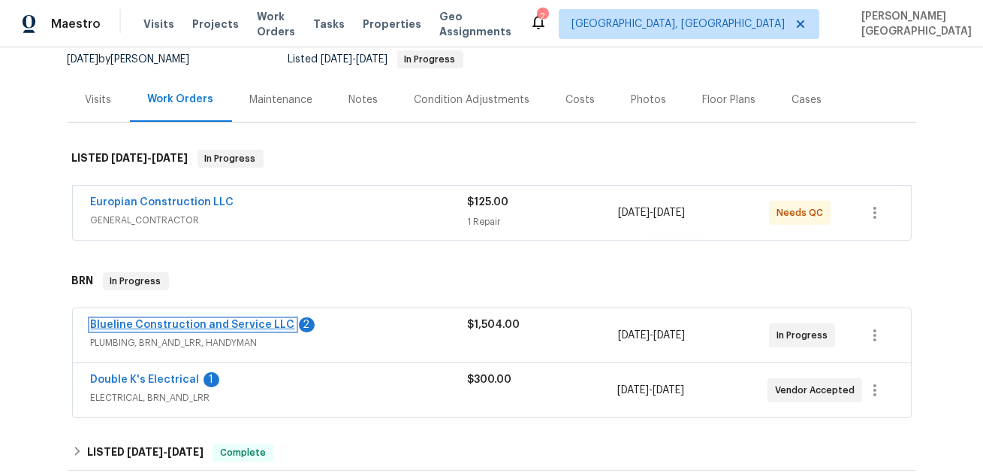
click at [251, 322] on link "Blueline Construction and Service LLC" at bounding box center [193, 324] width 204 height 11
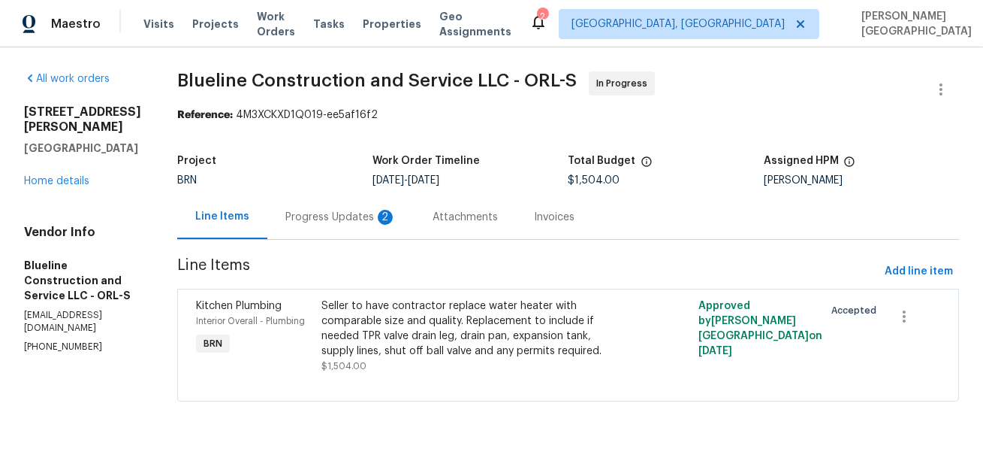
click at [365, 231] on div "Progress Updates 2" at bounding box center [340, 217] width 147 height 44
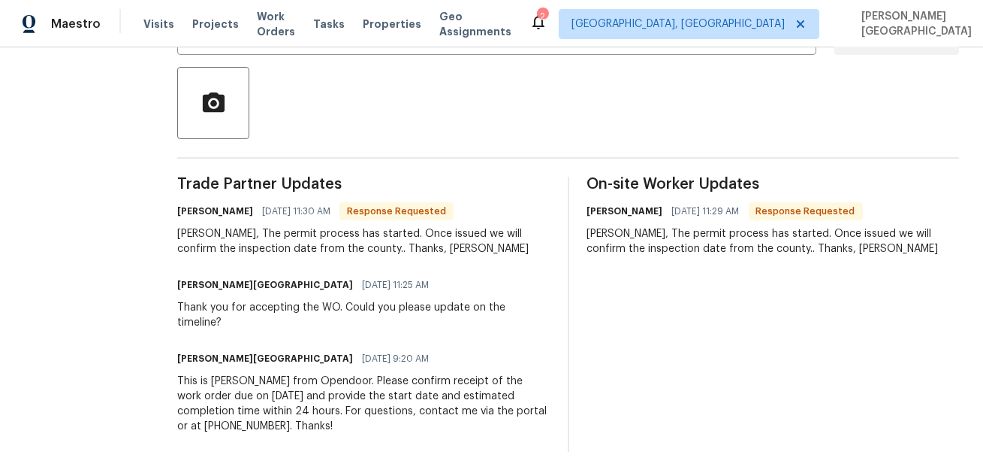
scroll to position [143, 0]
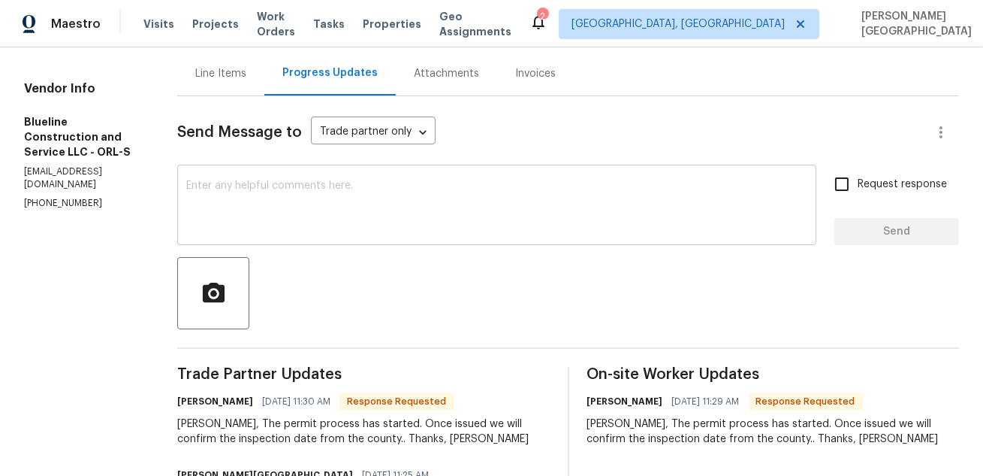
click at [286, 210] on textarea at bounding box center [496, 206] width 621 height 53
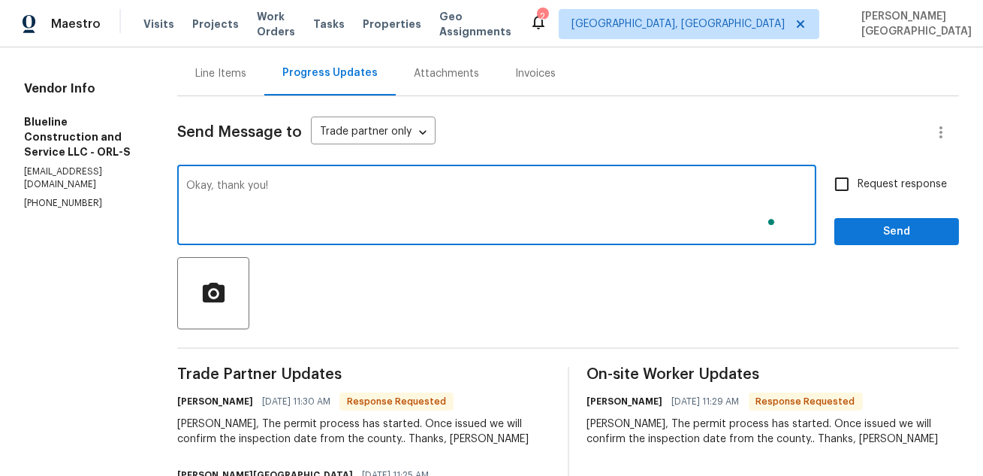
type textarea "Okay, thank you!"
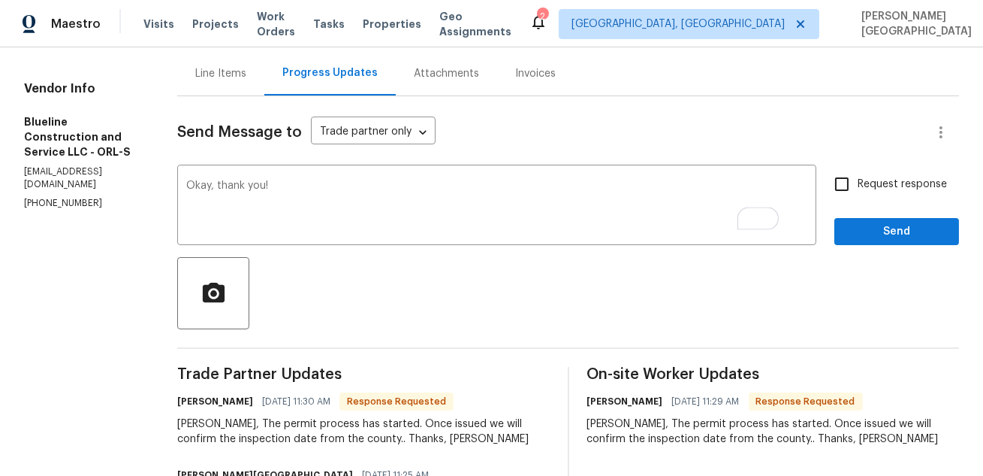
click at [859, 184] on span "Request response" at bounding box center [902, 185] width 89 height 16
click at [858, 184] on input "Request response" at bounding box center [842, 184] width 32 height 32
checkbox input "true"
click at [882, 240] on span "Send" at bounding box center [897, 231] width 101 height 19
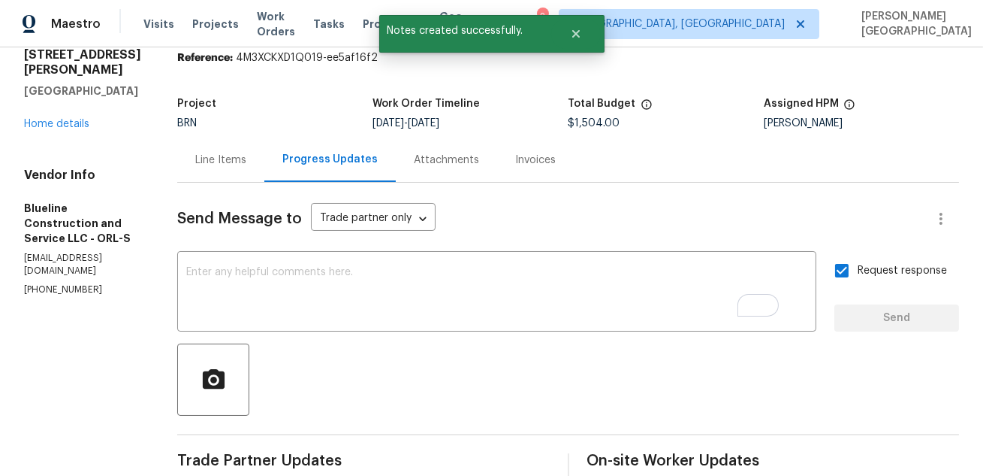
scroll to position [0, 0]
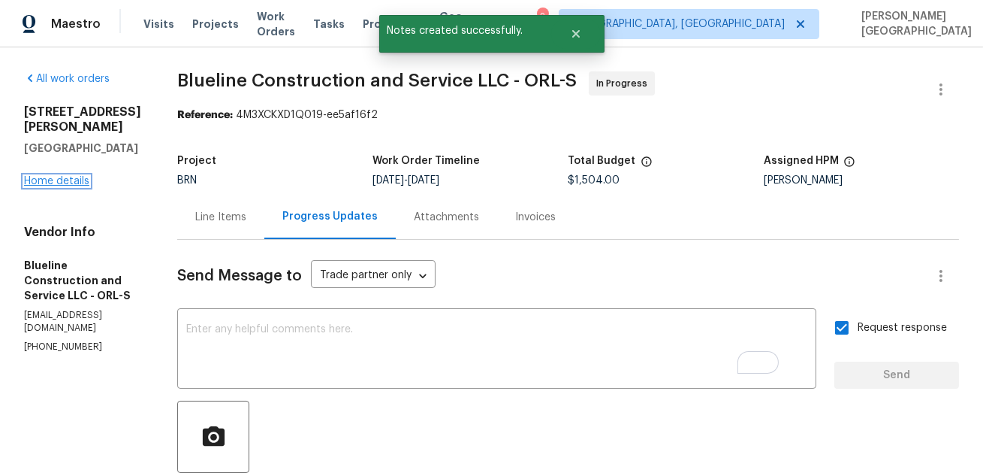
click at [63, 176] on link "Home details" at bounding box center [56, 181] width 65 height 11
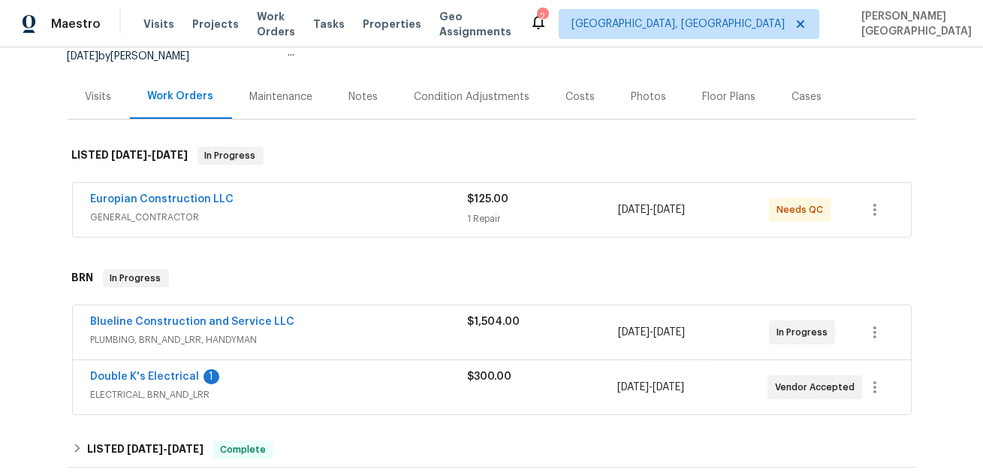
scroll to position [236, 0]
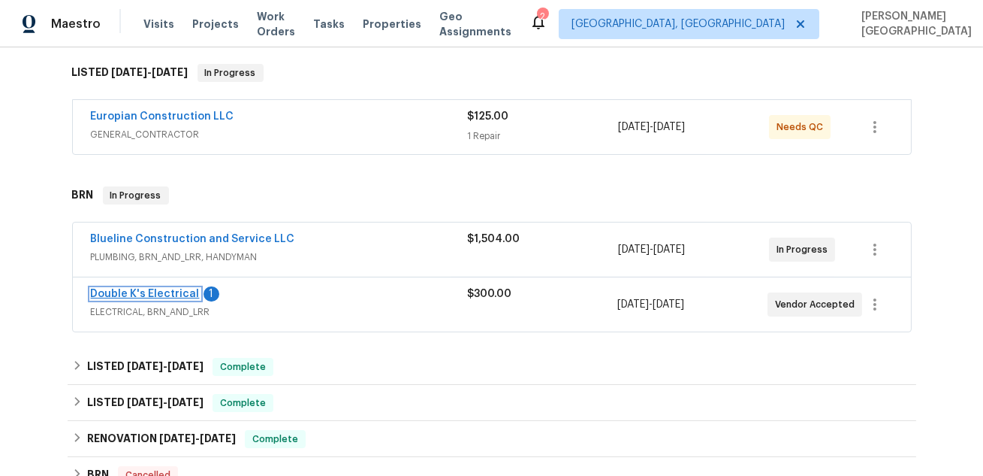
click at [153, 290] on link "Double K's Electrical" at bounding box center [145, 293] width 109 height 11
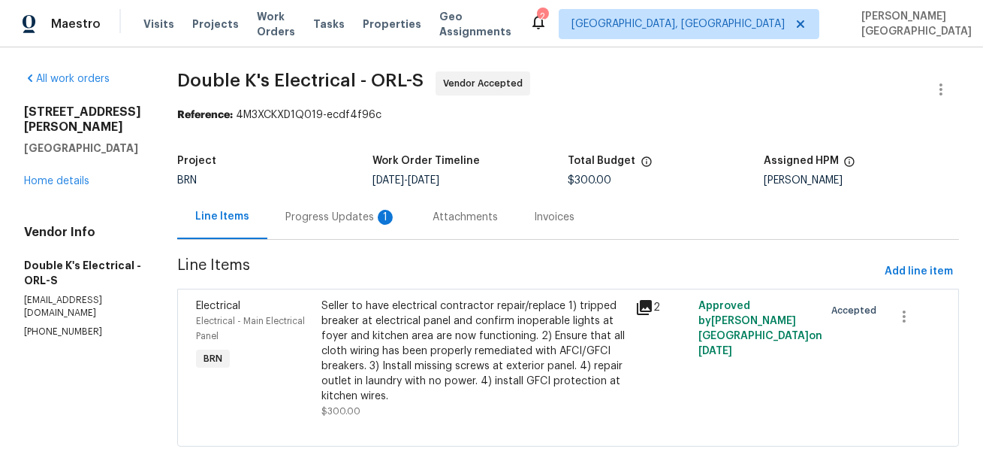
click at [347, 208] on div "Progress Updates 1" at bounding box center [340, 217] width 147 height 44
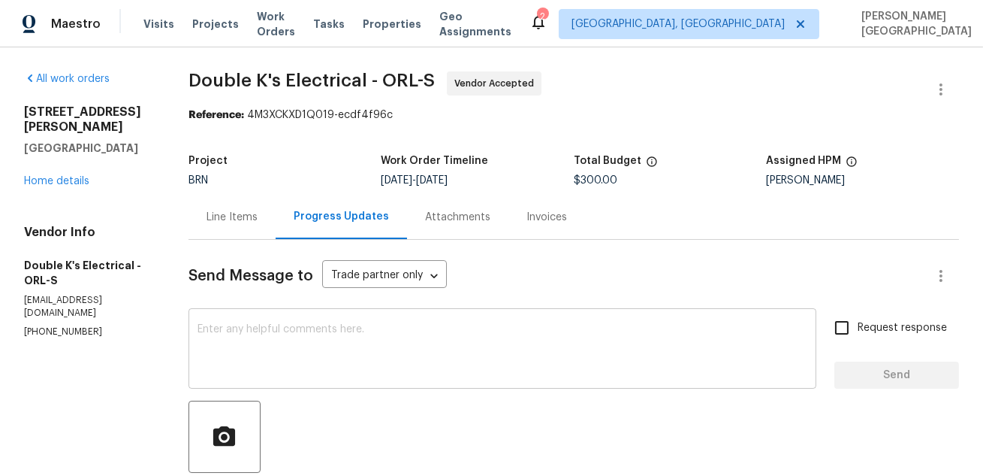
click at [287, 342] on textarea at bounding box center [503, 350] width 610 height 53
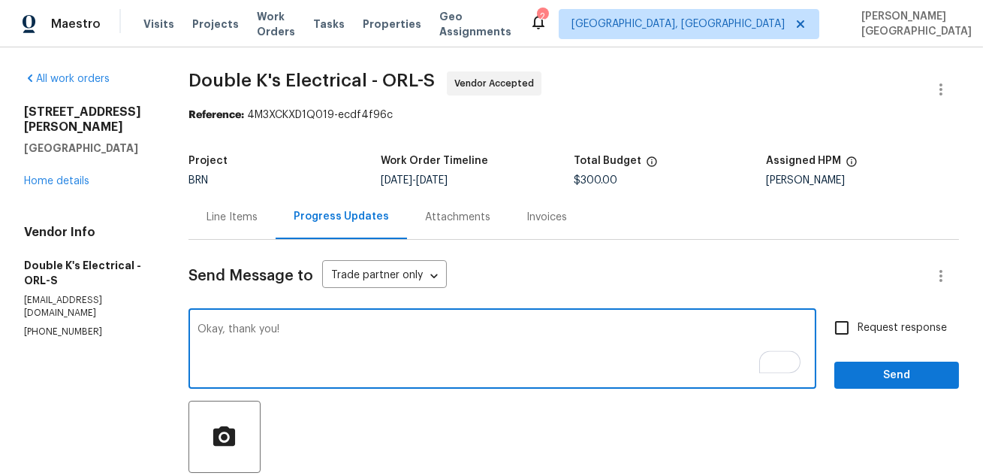
type textarea "Okay, thank you!"
click at [849, 327] on input "Request response" at bounding box center [842, 328] width 32 height 32
checkbox input "true"
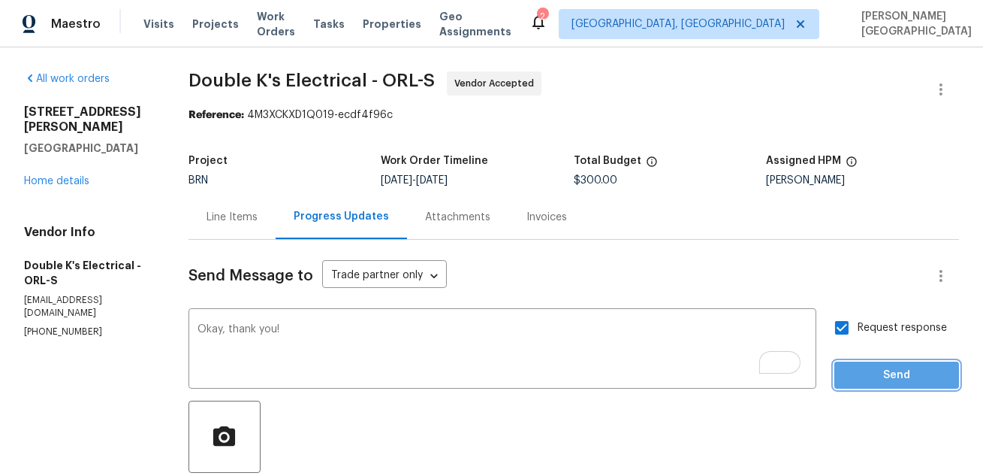
click at [853, 363] on button "Send" at bounding box center [897, 375] width 125 height 28
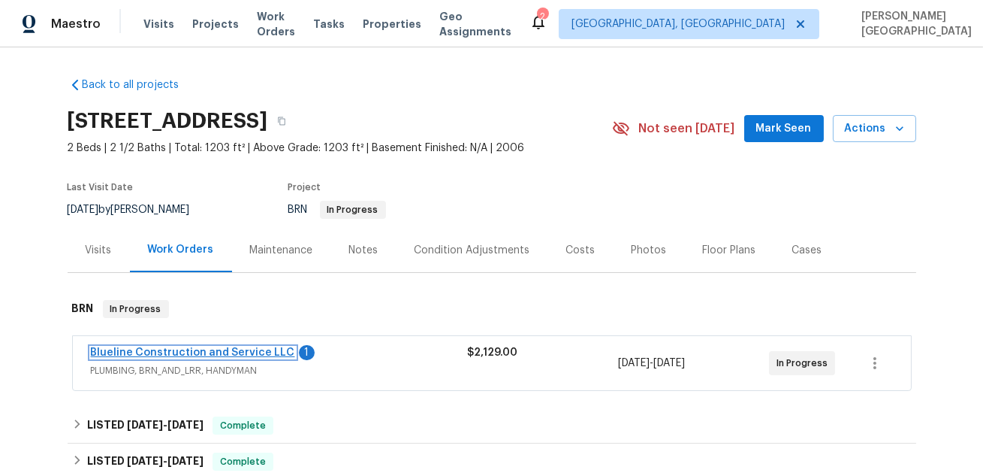
click at [228, 352] on link "Blueline Construction and Service LLC" at bounding box center [193, 352] width 204 height 11
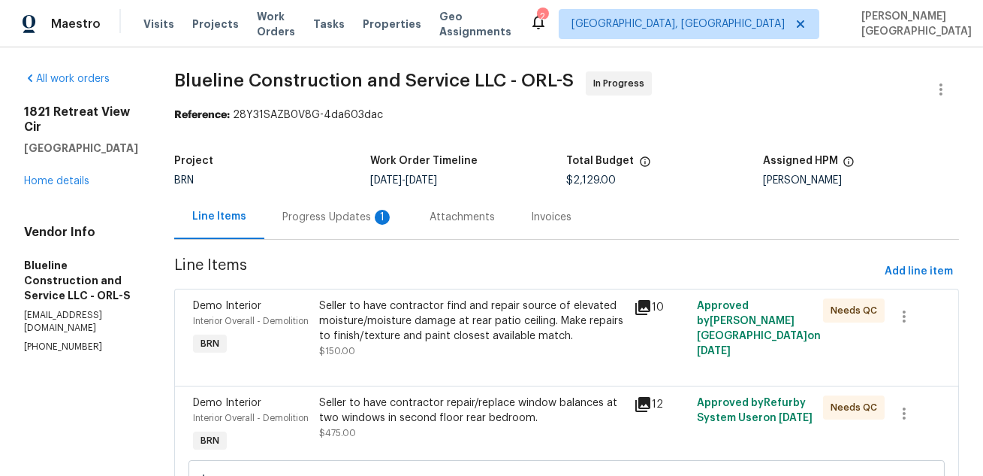
click at [402, 227] on div "Progress Updates 1" at bounding box center [337, 217] width 147 height 44
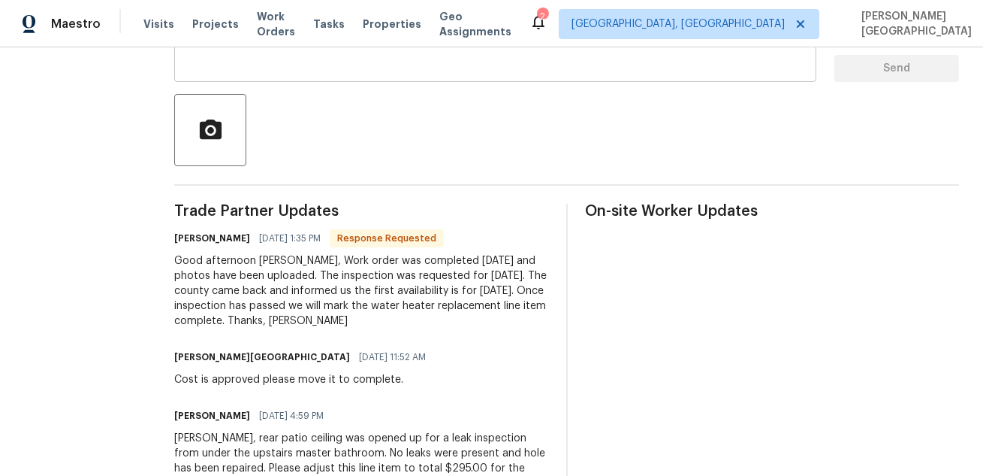
scroll to position [42, 0]
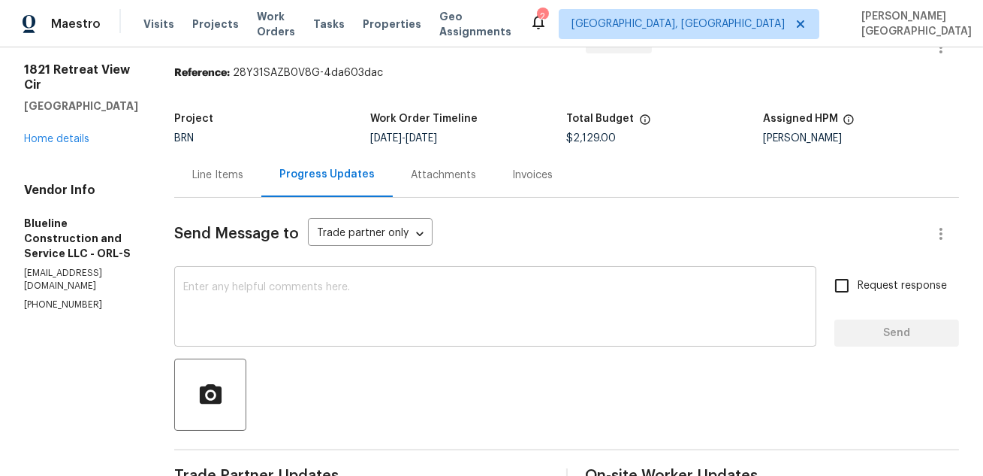
click at [288, 295] on textarea at bounding box center [495, 308] width 624 height 53
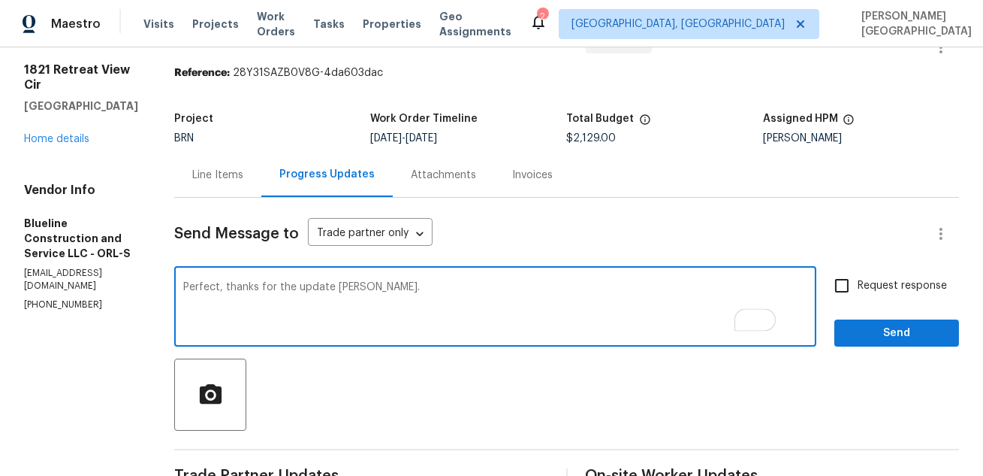
type textarea "Perfect, thanks for the update [PERSON_NAME]."
click at [845, 285] on input "Request response" at bounding box center [842, 286] width 32 height 32
checkbox input "true"
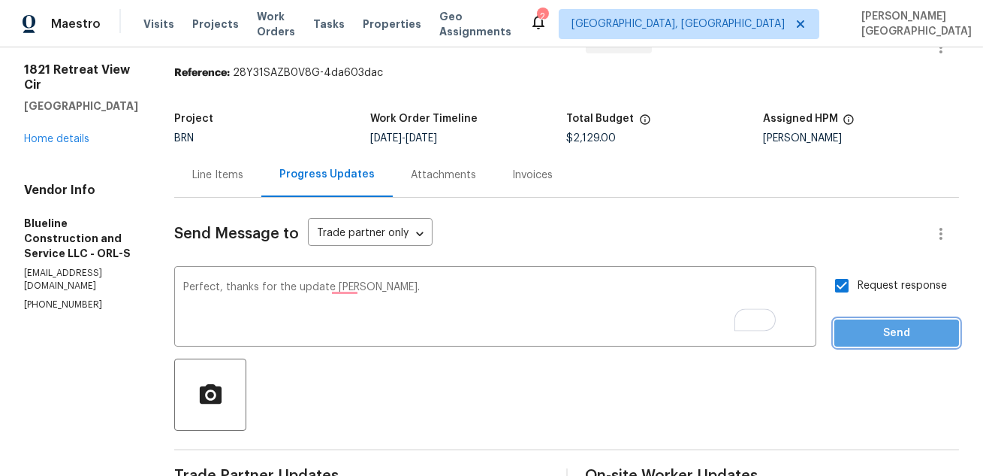
click at [865, 335] on span "Send" at bounding box center [897, 333] width 101 height 19
